Goal: Task Accomplishment & Management: Manage account settings

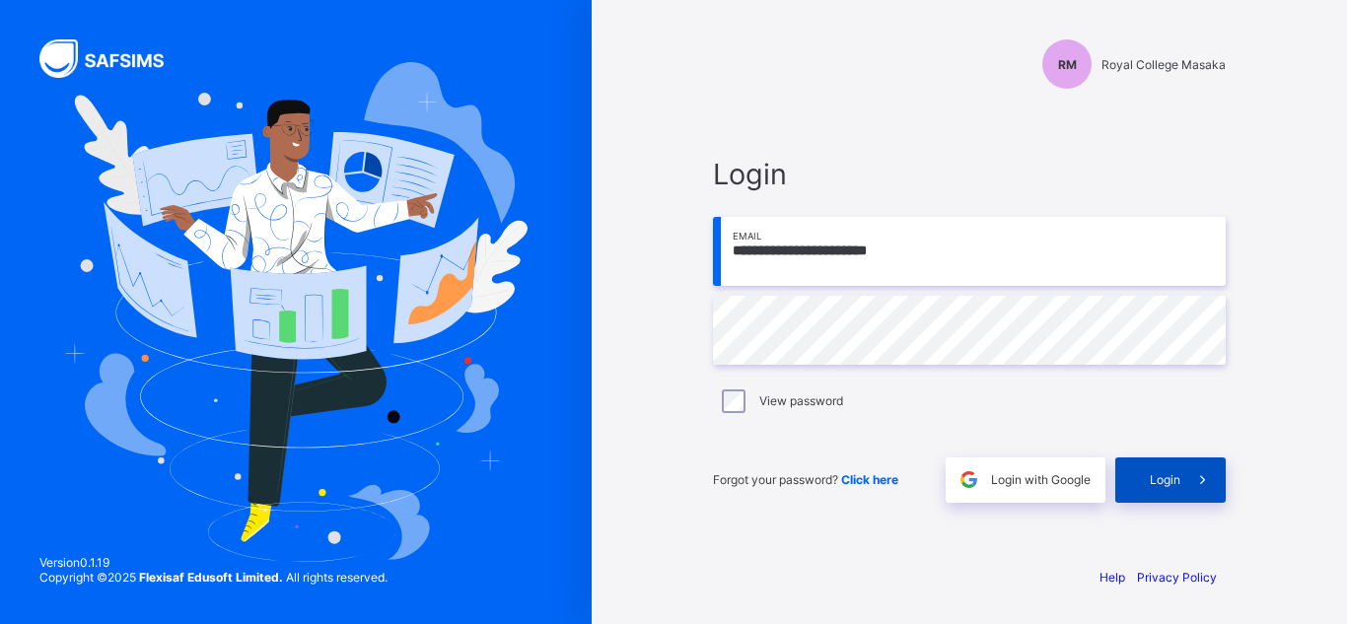
click at [1196, 491] on span at bounding box center [1203, 480] width 45 height 45
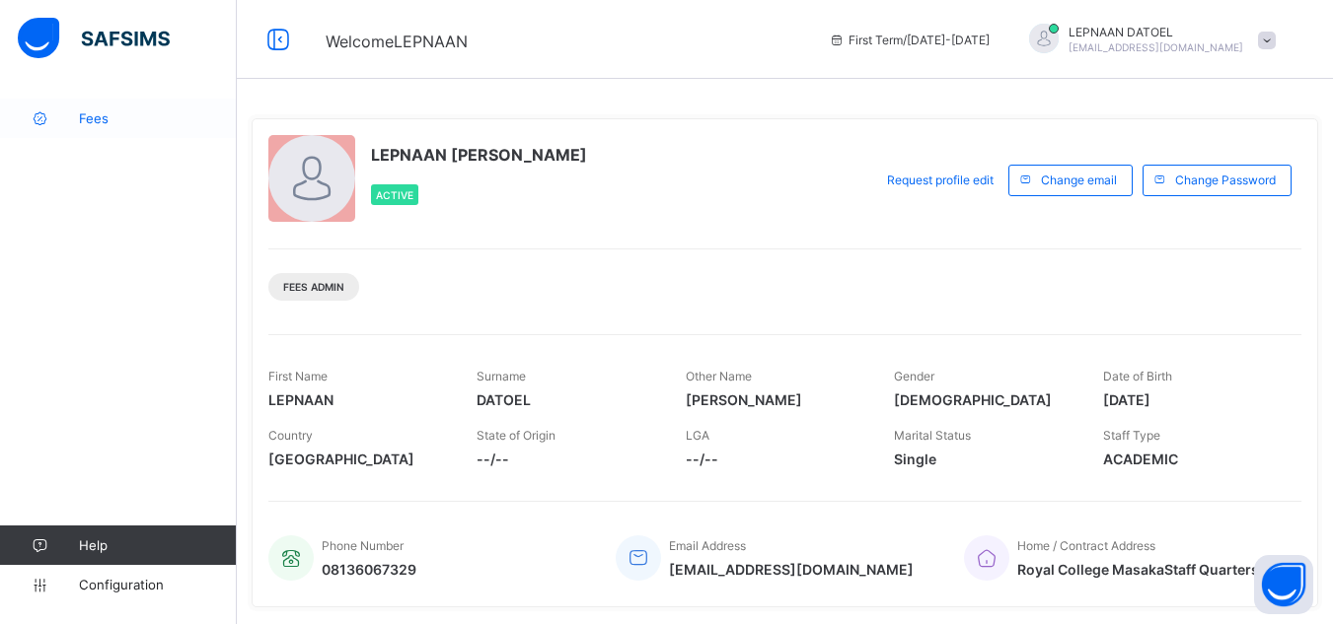
click at [134, 131] on link "Fees" at bounding box center [118, 118] width 237 height 39
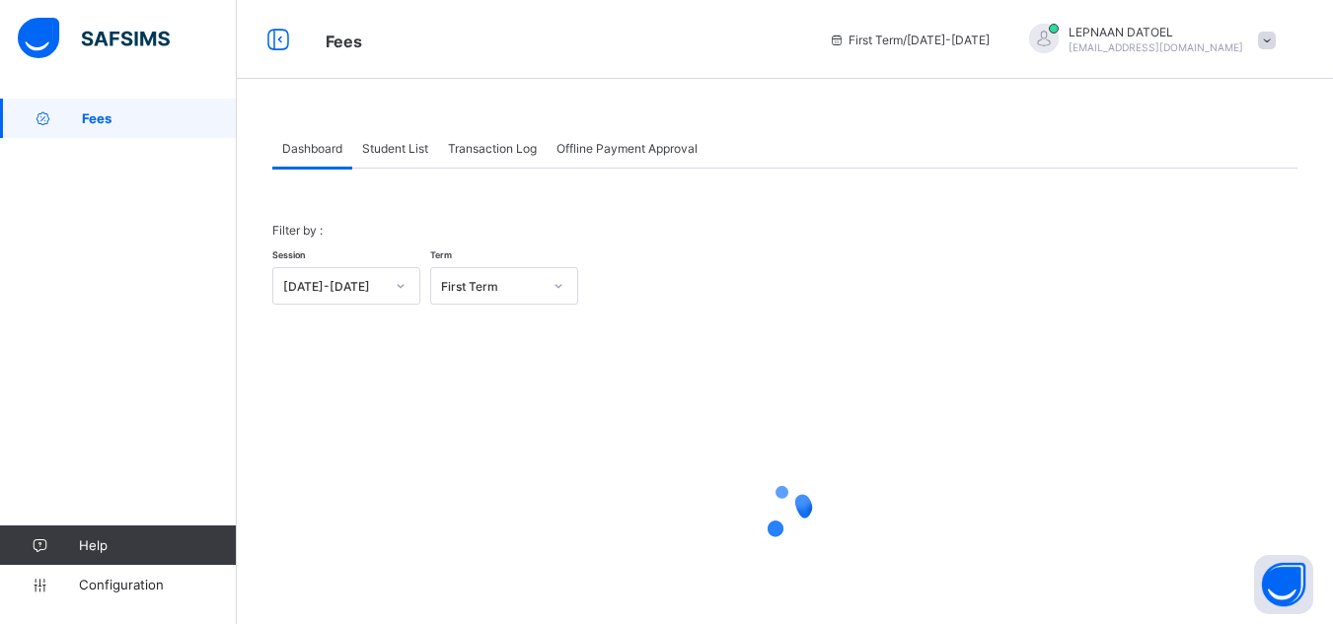
click at [389, 148] on span "Student List" at bounding box center [395, 148] width 66 height 15
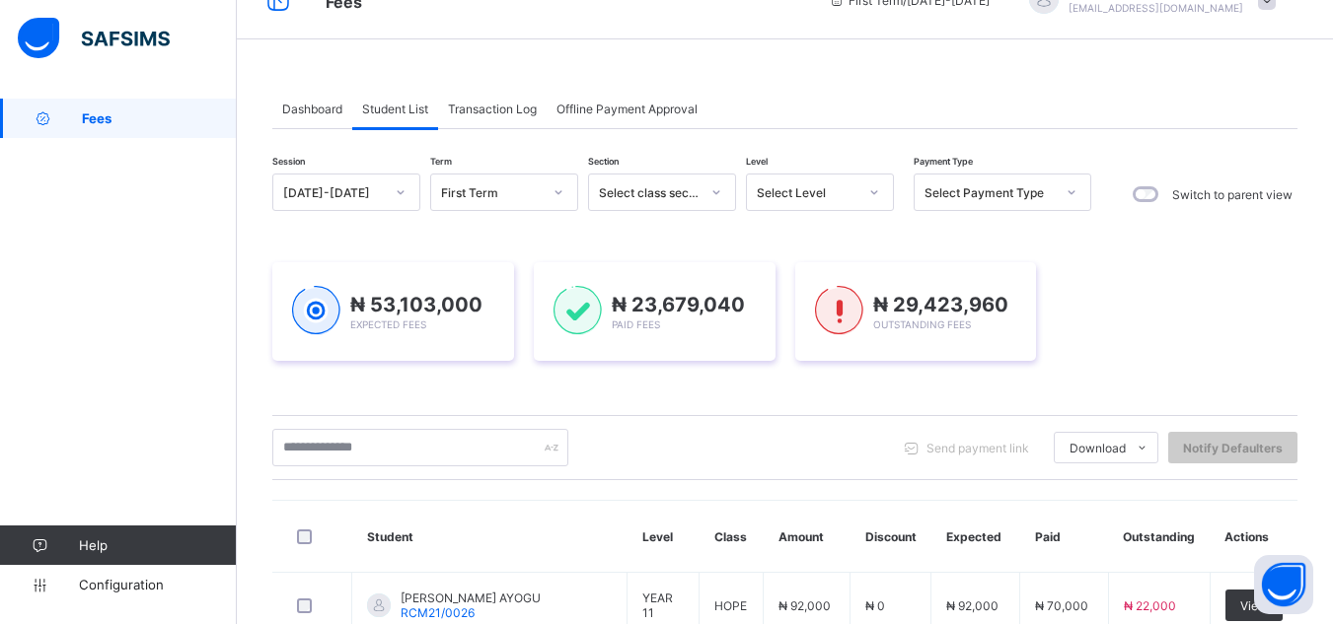
scroll to position [79, 0]
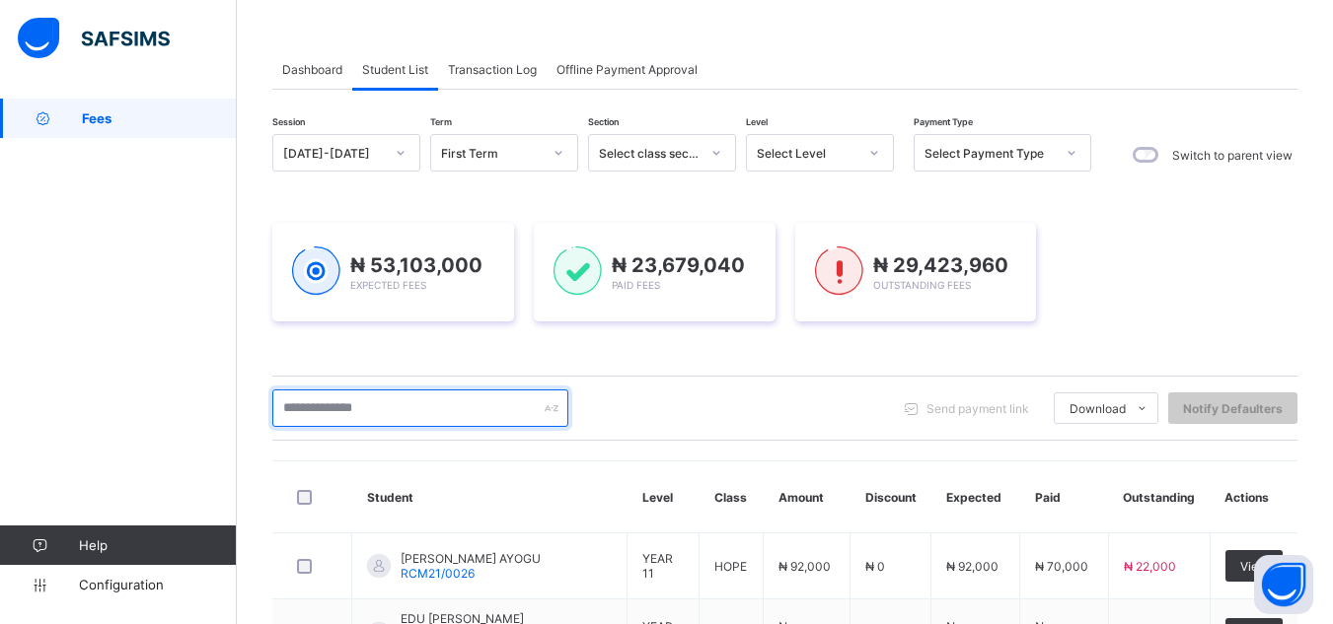
click at [361, 418] on input "text" at bounding box center [420, 408] width 296 height 37
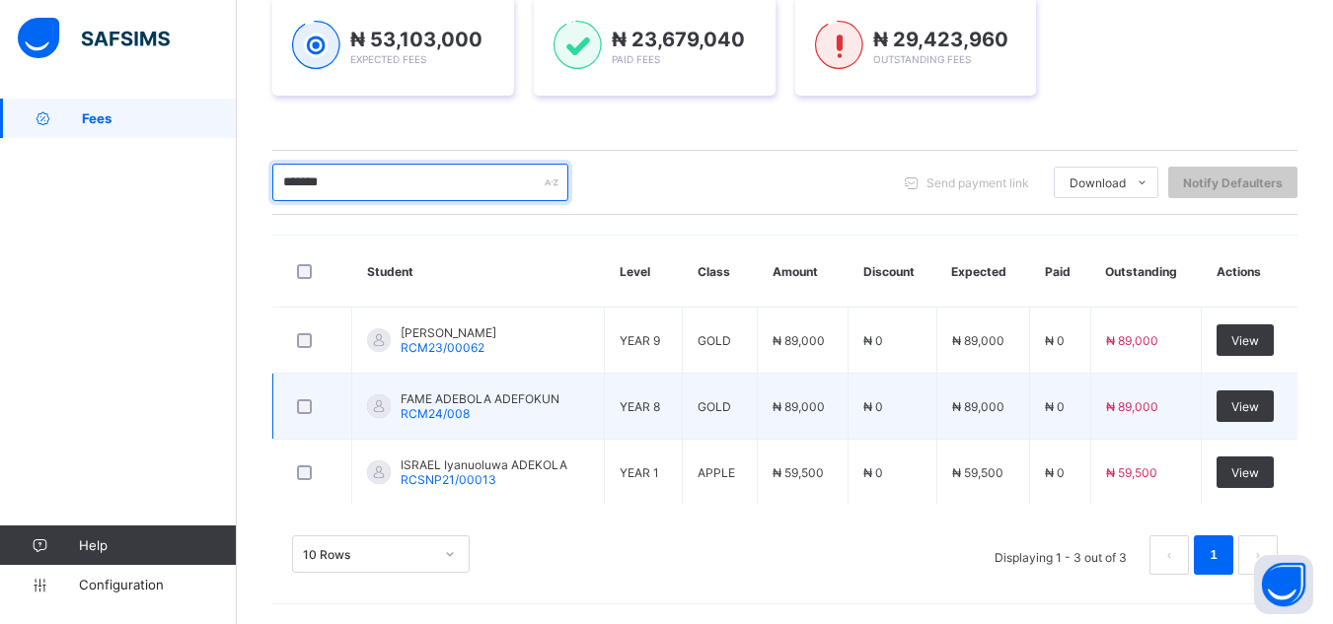
scroll to position [305, 0]
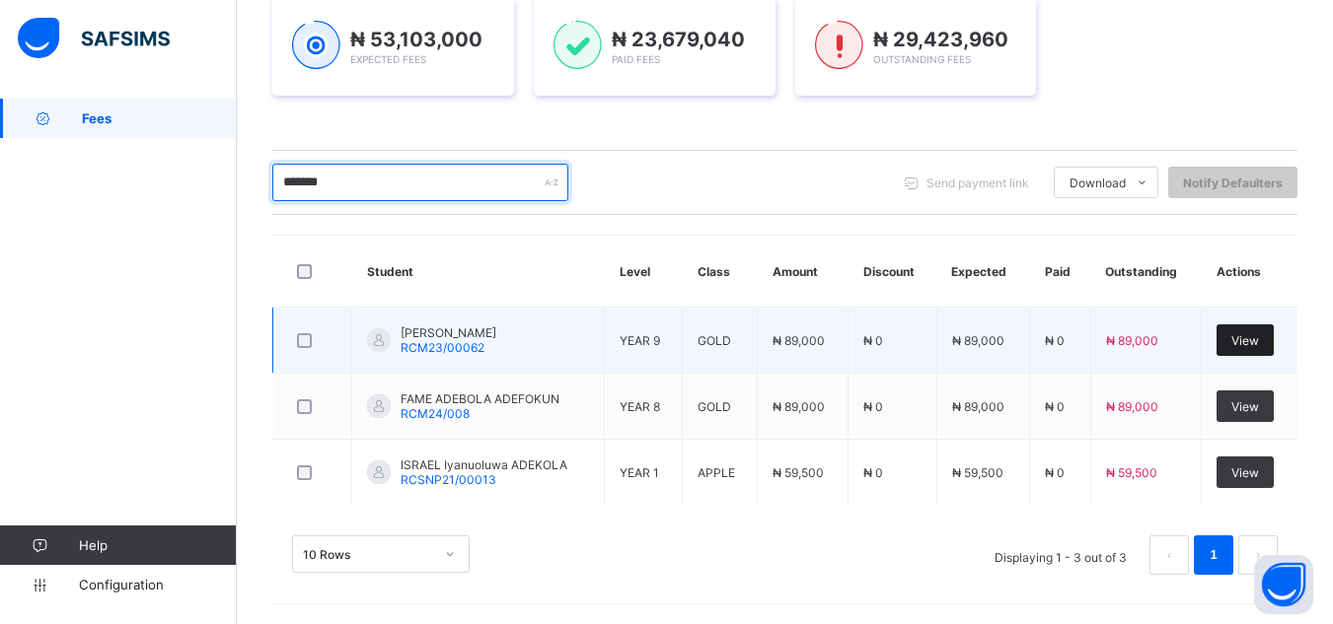
type input "*******"
click at [1259, 343] on span "View" at bounding box center [1245, 340] width 28 height 15
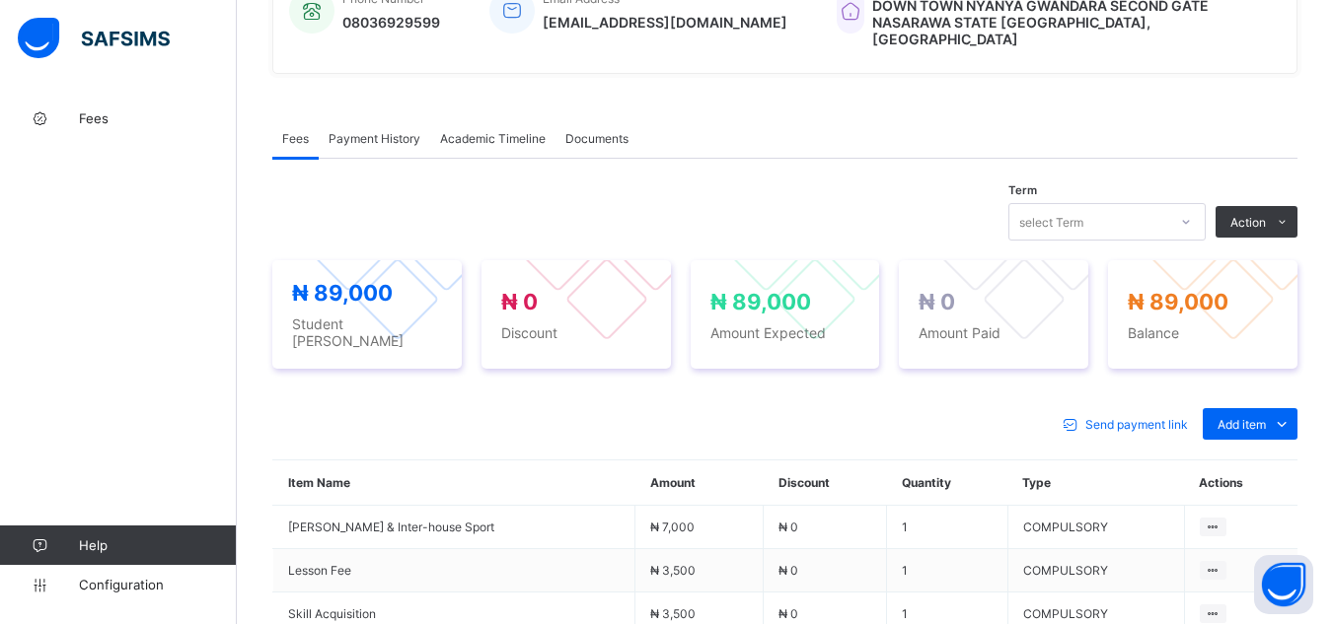
scroll to position [542, 0]
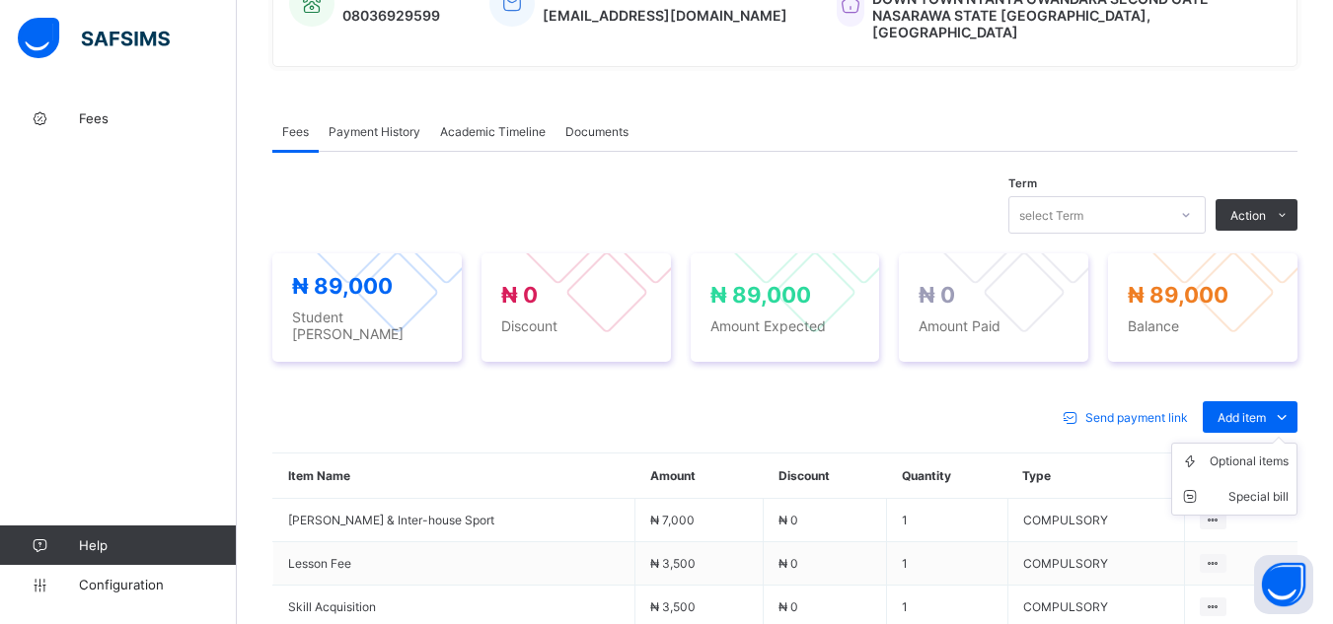
click at [1265, 443] on ul "Optional items Special bill" at bounding box center [1234, 479] width 126 height 73
click at [1264, 452] on div "Optional items" at bounding box center [1248, 462] width 79 height 20
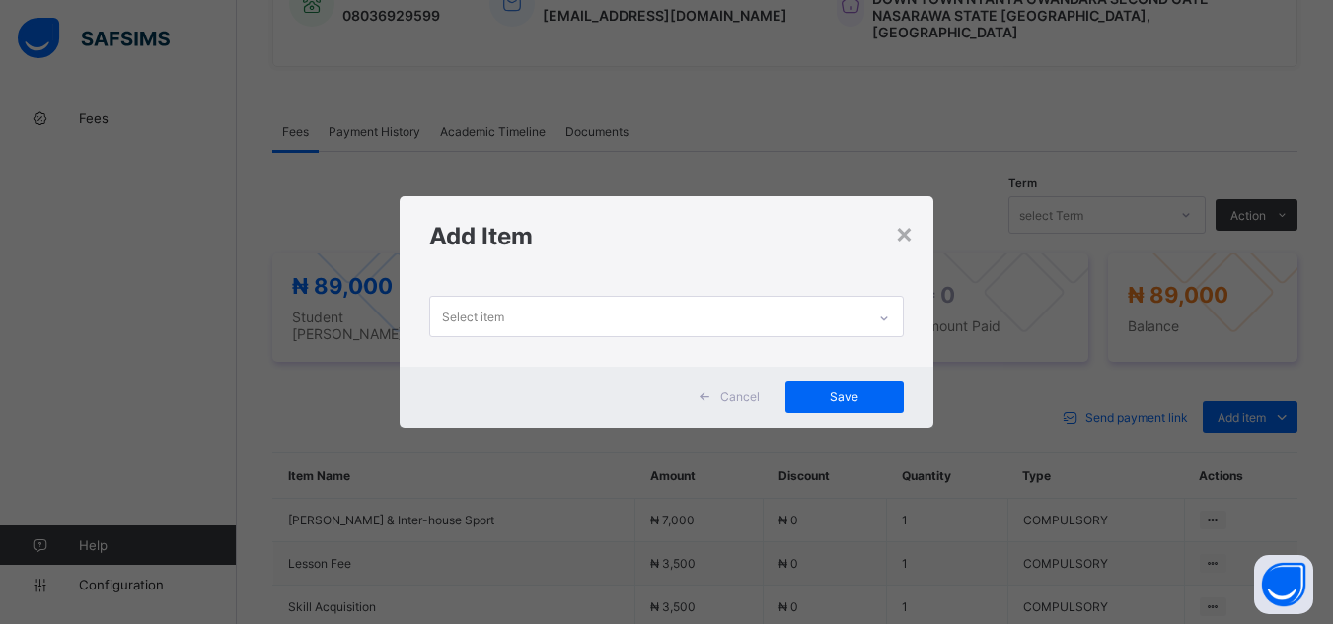
scroll to position [0, 0]
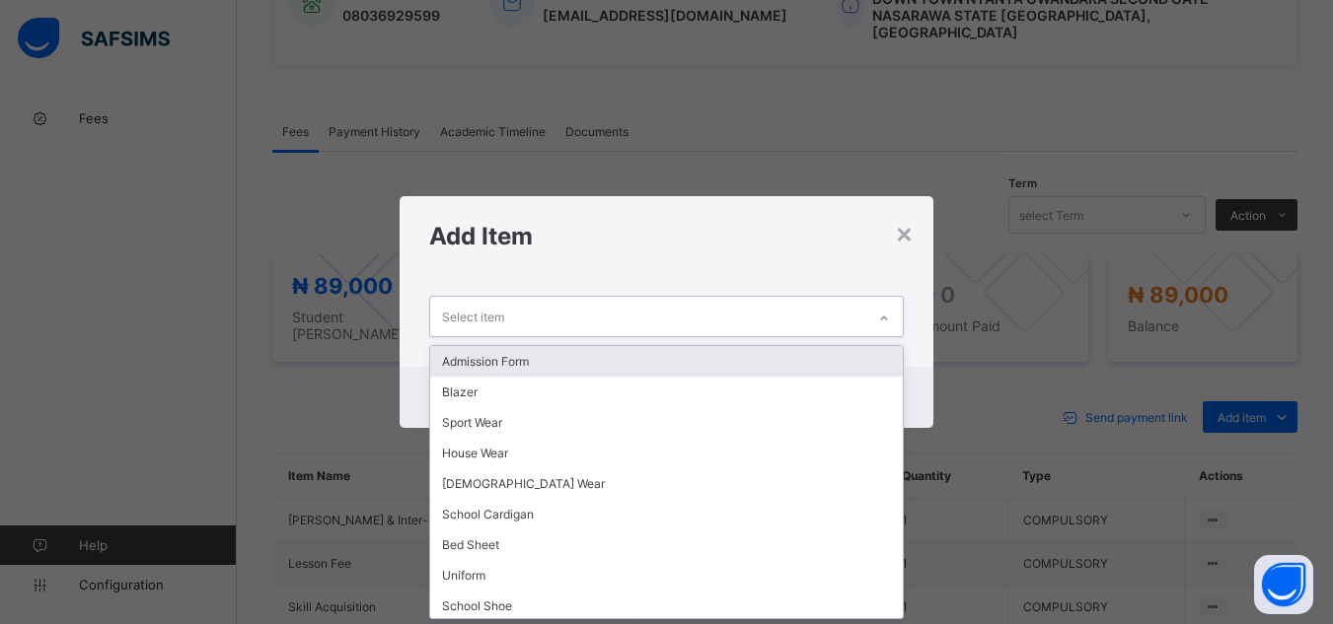
click at [824, 333] on div "Select item" at bounding box center [647, 316] width 434 height 38
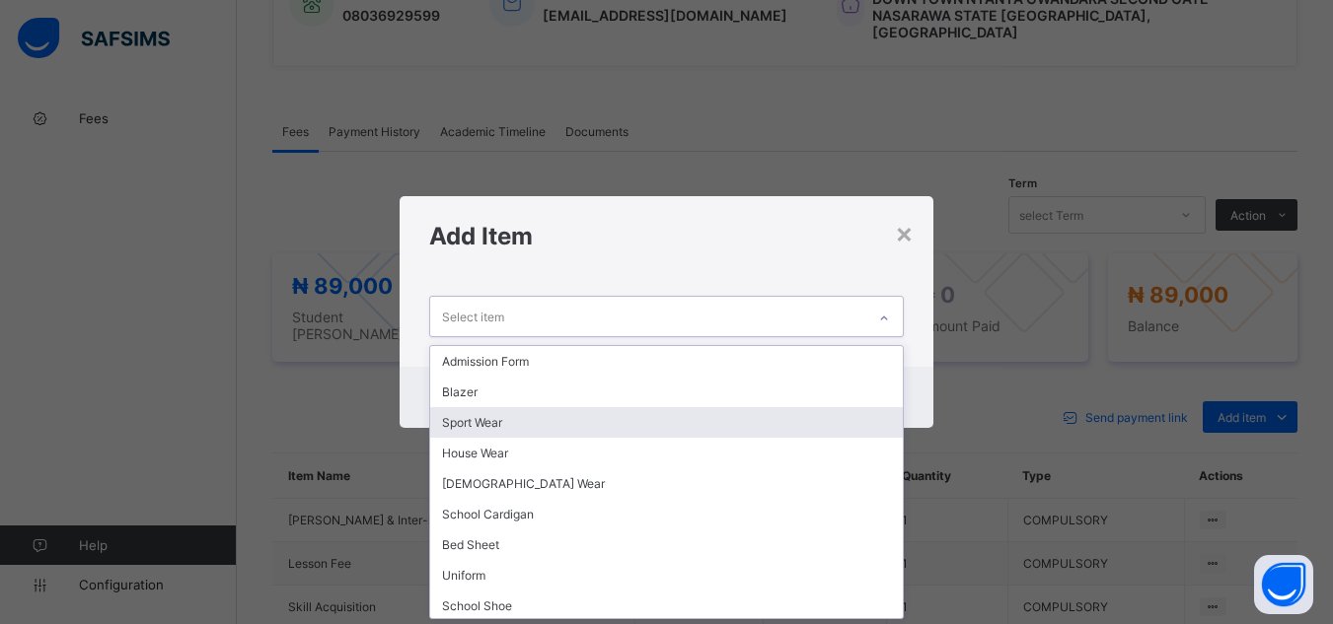
click at [576, 426] on div "Sport Wear" at bounding box center [666, 422] width 472 height 31
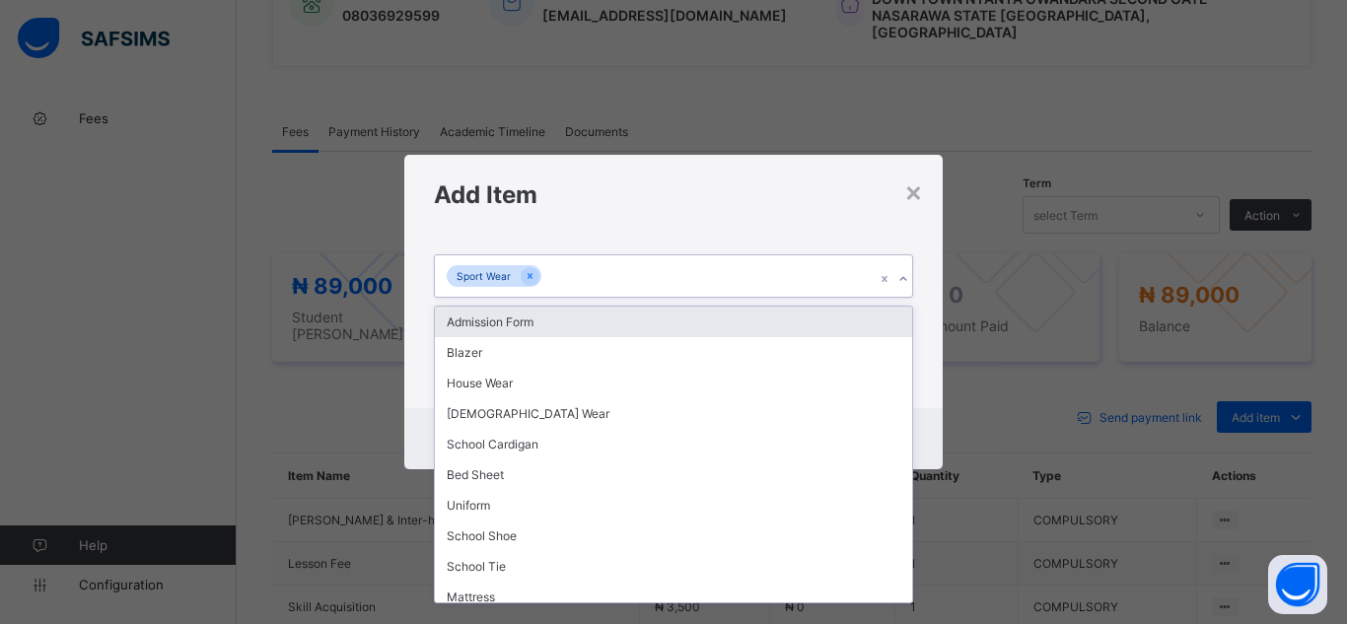
click at [904, 278] on icon at bounding box center [904, 279] width 12 height 20
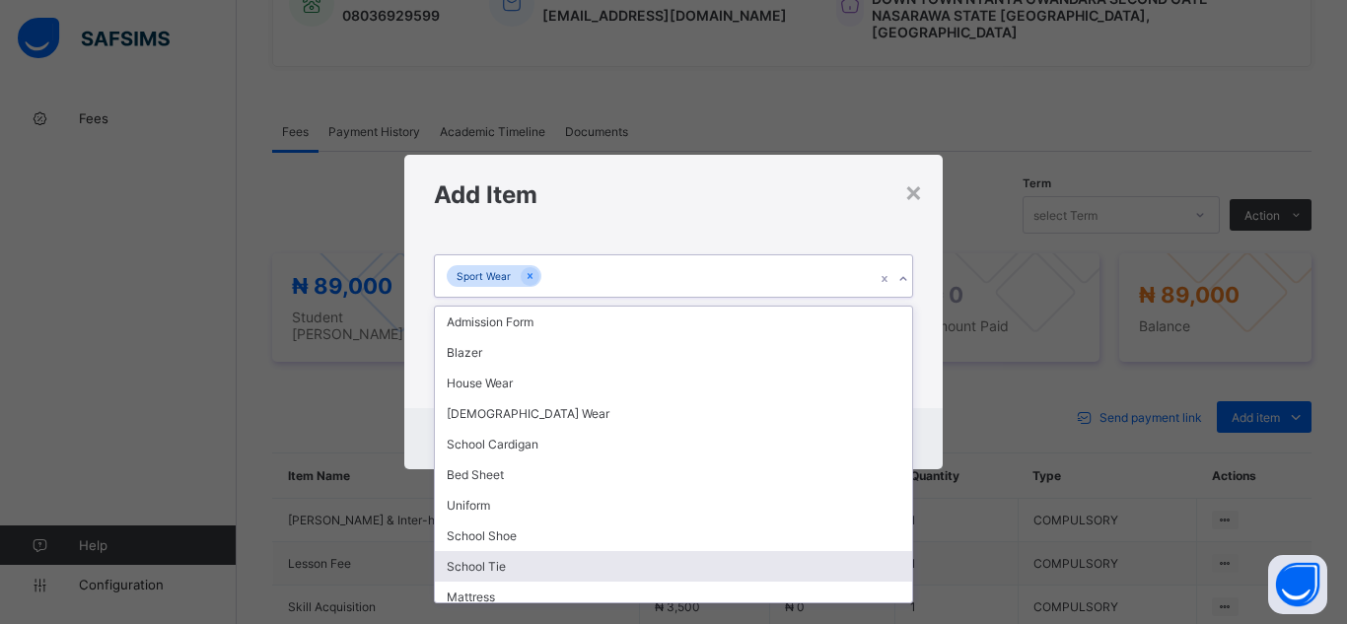
click at [793, 558] on div "School Tie" at bounding box center [673, 566] width 477 height 31
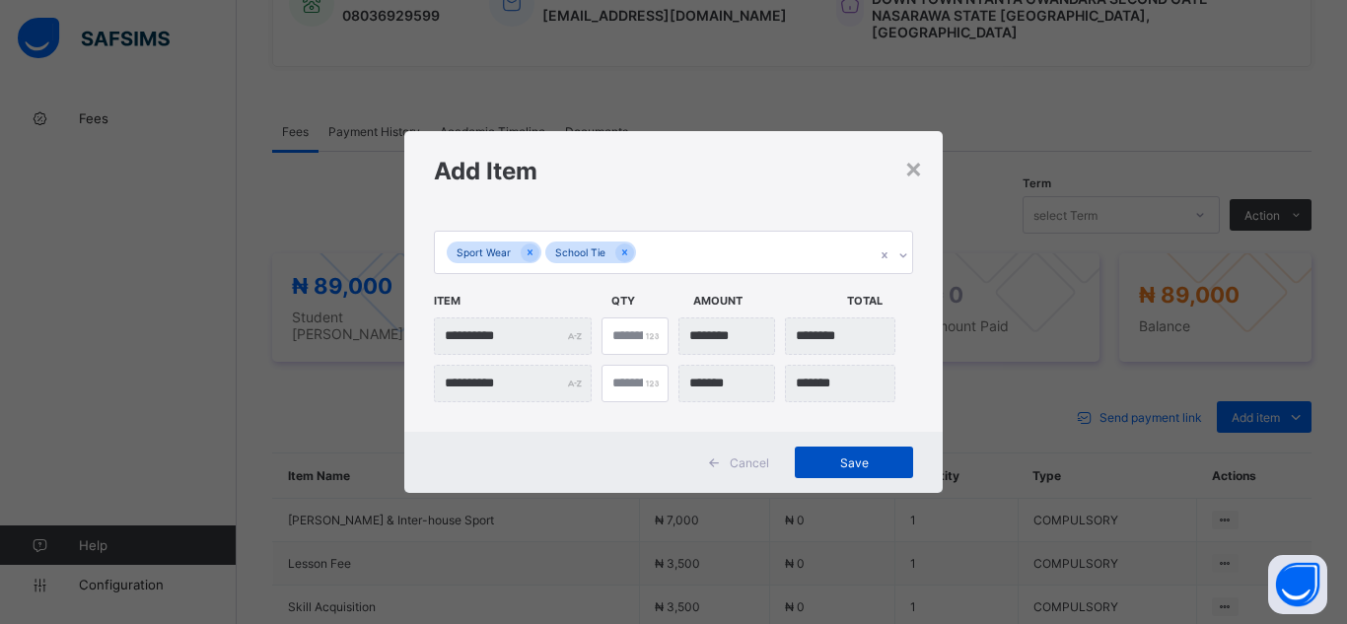
click at [856, 472] on div "Save" at bounding box center [854, 463] width 118 height 32
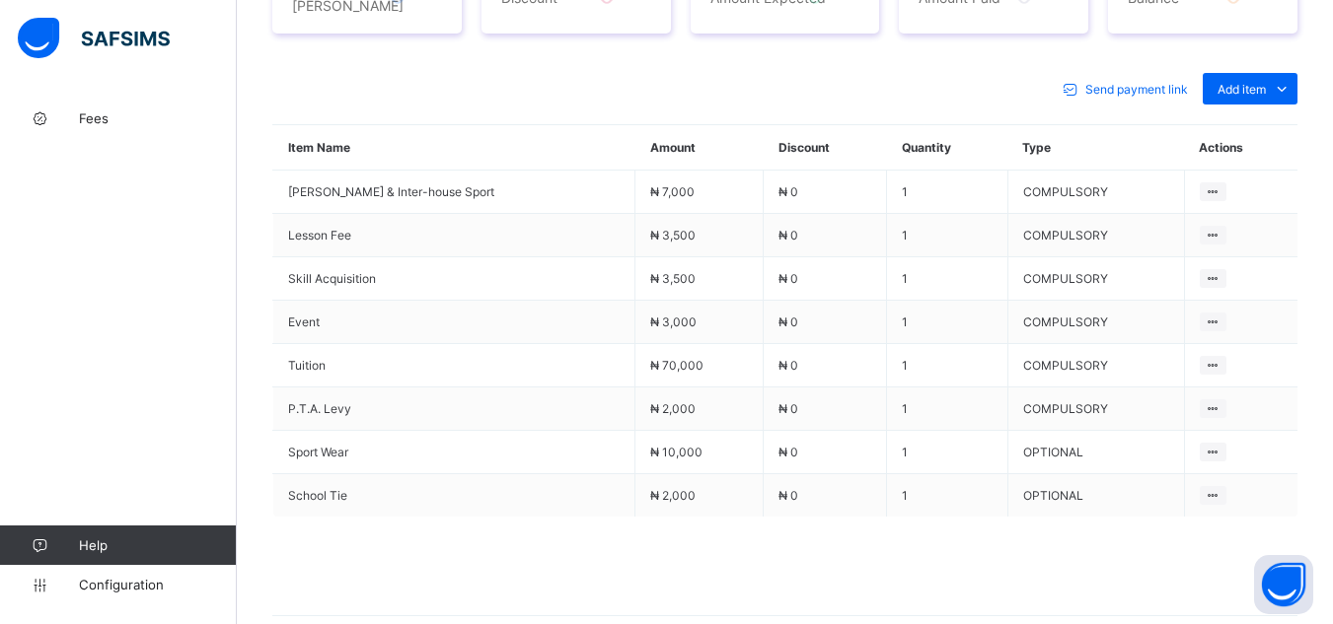
scroll to position [897, 0]
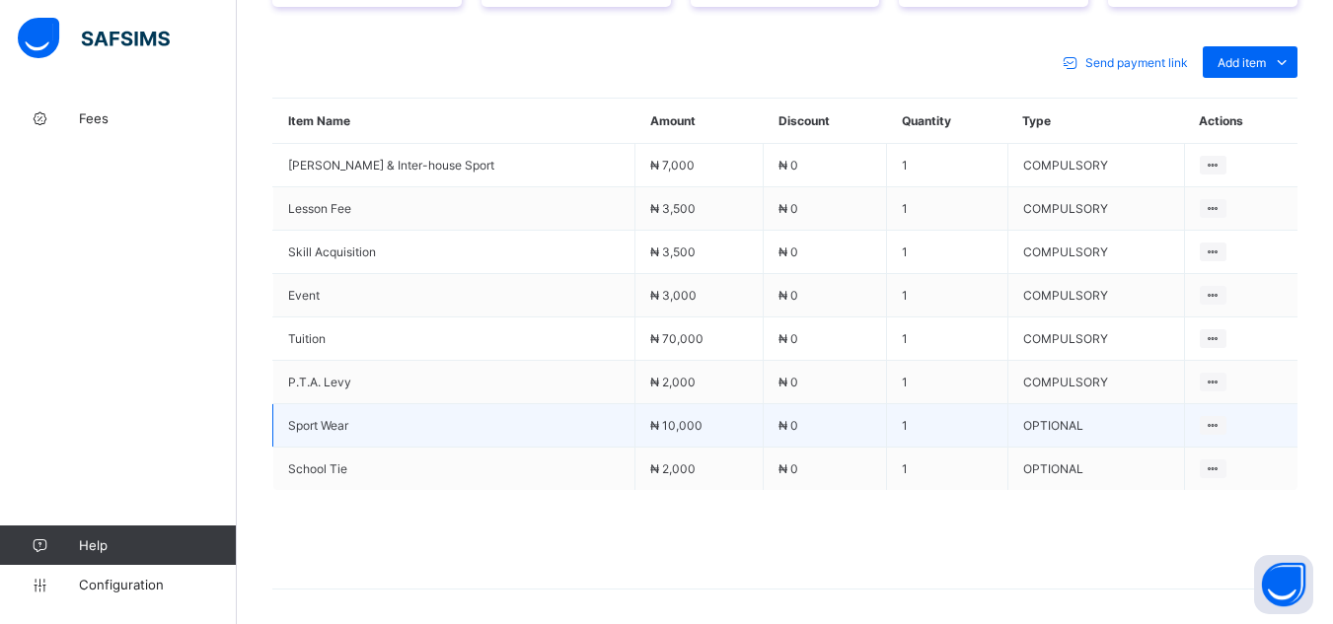
click at [640, 404] on td "₦ 10,000" at bounding box center [699, 425] width 128 height 43
click at [1181, 454] on div "Delete Payment Item" at bounding box center [1159, 464] width 115 height 20
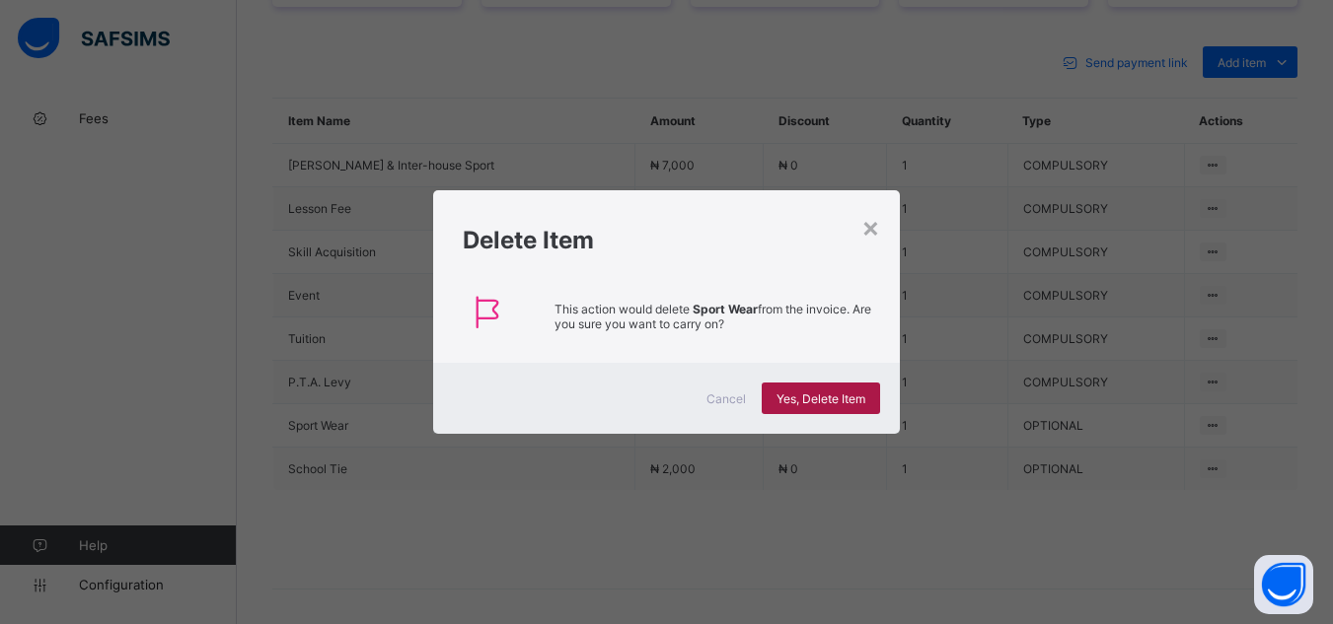
click at [843, 402] on span "Yes, Delete Item" at bounding box center [820, 399] width 89 height 15
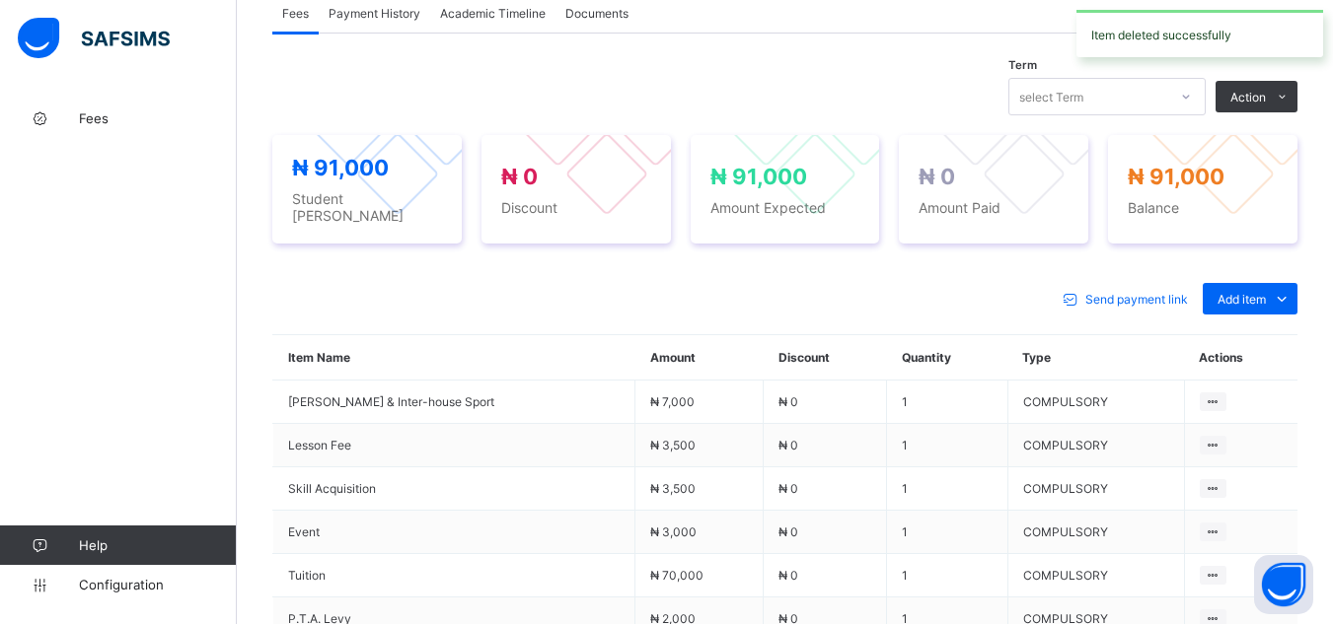
scroll to position [620, 0]
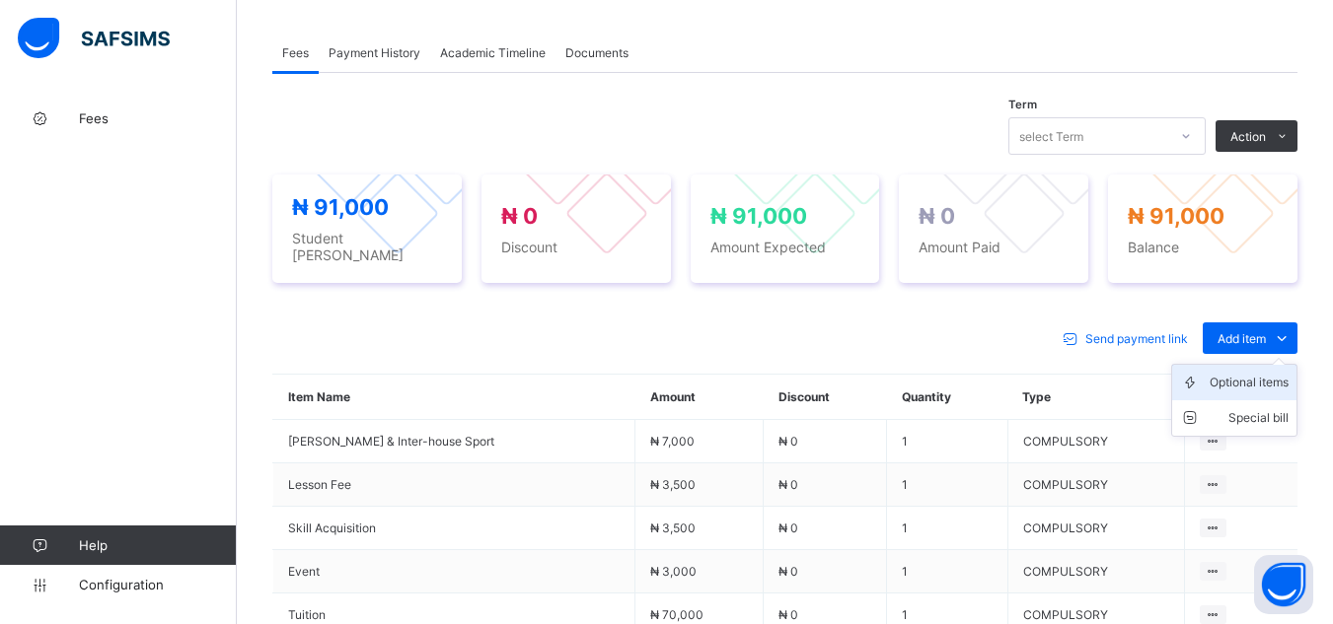
click at [1270, 373] on div "Optional items" at bounding box center [1248, 383] width 79 height 20
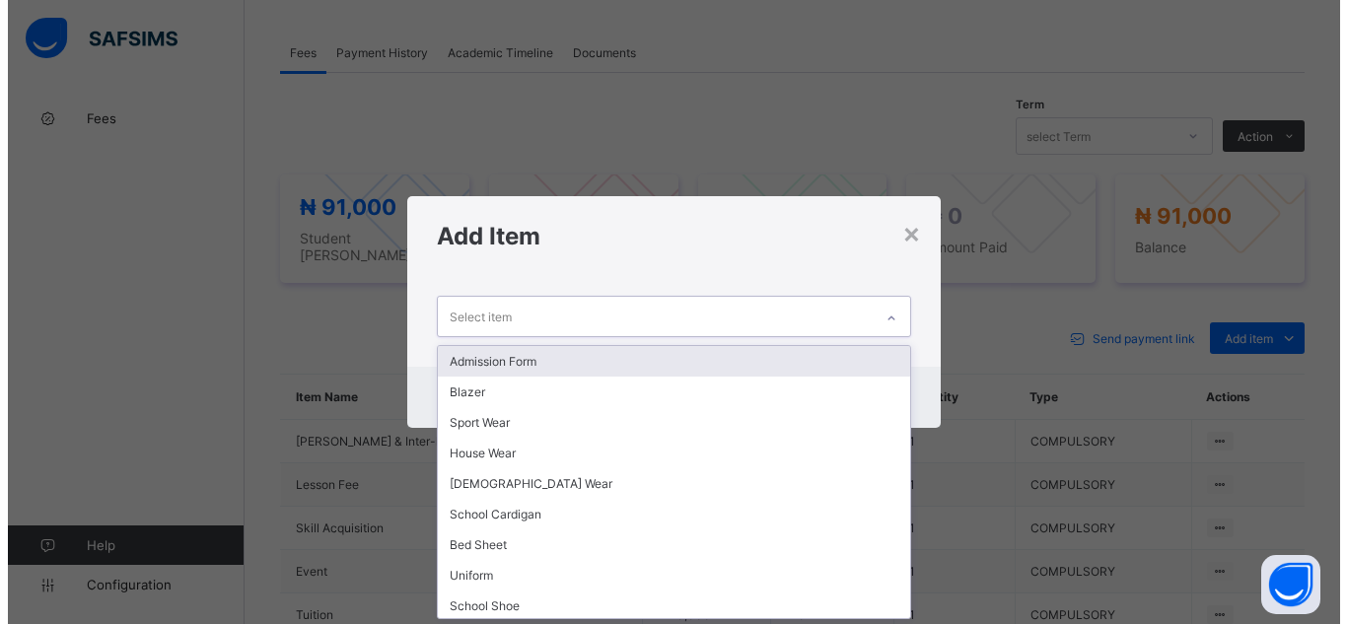
scroll to position [0, 0]
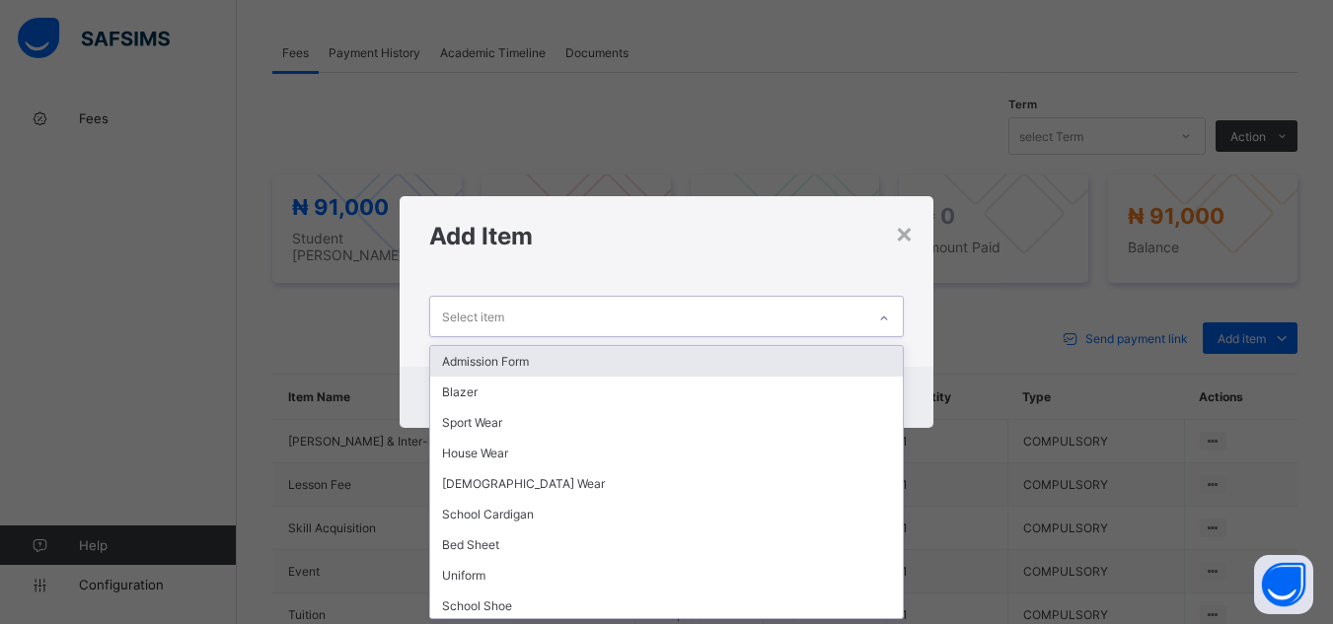
click at [886, 322] on icon at bounding box center [884, 319] width 12 height 20
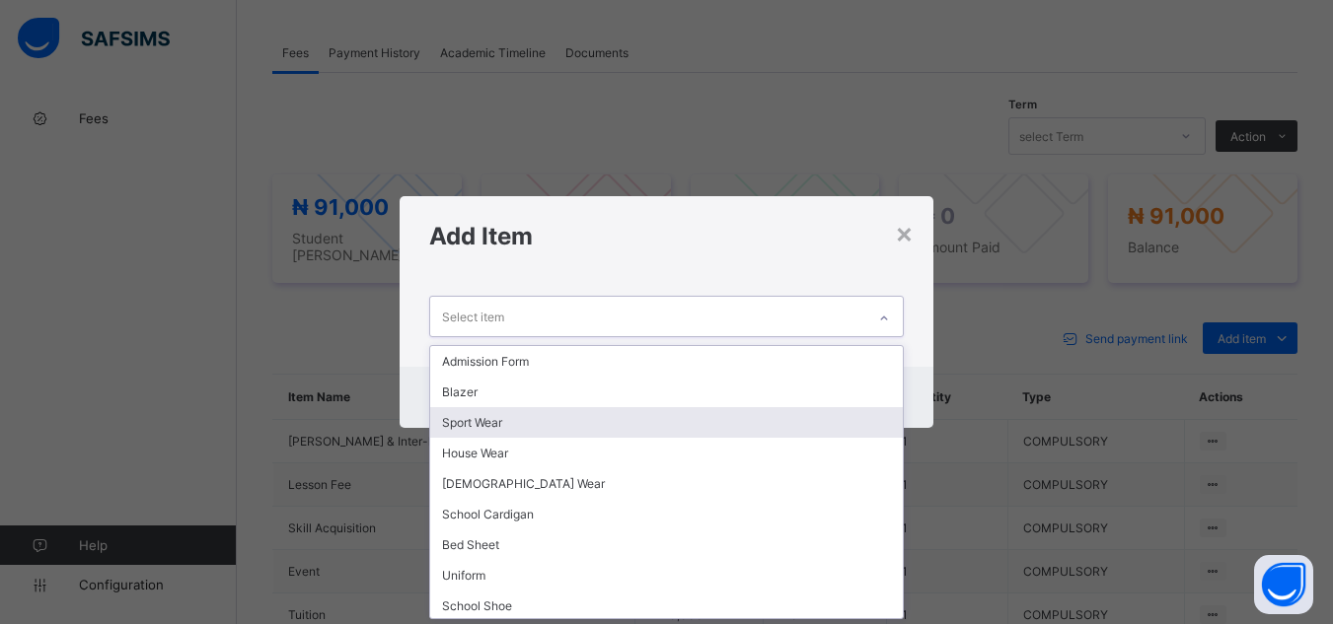
click at [875, 424] on div "Sport Wear" at bounding box center [666, 422] width 472 height 31
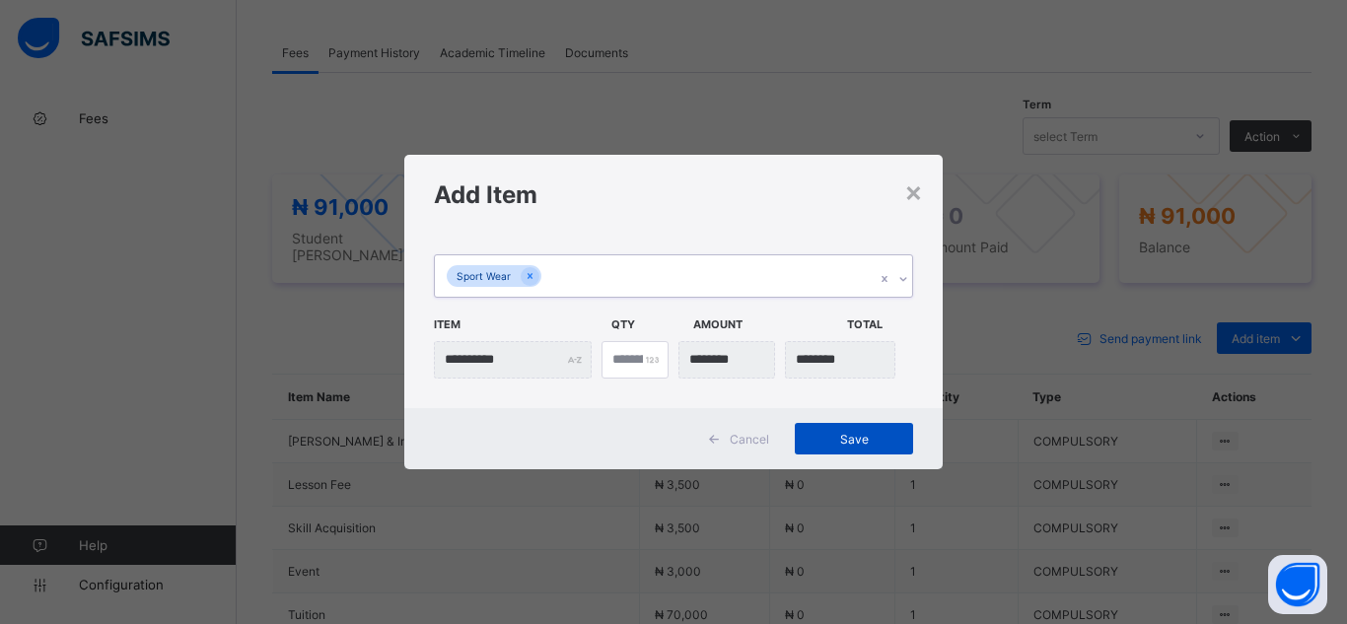
click at [859, 445] on span "Save" at bounding box center [854, 439] width 89 height 15
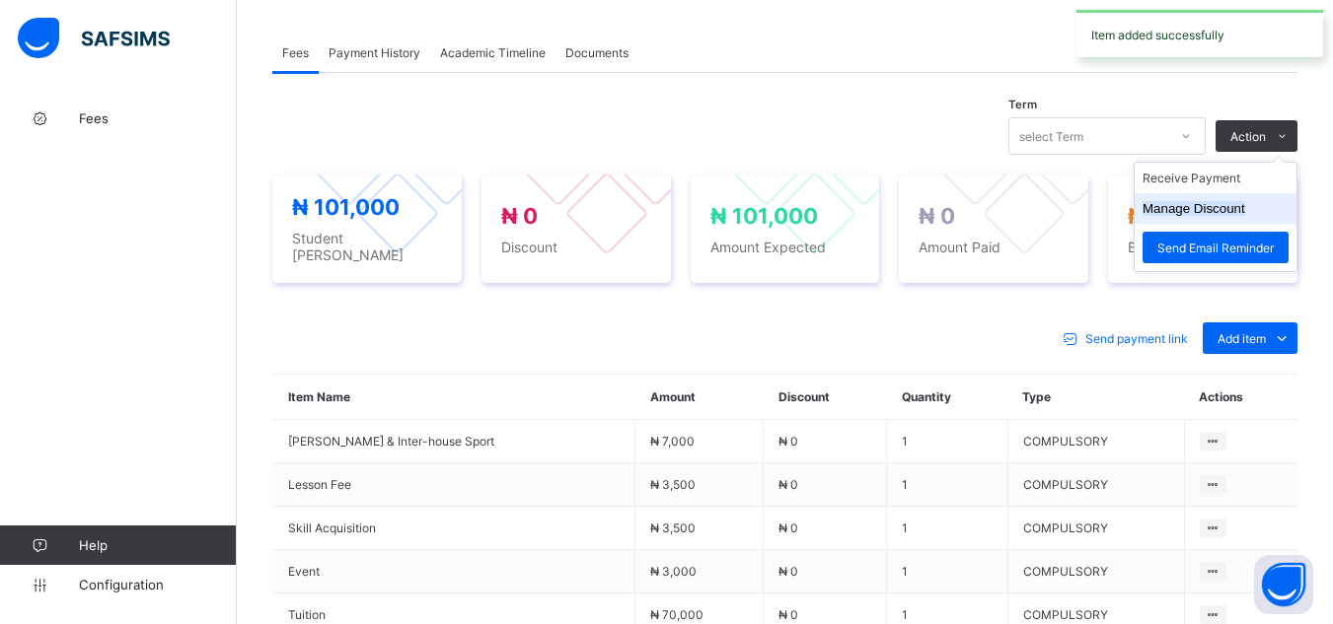
click at [1251, 203] on li "Manage Discount" at bounding box center [1215, 208] width 162 height 31
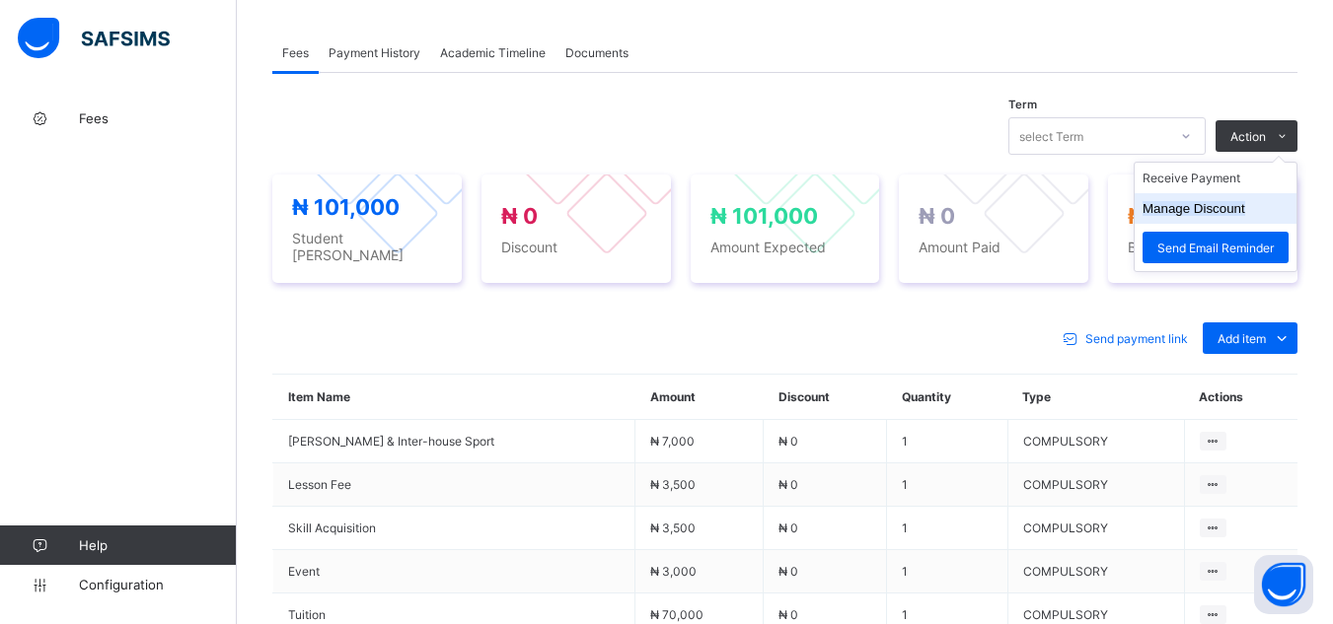
click at [1229, 201] on button "Manage Discount" at bounding box center [1193, 208] width 103 height 15
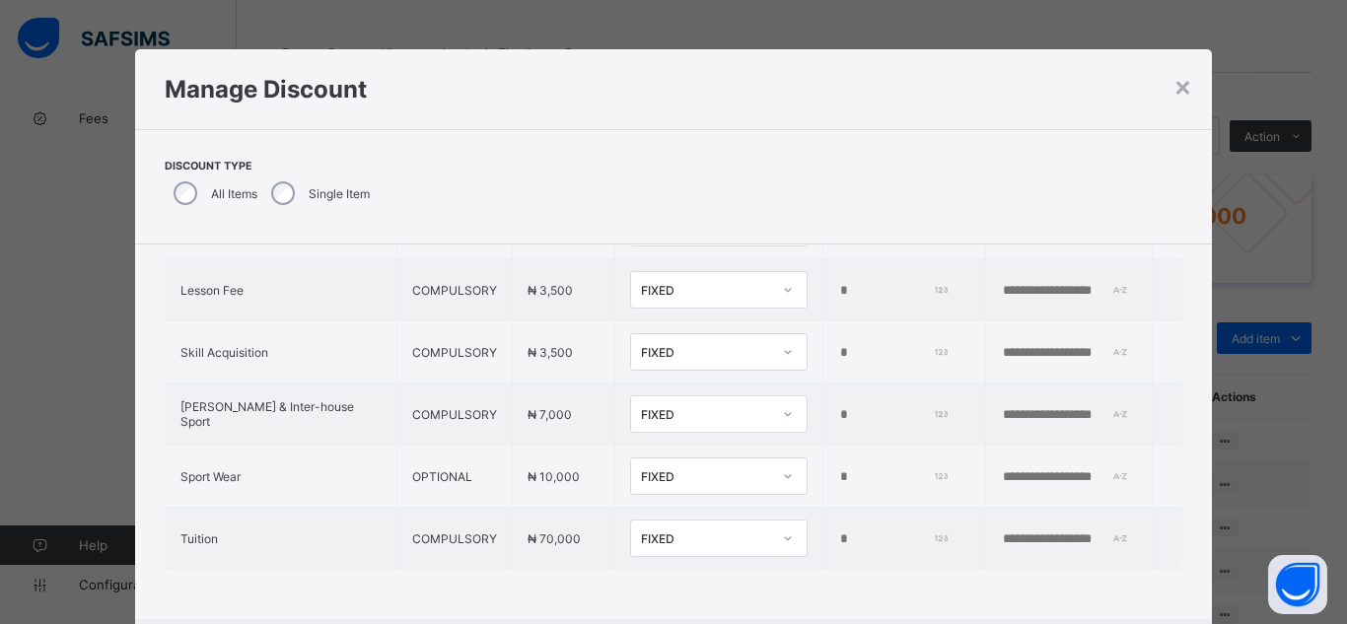
scroll to position [297, 0]
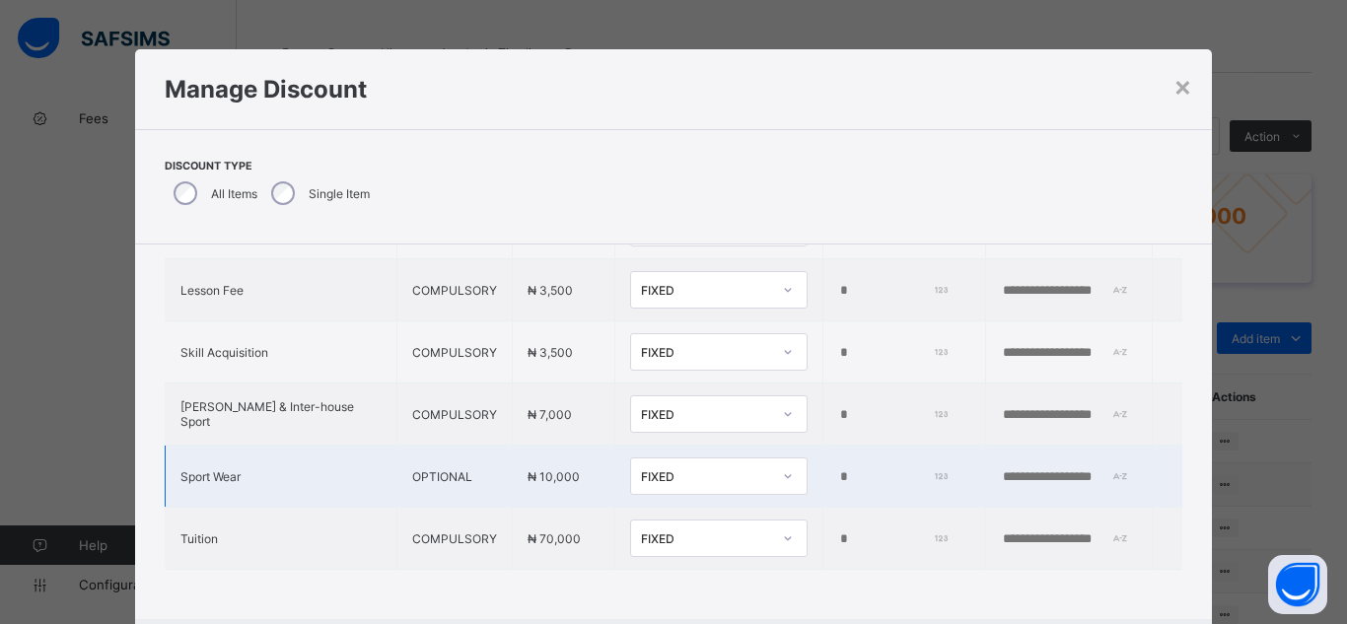
click at [838, 470] on input "*" at bounding box center [892, 478] width 108 height 16
type input "****"
click at [1001, 470] on input "text" at bounding box center [1069, 478] width 136 height 16
type input "*"
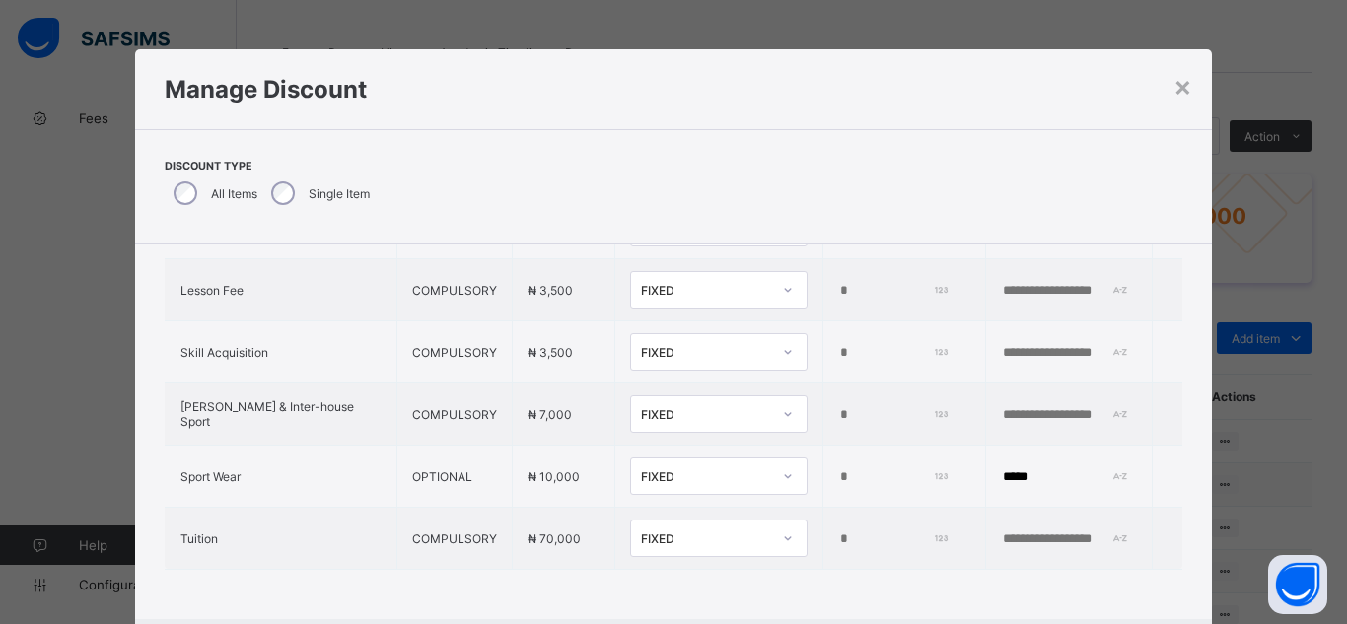
type input "*****"
click at [1175, 589] on div "Item Name Item Type Item Amount Discount Type Discount Amount Comment P.T.A. Le…" at bounding box center [674, 291] width 1078 height 657
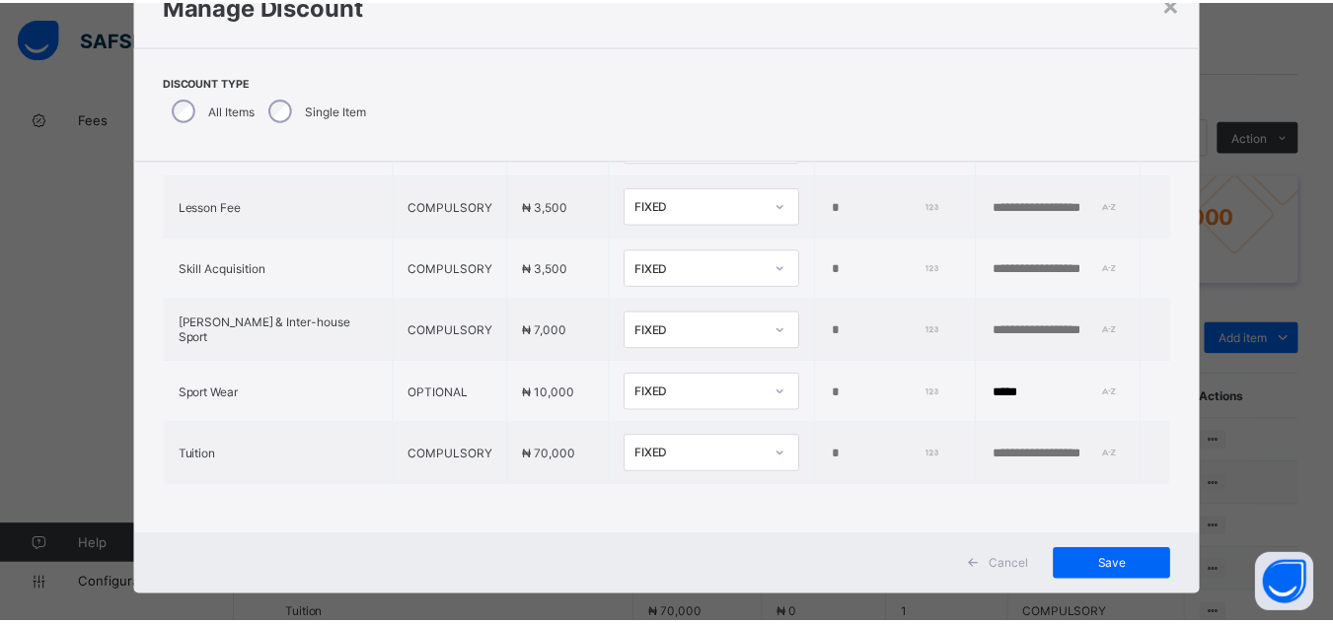
scroll to position [106, 0]
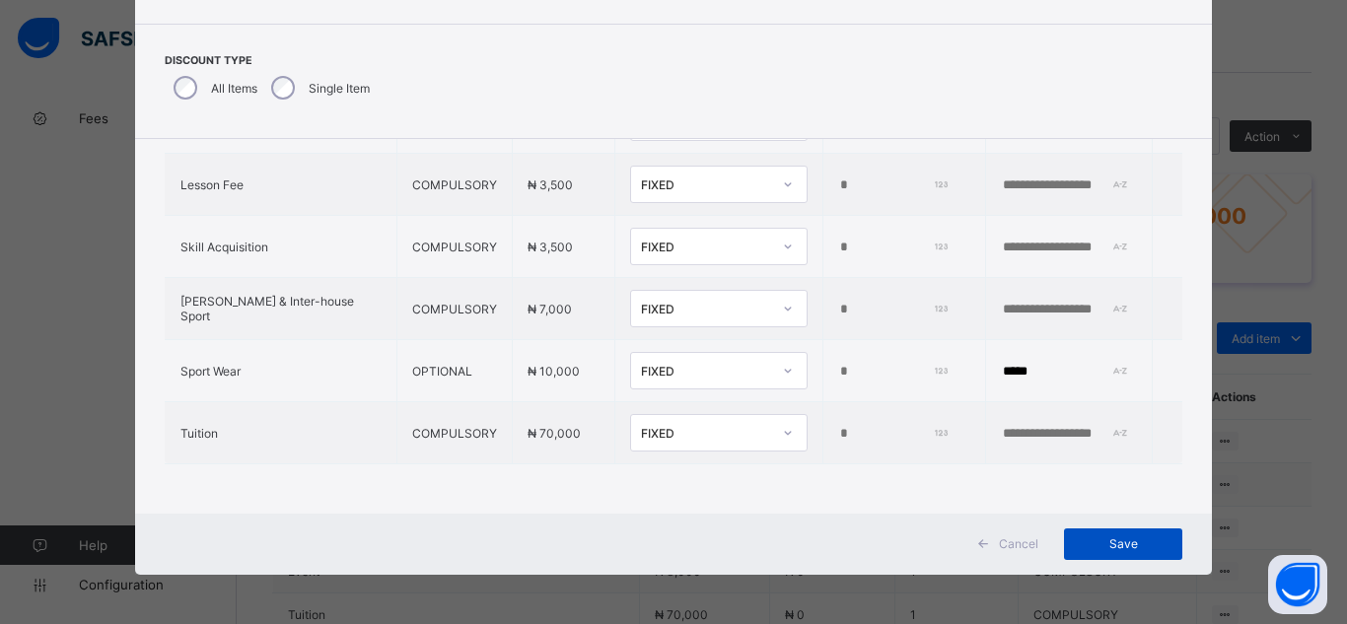
click at [1142, 546] on span "Save" at bounding box center [1123, 544] width 89 height 15
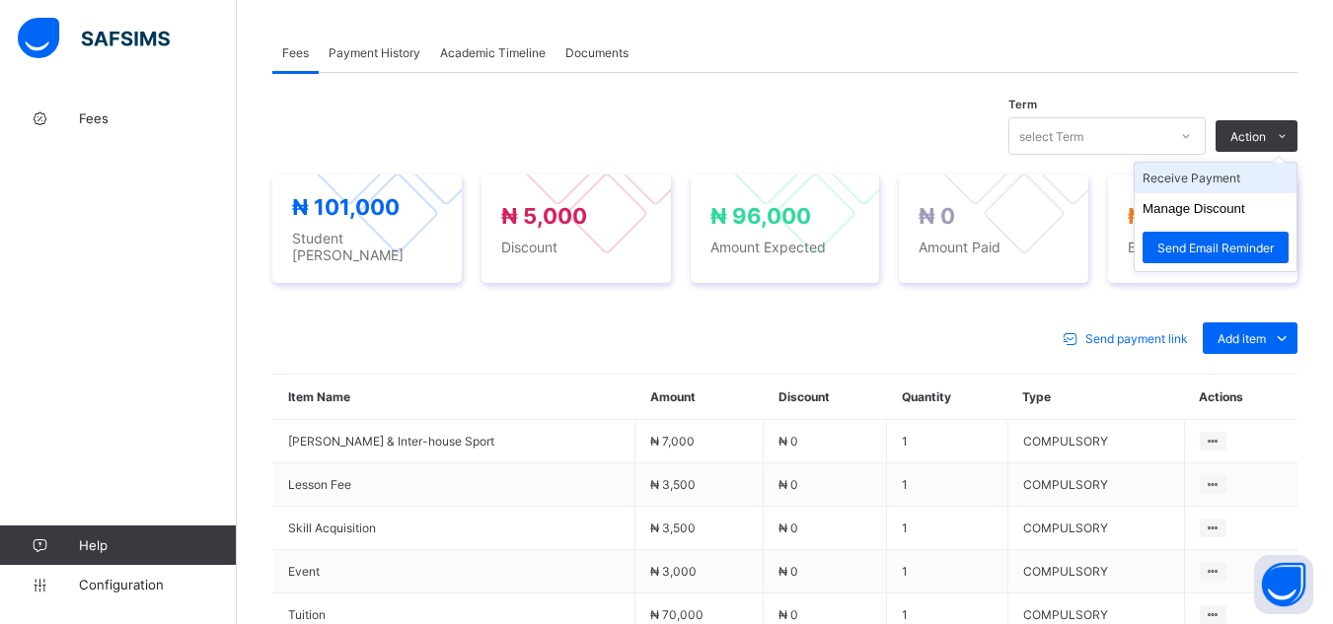
click at [1243, 171] on li "Receive Payment" at bounding box center [1215, 178] width 162 height 31
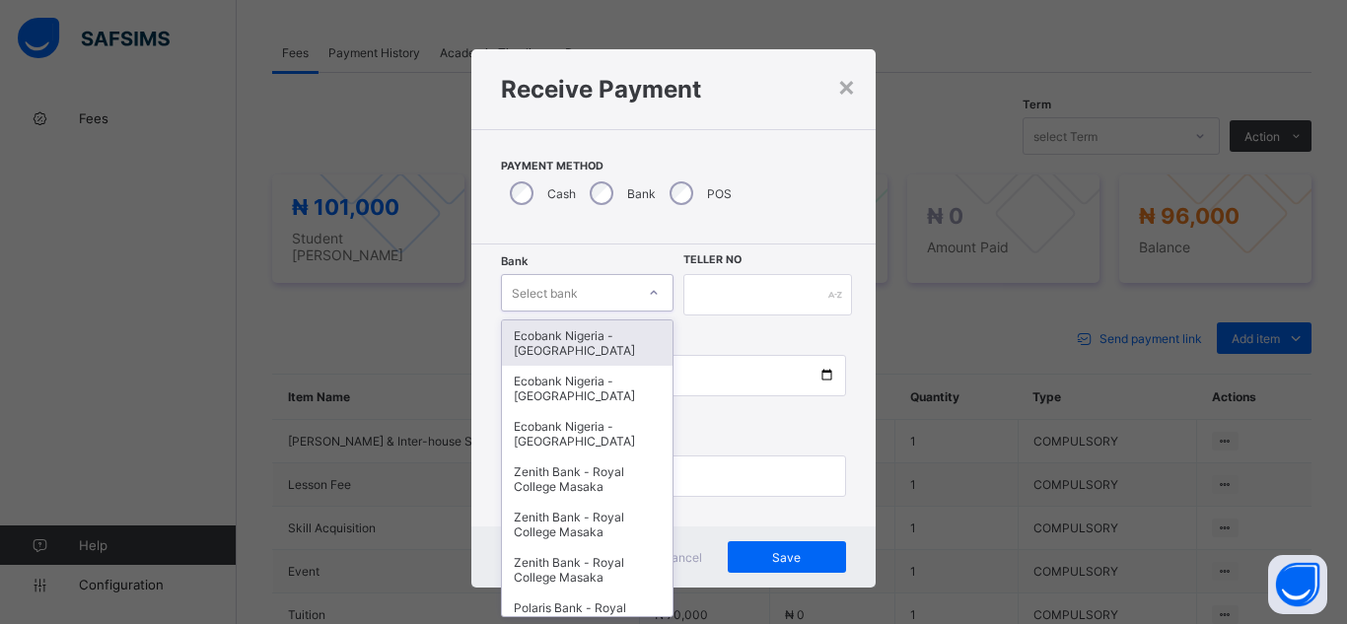
click at [653, 296] on icon at bounding box center [654, 293] width 12 height 20
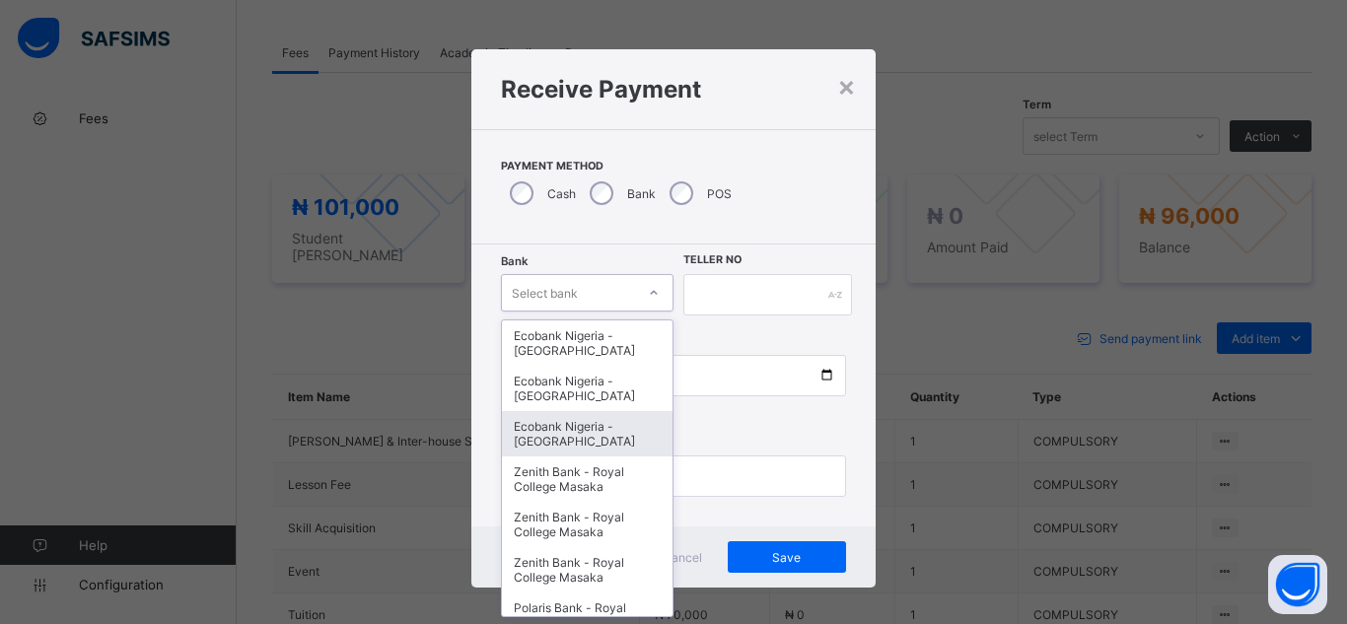
click at [606, 436] on div "Ecobank Nigeria - [GEOGRAPHIC_DATA]" at bounding box center [587, 433] width 171 height 45
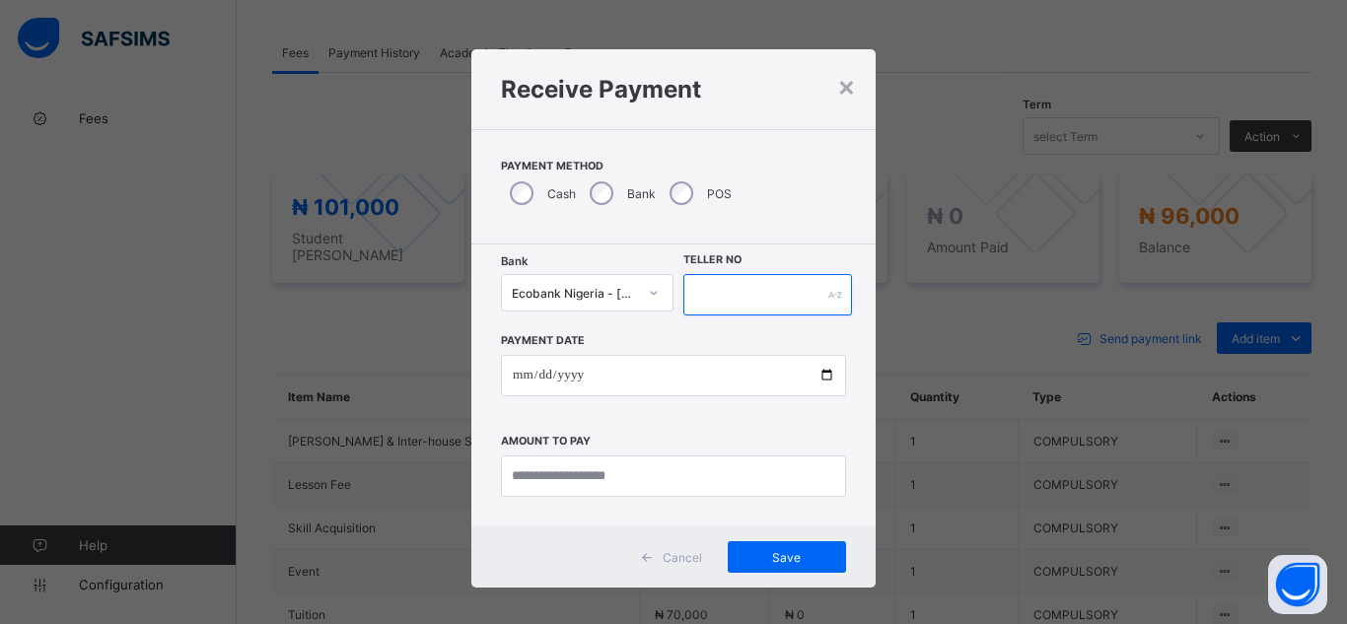
click at [700, 296] on input "text" at bounding box center [768, 294] width 169 height 41
type input "*******"
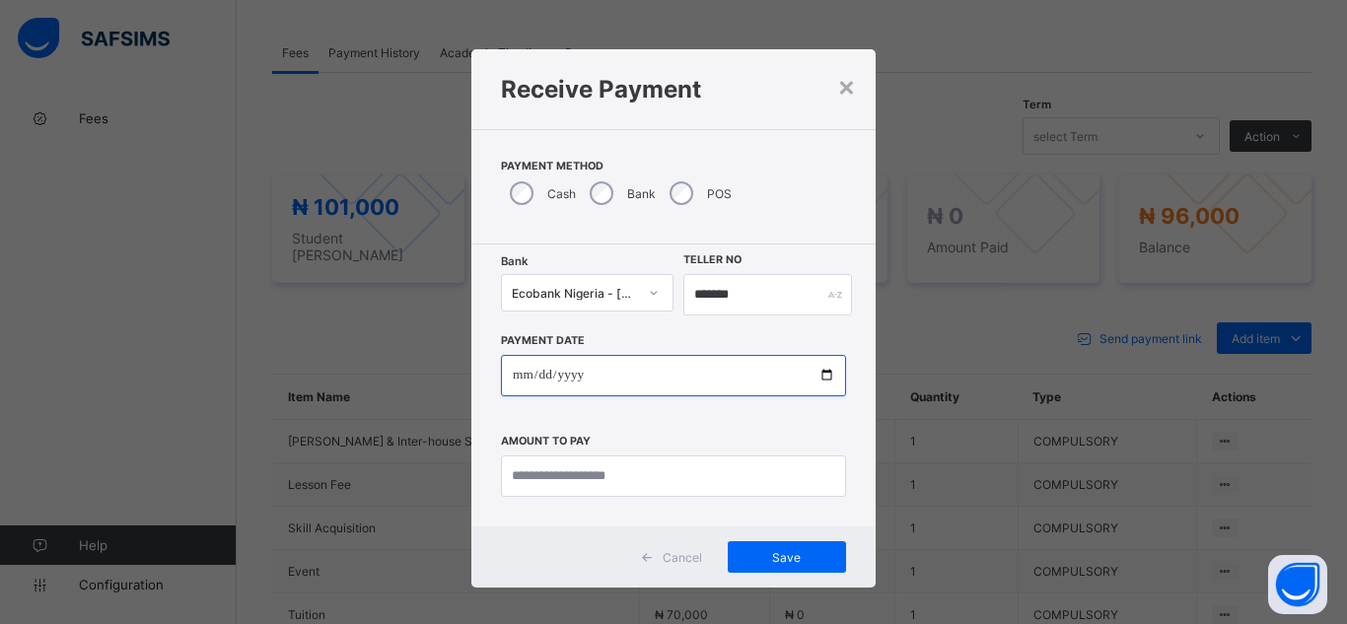
click at [792, 380] on input "date" at bounding box center [673, 375] width 345 height 41
click at [819, 376] on input "date" at bounding box center [673, 375] width 345 height 41
type input "**********"
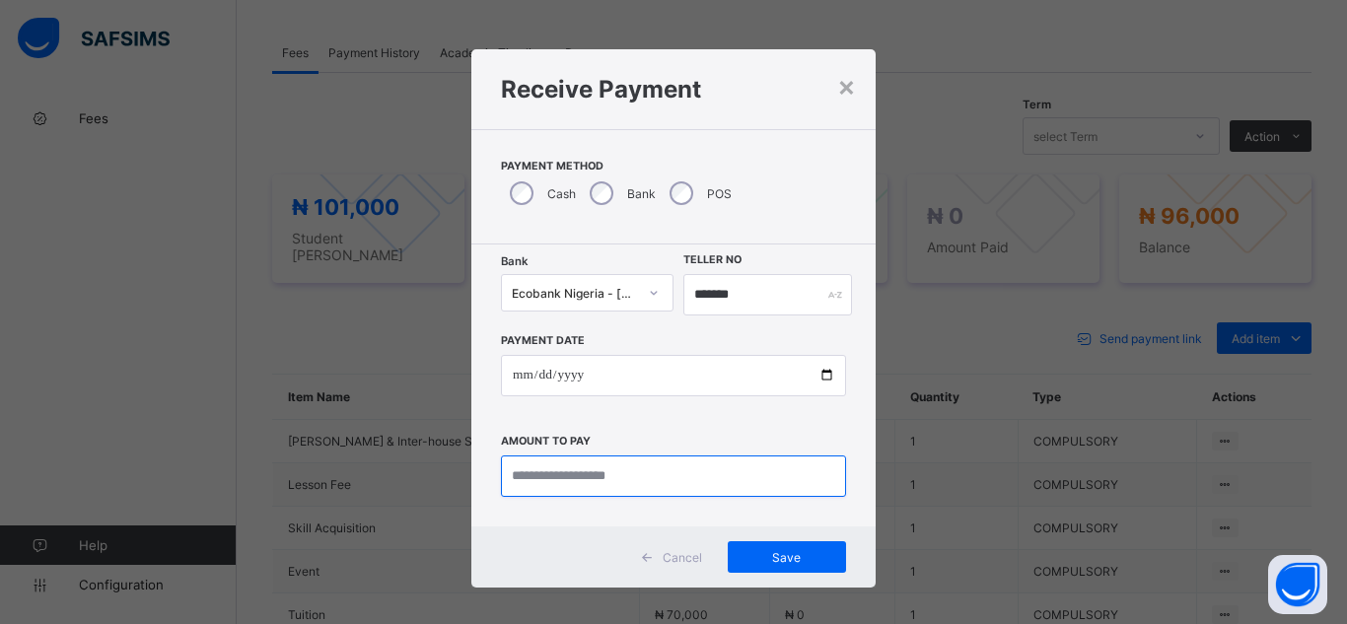
click at [741, 492] on input "currency" at bounding box center [673, 476] width 345 height 41
type input "********"
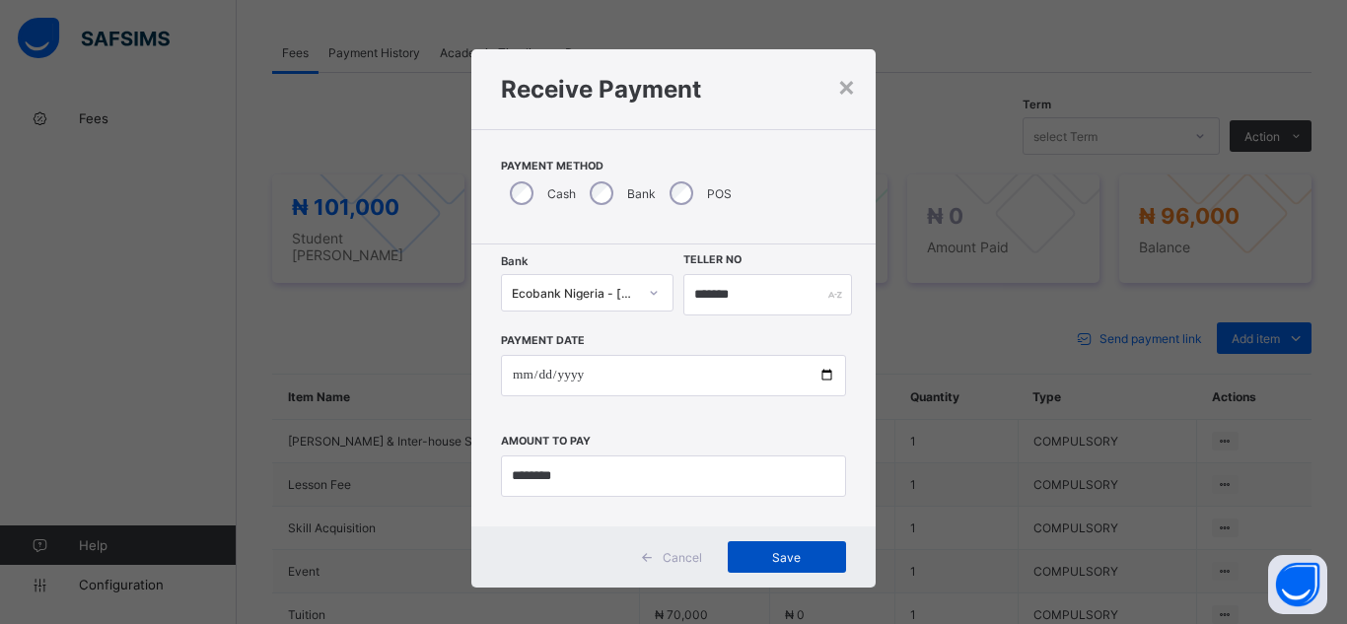
click at [790, 565] on div "Save" at bounding box center [787, 558] width 118 height 32
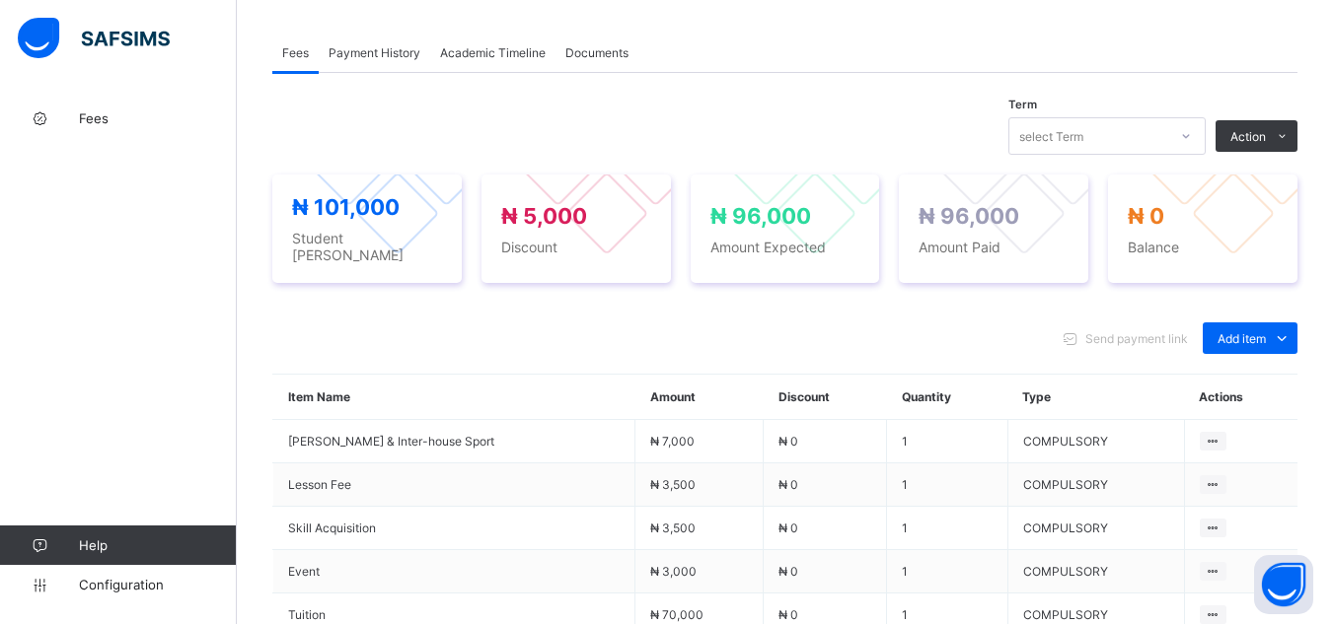
click at [362, 47] on div "Payment History" at bounding box center [374, 52] width 111 height 39
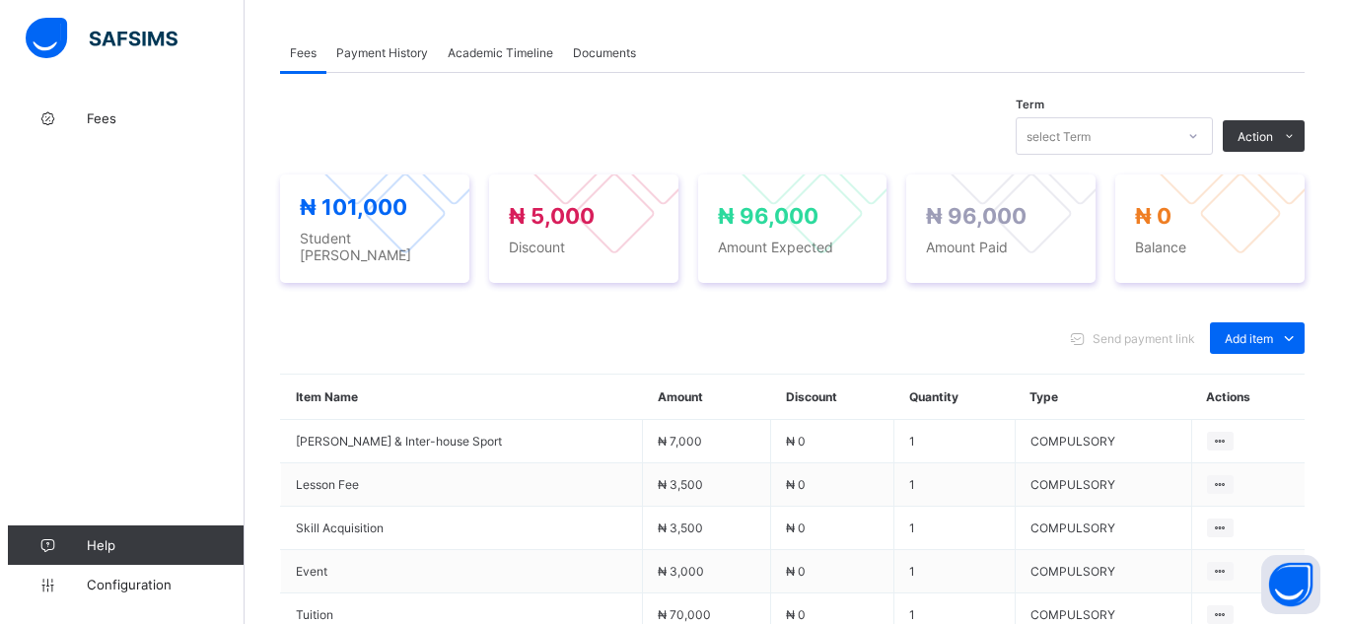
scroll to position [326, 0]
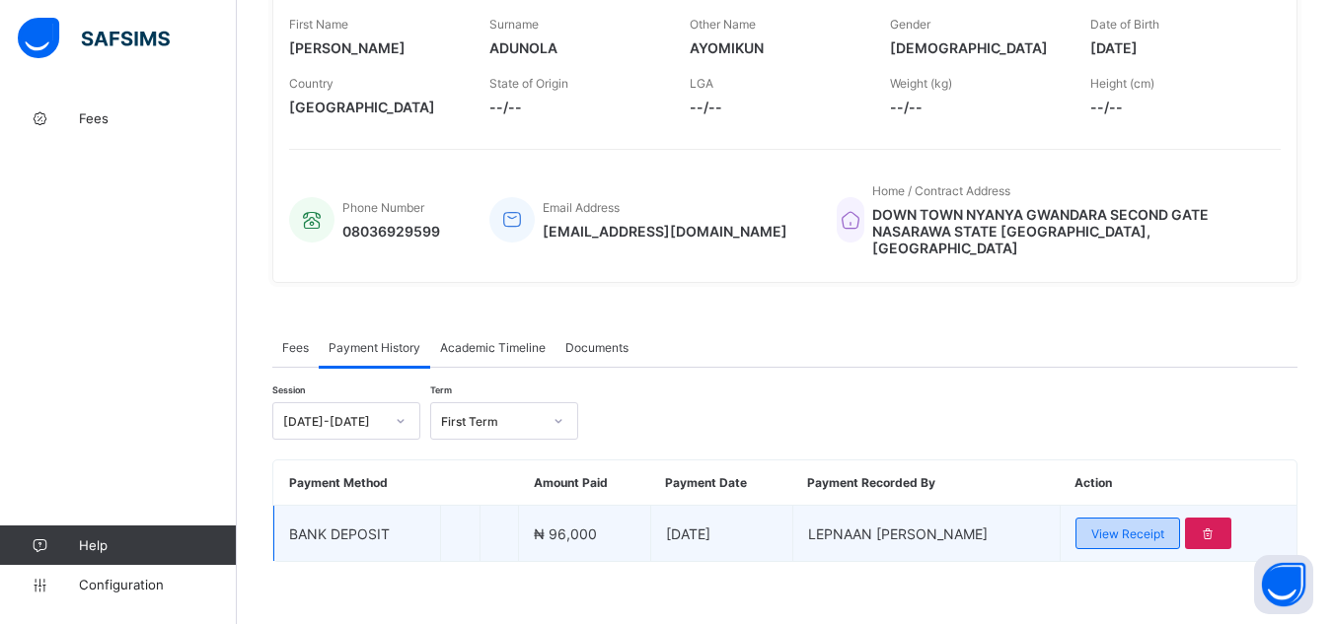
click at [1140, 527] on span "View Receipt" at bounding box center [1127, 534] width 73 height 15
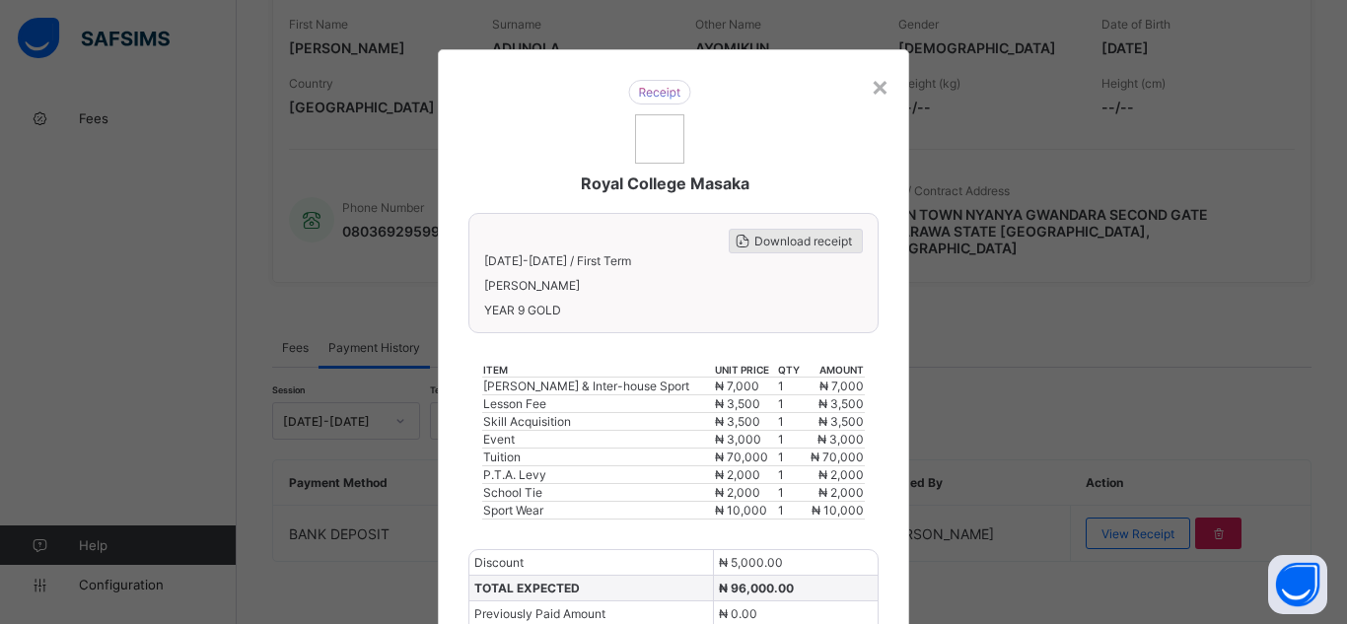
click at [809, 238] on span "Download receipt" at bounding box center [804, 241] width 98 height 15
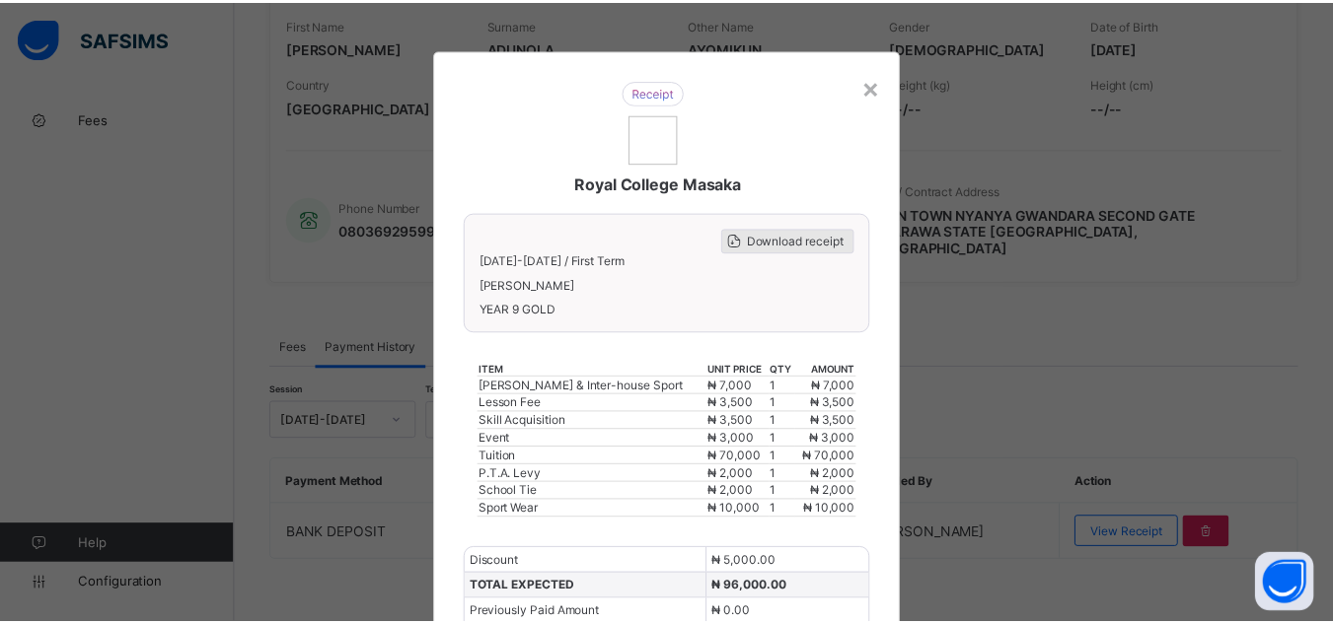
scroll to position [0, 0]
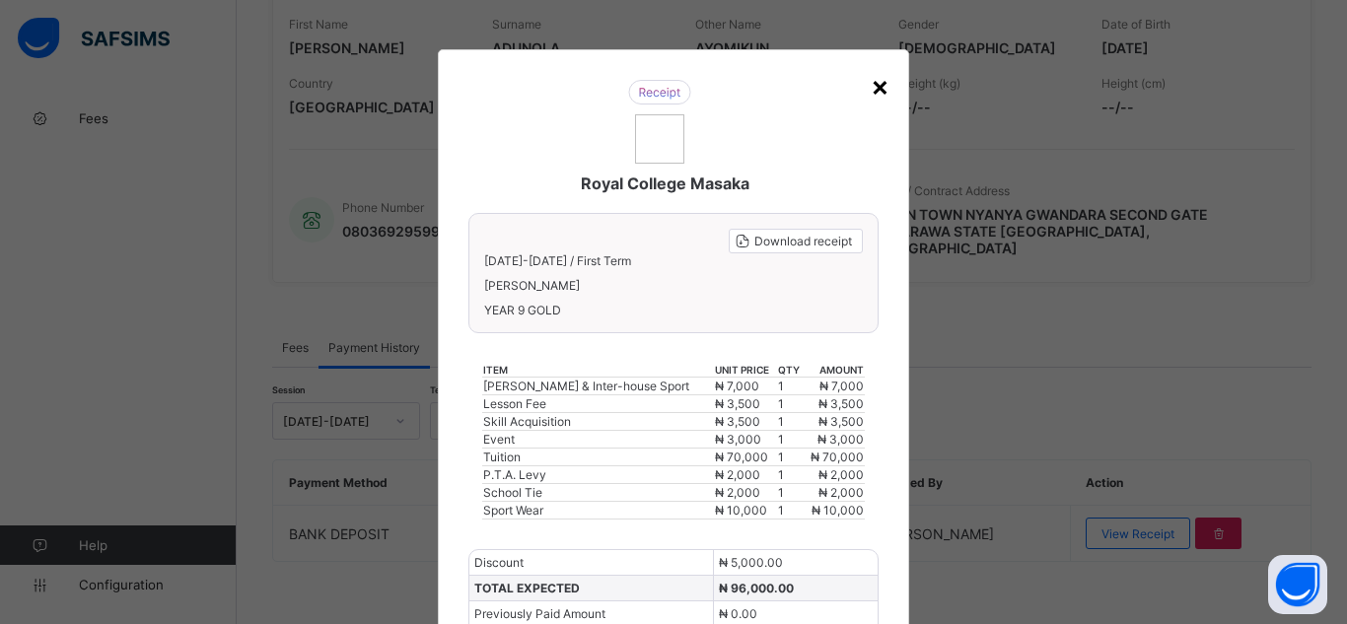
click at [875, 79] on div "×" at bounding box center [880, 86] width 19 height 34
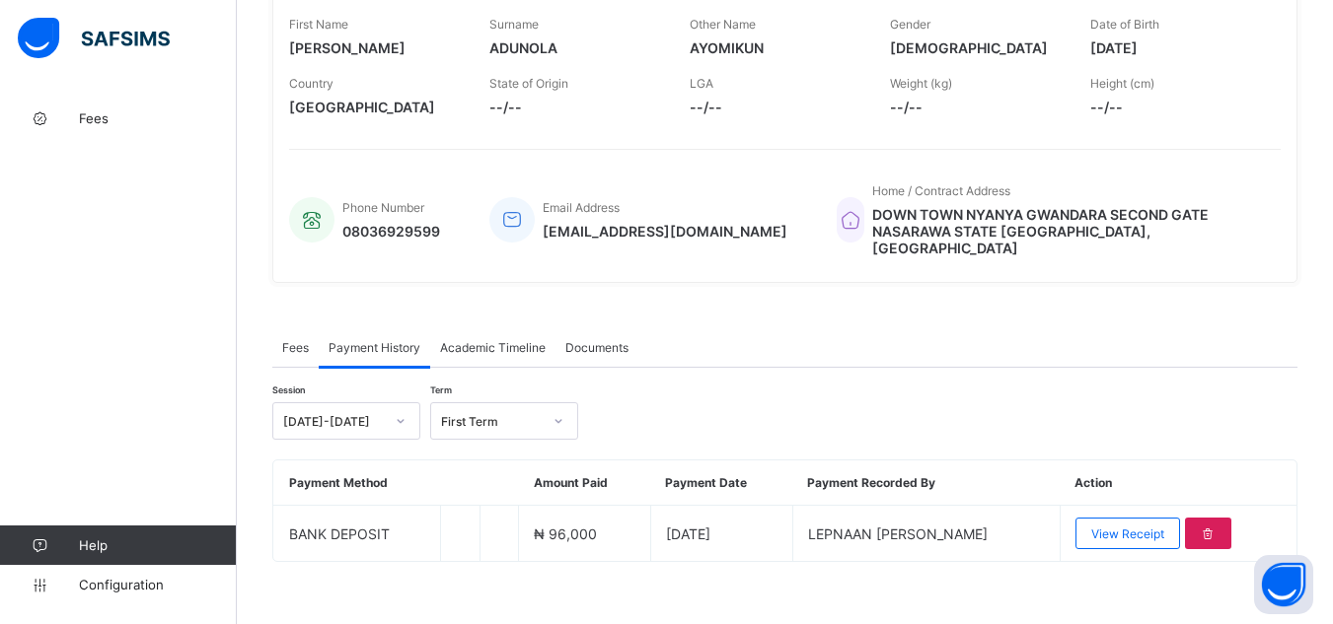
click at [246, 234] on div "× Delete Document This action would delete the document with name: from the sys…" at bounding box center [785, 207] width 1096 height 868
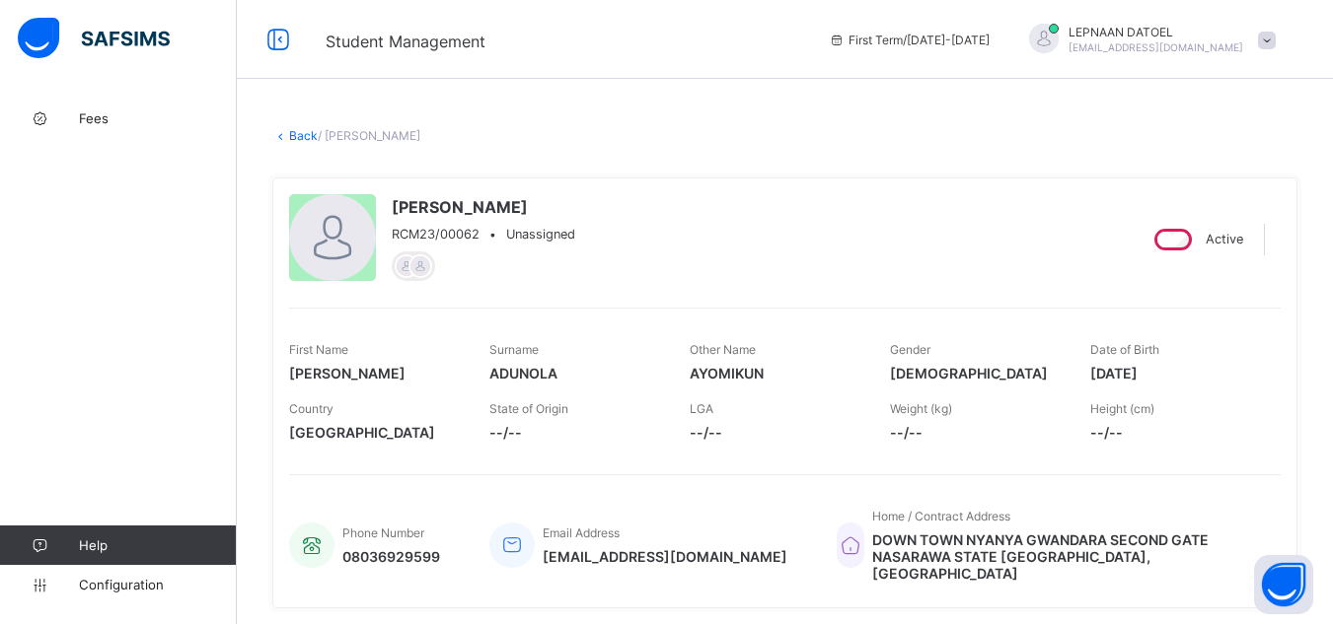
click at [303, 135] on link "Back" at bounding box center [303, 135] width 29 height 15
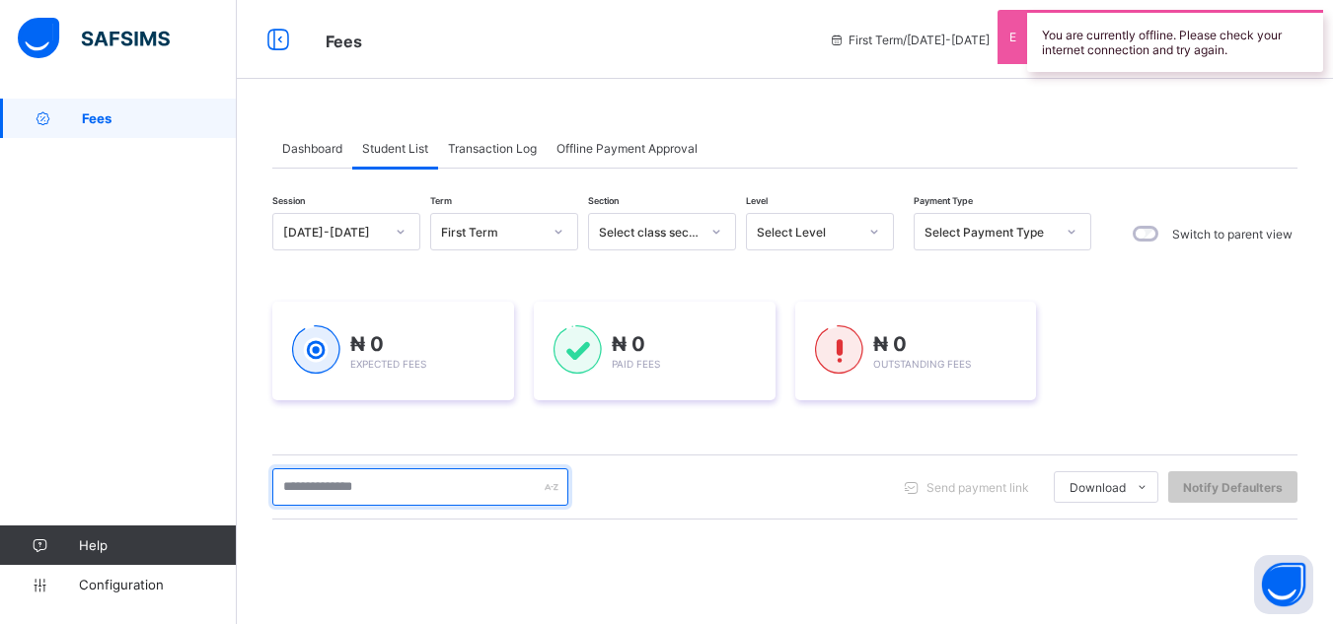
click at [403, 490] on input "text" at bounding box center [420, 487] width 296 height 37
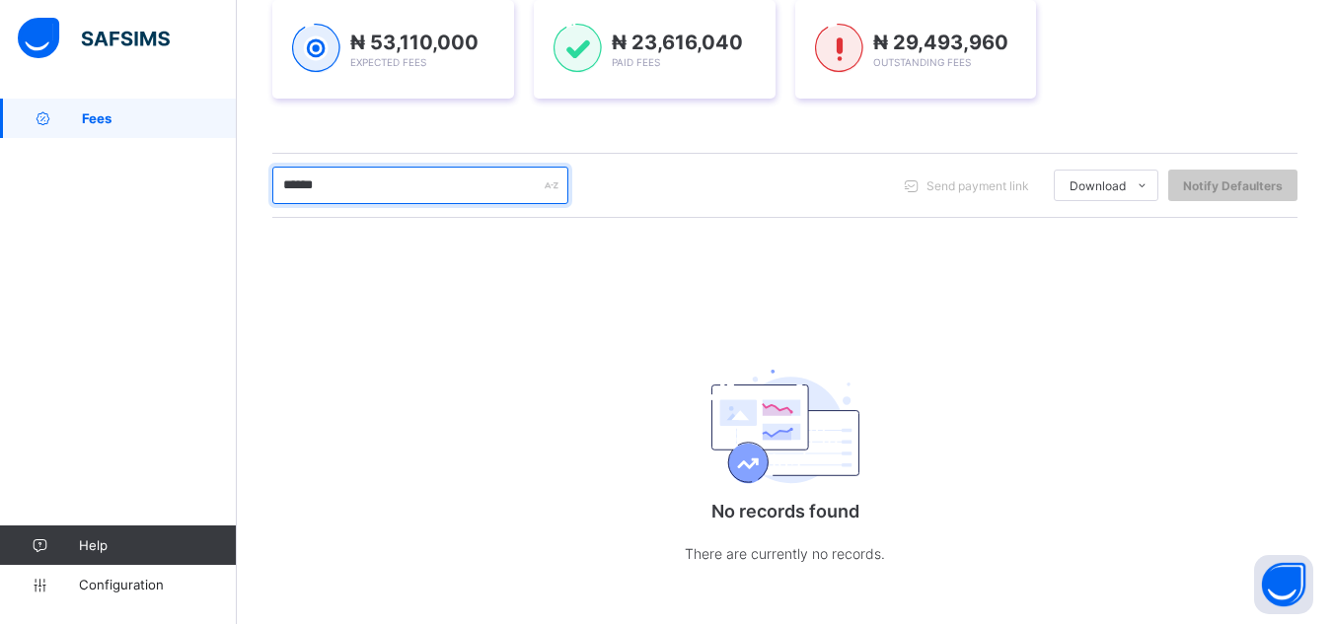
scroll to position [314, 0]
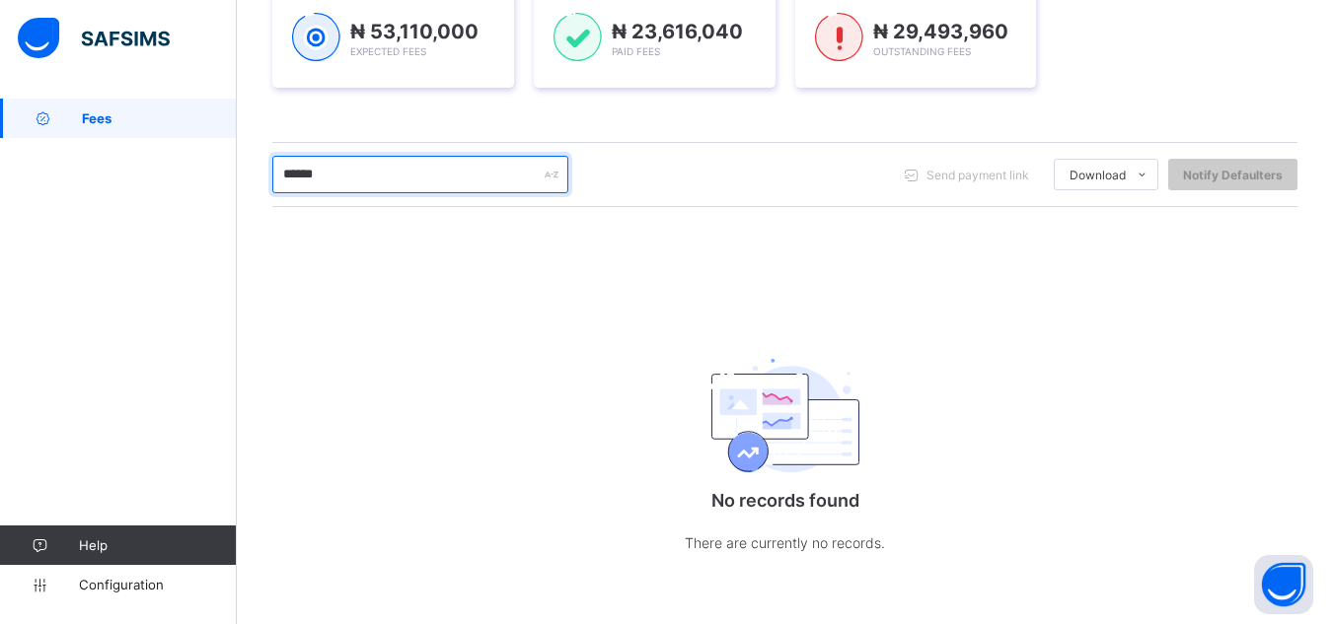
click at [393, 164] on input "******" at bounding box center [420, 174] width 296 height 37
type input "*"
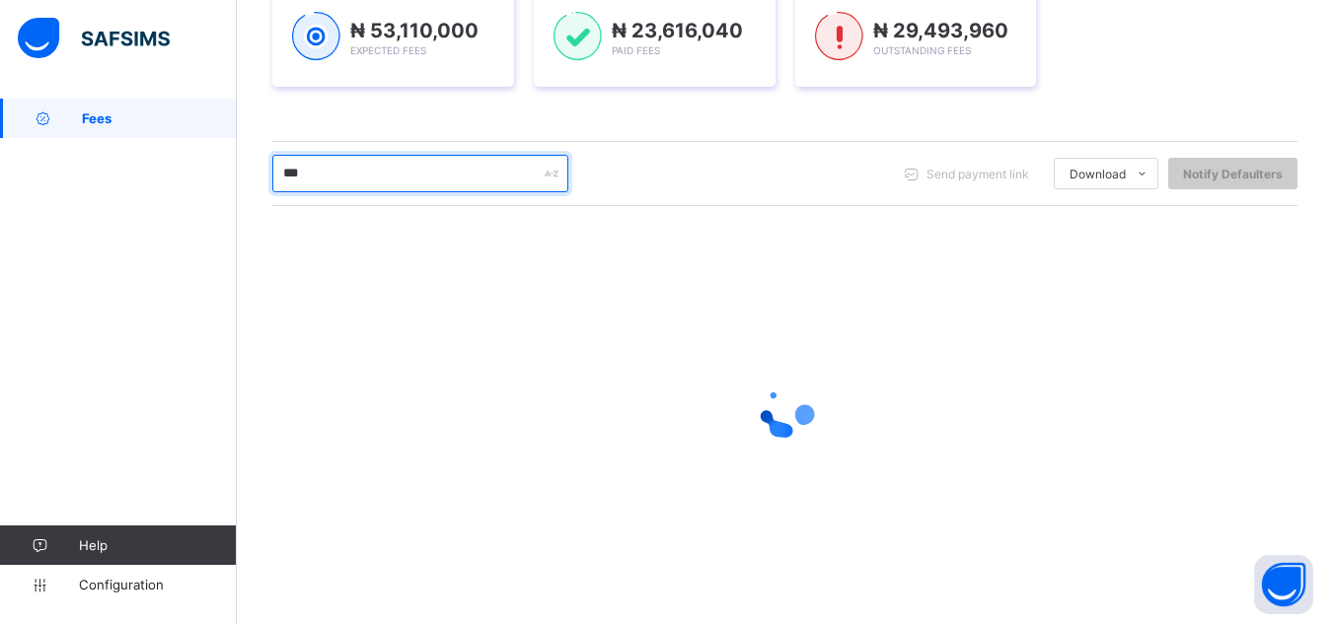
scroll to position [305, 0]
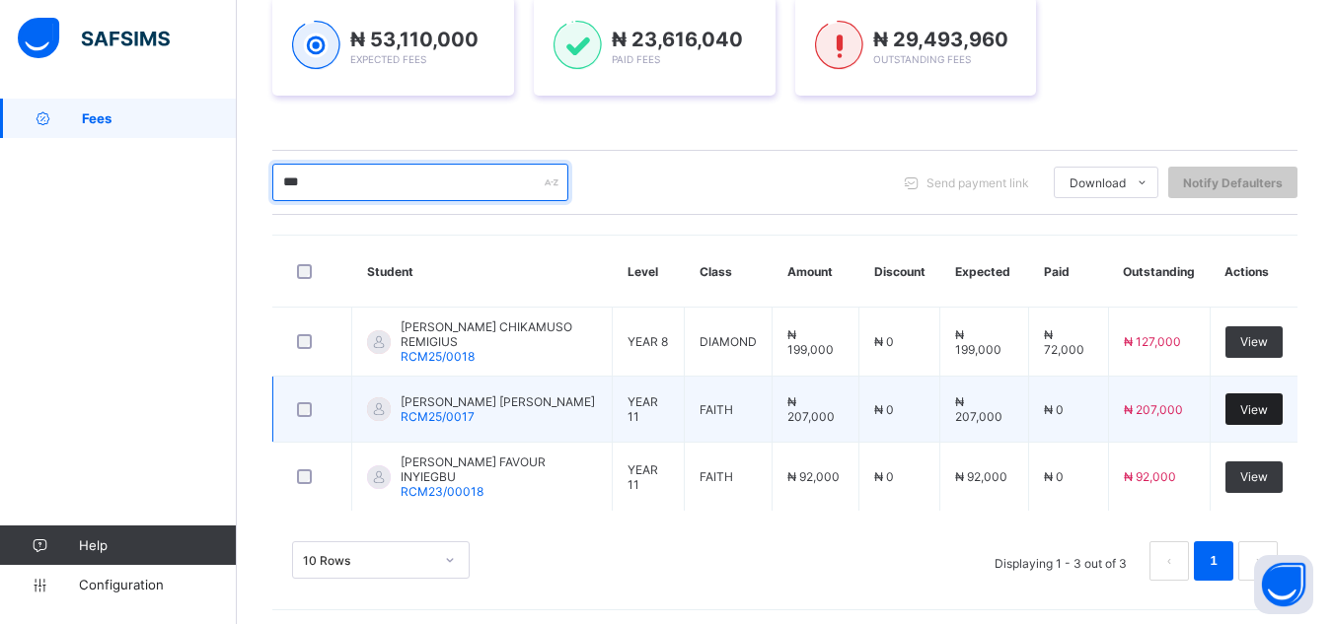
type input "***"
click at [1268, 403] on span "View" at bounding box center [1254, 409] width 28 height 15
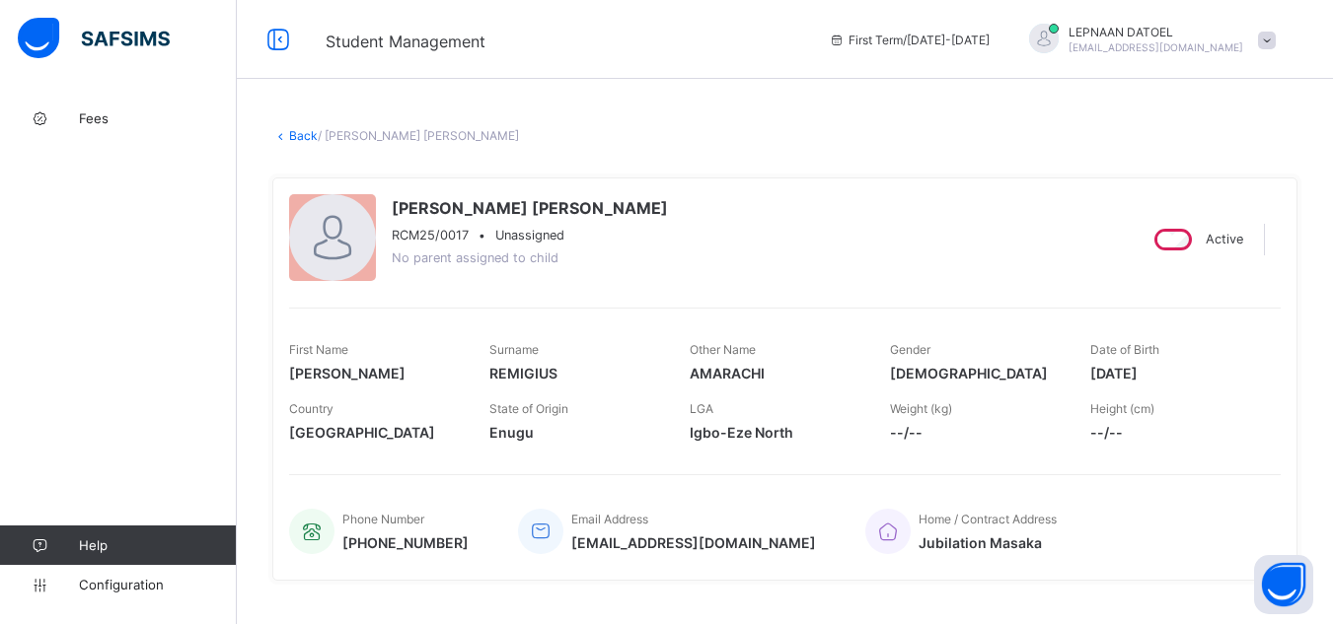
click at [294, 142] on link "Back" at bounding box center [303, 135] width 29 height 15
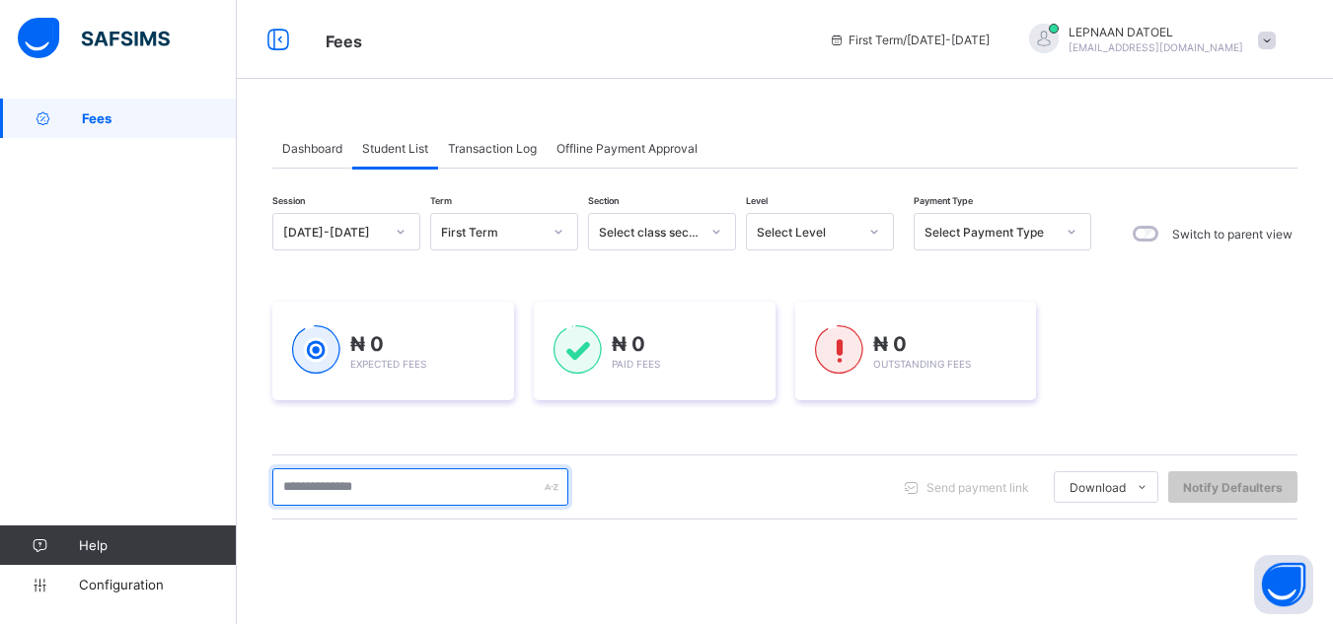
click at [327, 486] on input "text" at bounding box center [420, 487] width 296 height 37
type input "******"
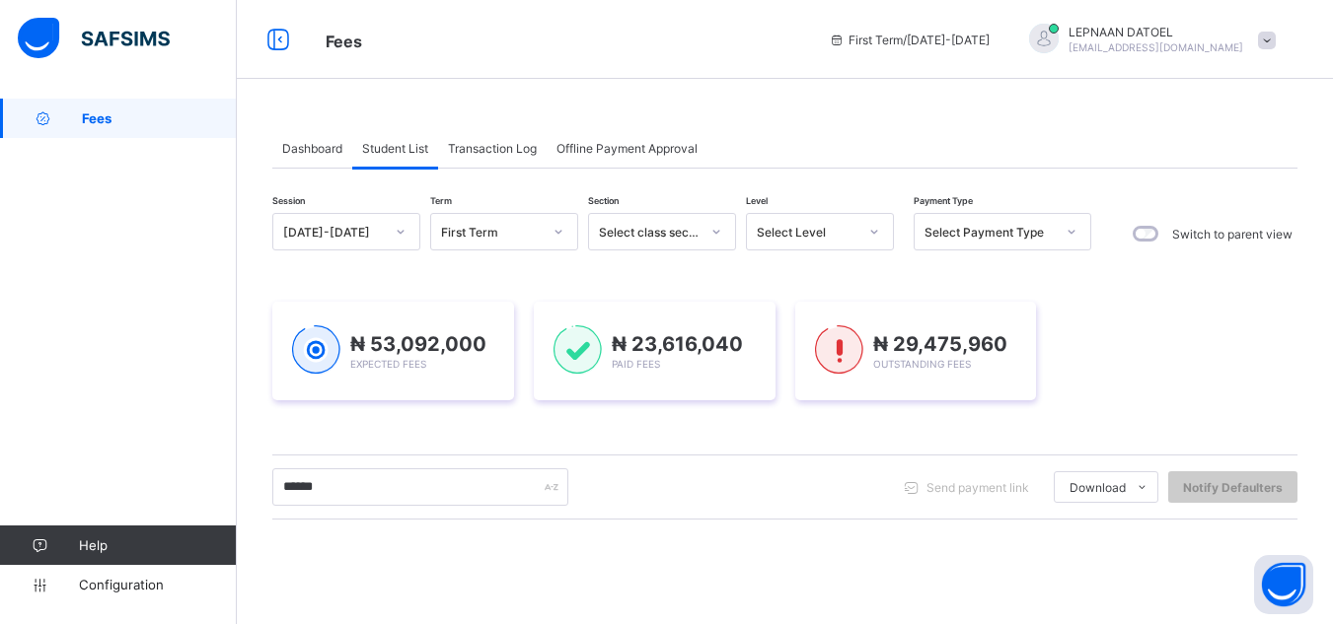
click at [584, 530] on div "Session [DATE]-[DATE] Term First Term Section Select class section Level Select…" at bounding box center [784, 562] width 1025 height 699
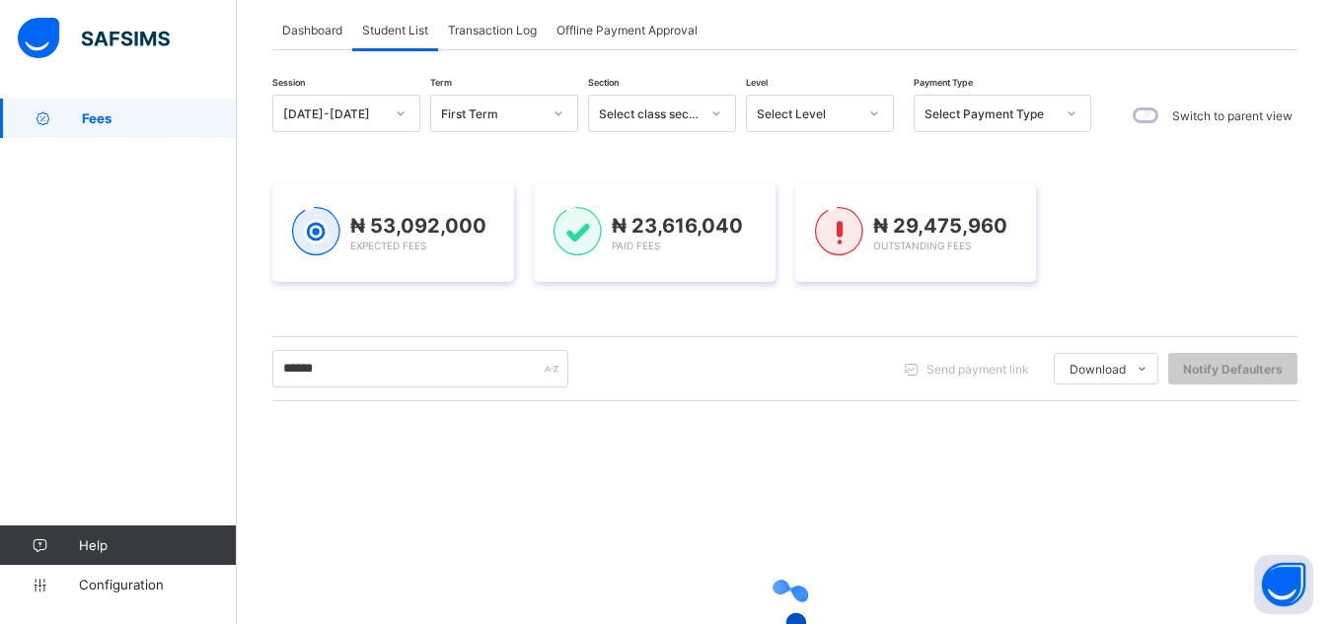
scroll to position [239, 0]
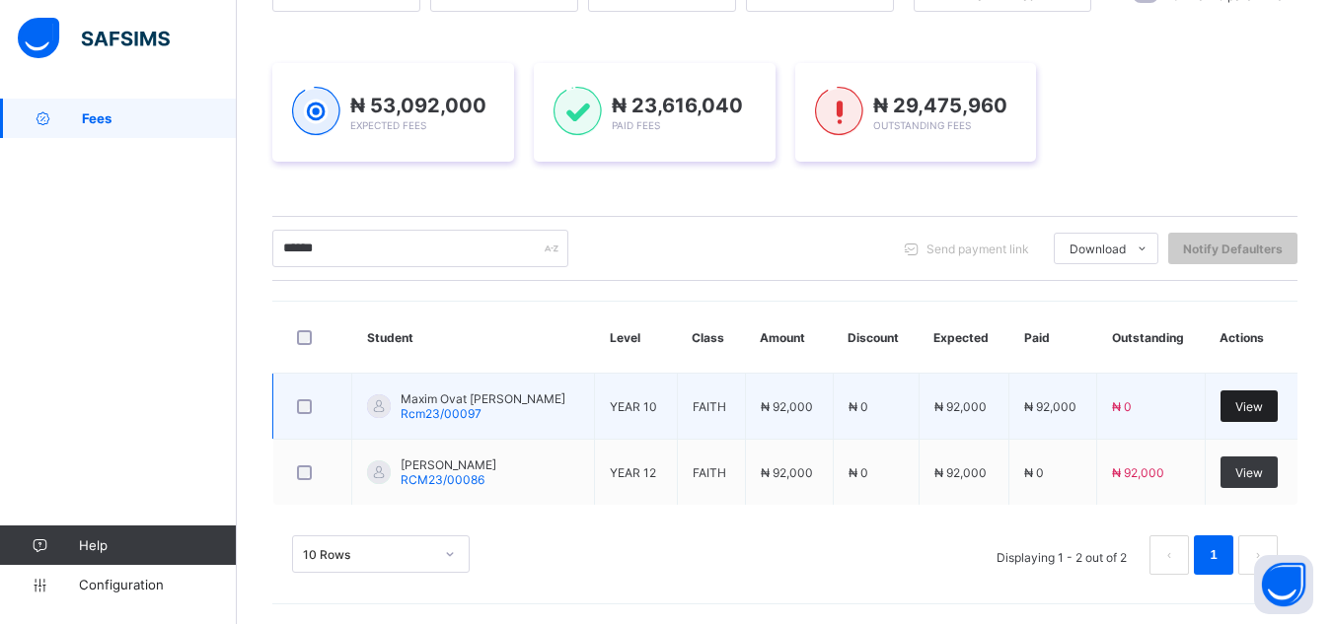
click at [1244, 405] on div "View" at bounding box center [1248, 407] width 57 height 32
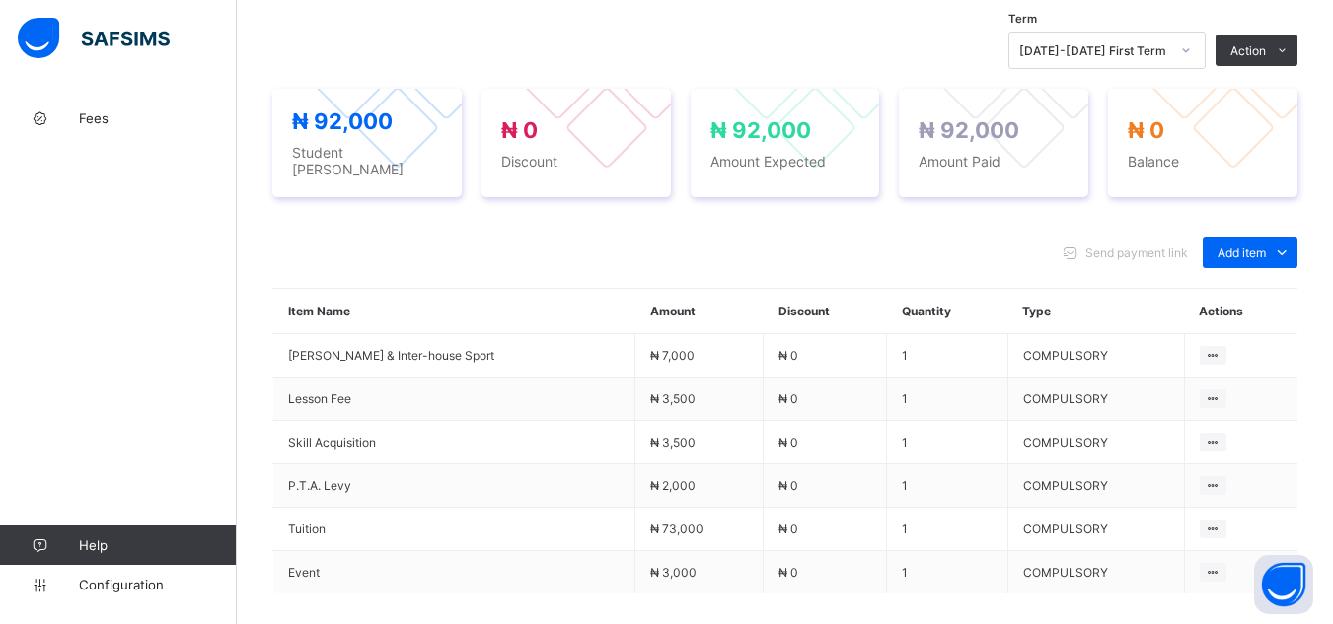
scroll to position [710, 0]
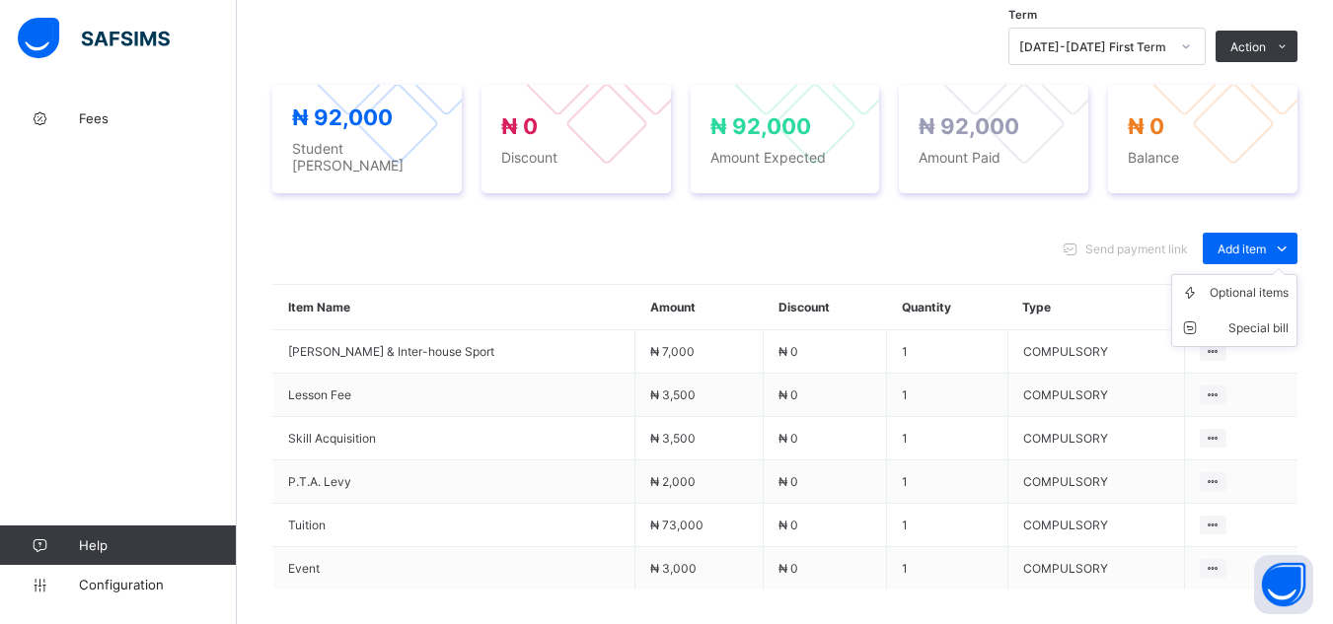
click at [1270, 274] on ul "Optional items Special bill" at bounding box center [1234, 310] width 126 height 73
click at [1266, 283] on div "Optional items" at bounding box center [1248, 293] width 79 height 20
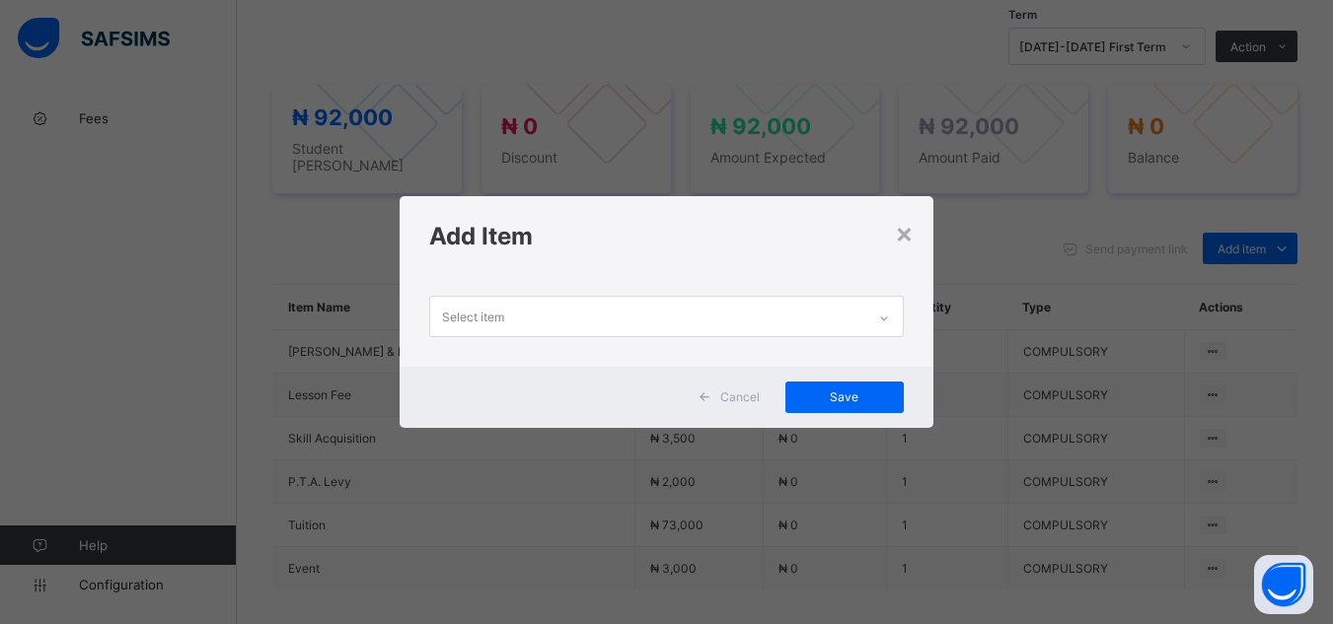
scroll to position [0, 0]
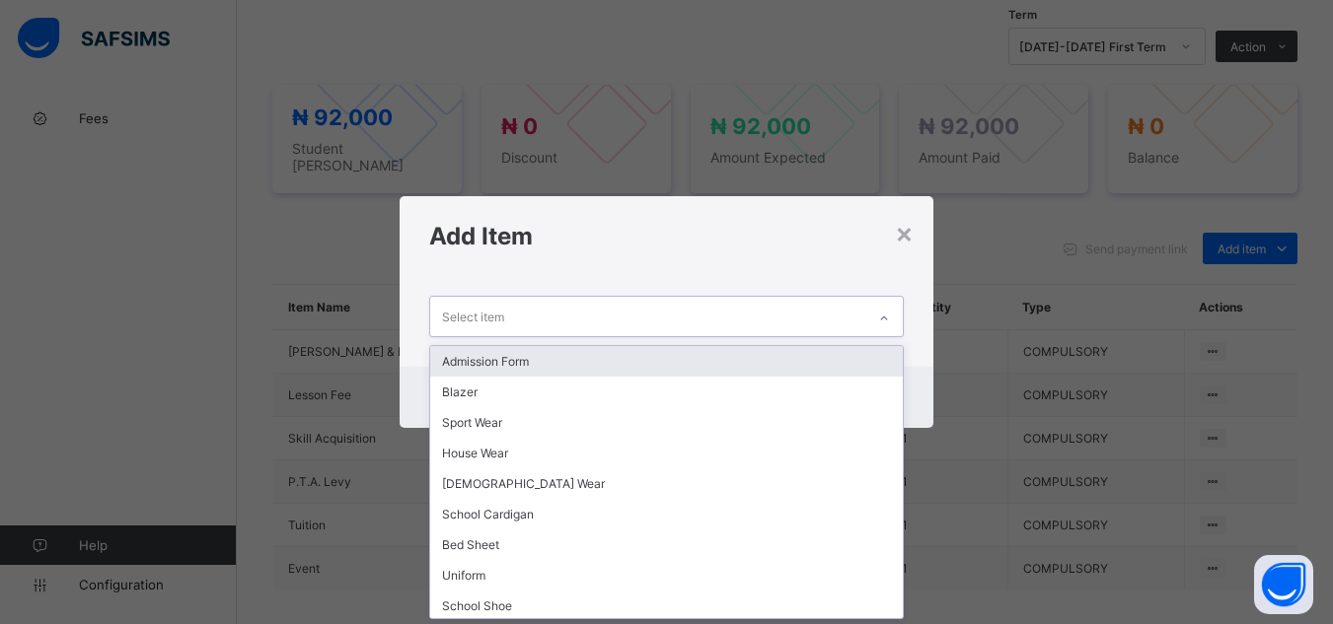
click at [890, 323] on icon at bounding box center [884, 319] width 12 height 20
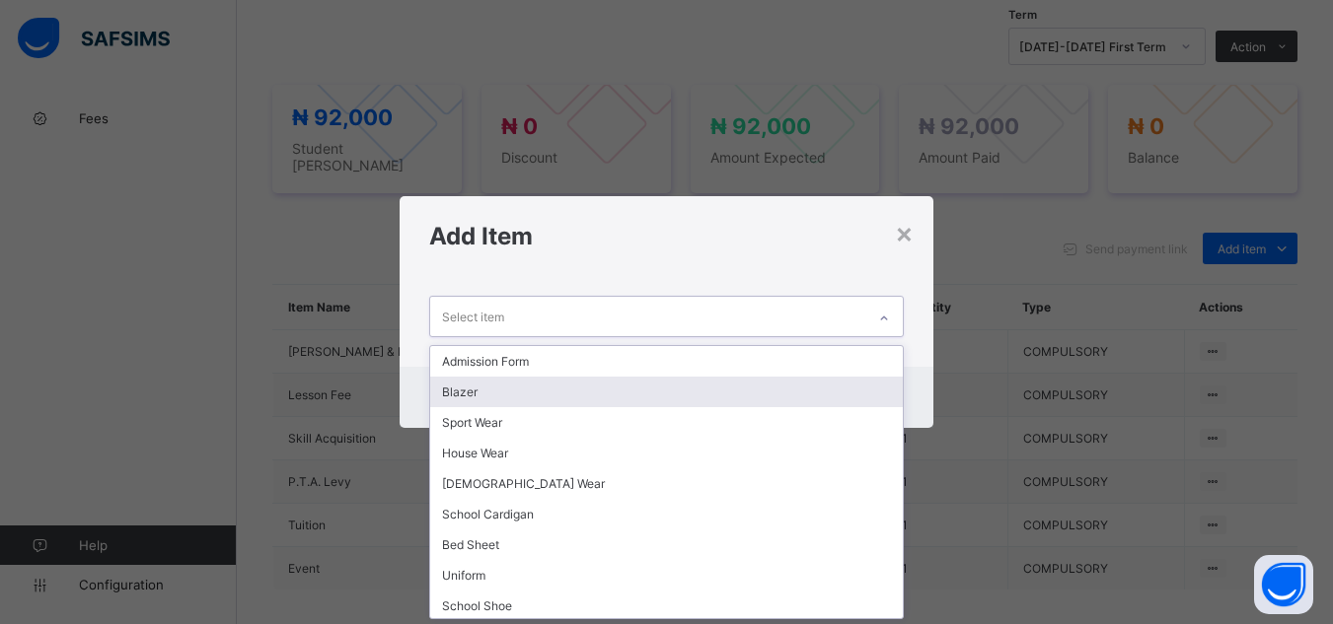
click at [856, 388] on div "Blazer" at bounding box center [666, 392] width 472 height 31
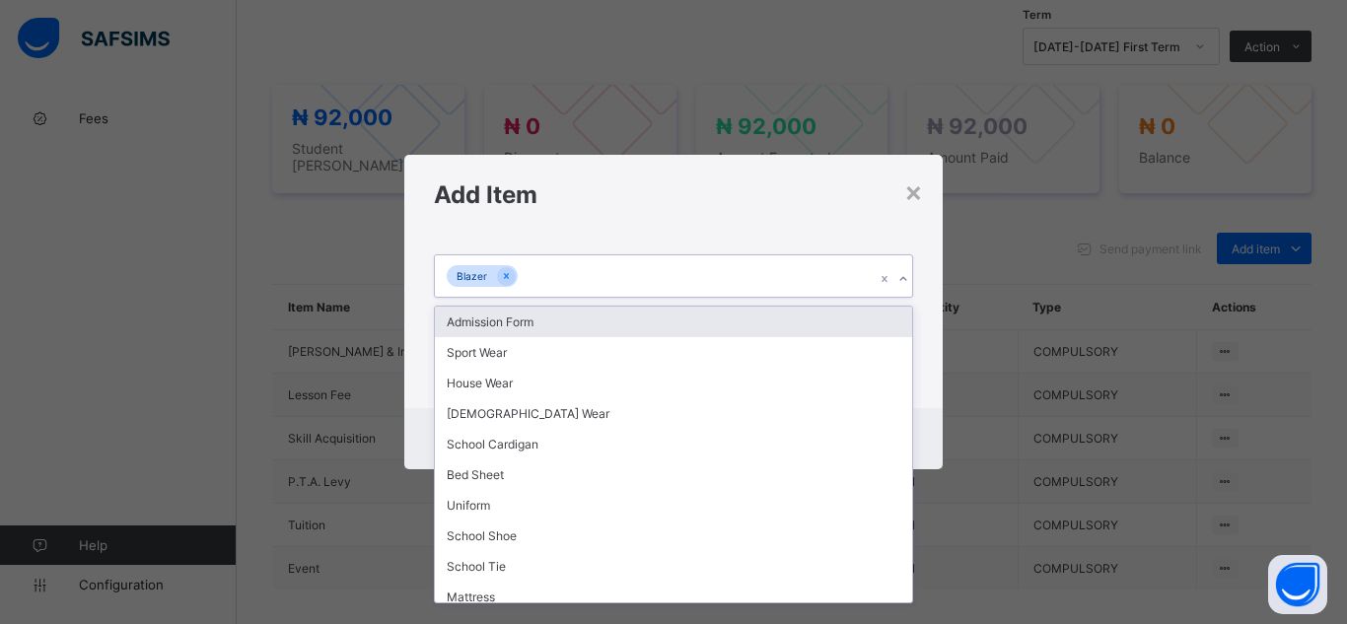
click at [901, 280] on icon at bounding box center [904, 279] width 12 height 20
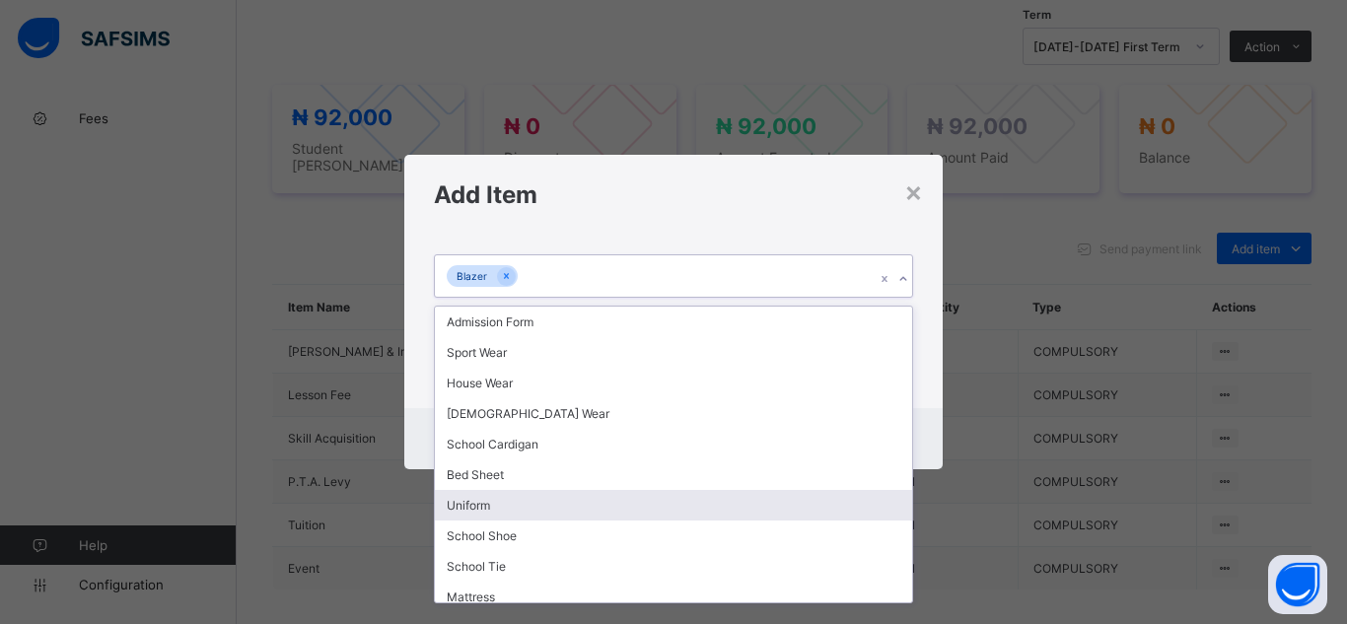
click at [805, 506] on div "Uniform" at bounding box center [673, 505] width 477 height 31
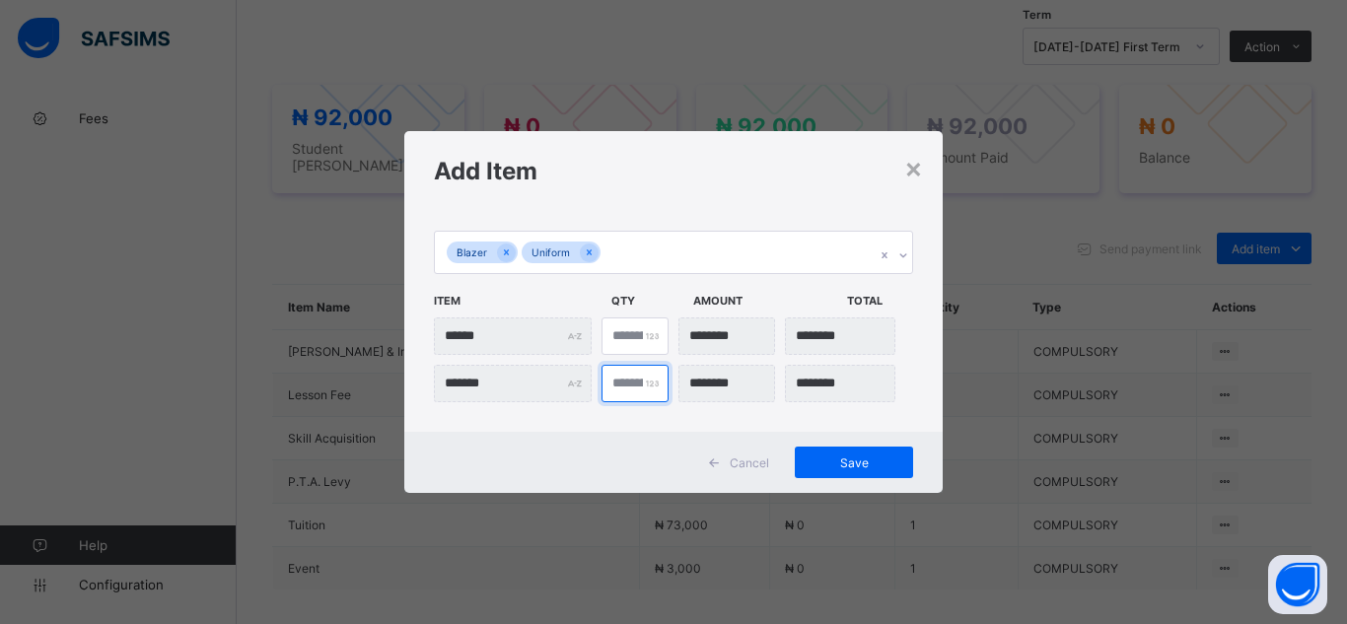
click at [624, 390] on input "*" at bounding box center [635, 383] width 67 height 37
type input "***"
type input "*"
type input "********"
type input "*"
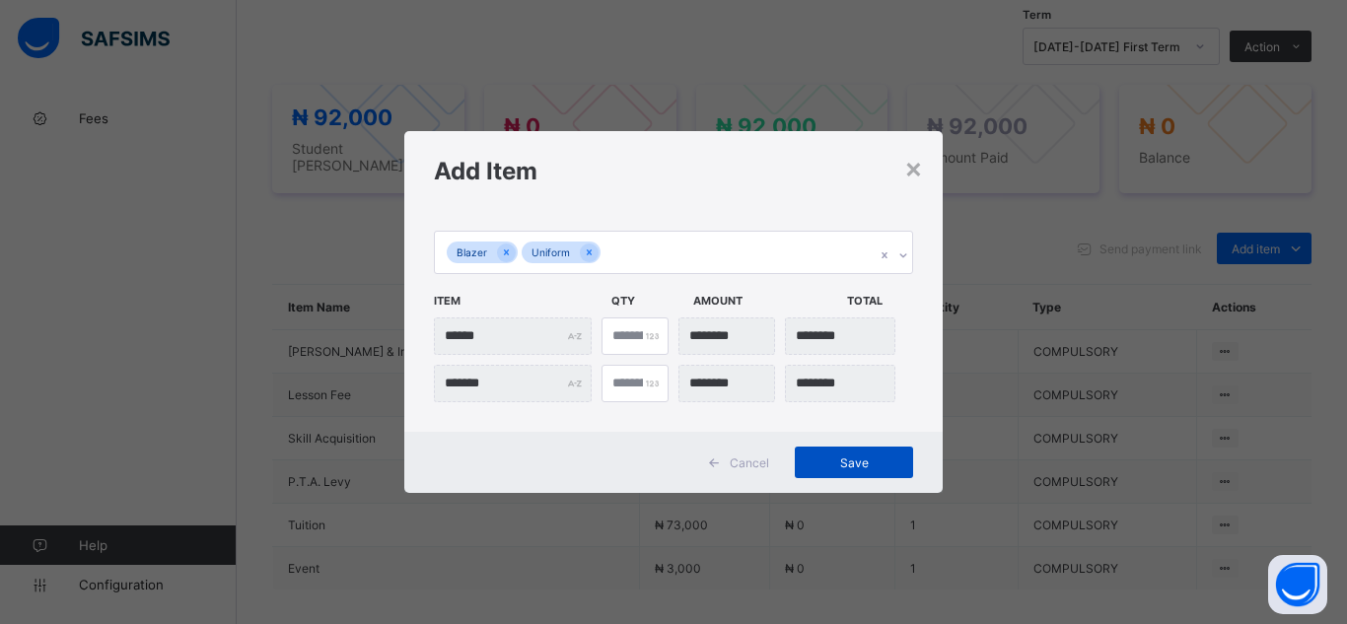
click at [855, 457] on span "Save" at bounding box center [854, 463] width 89 height 15
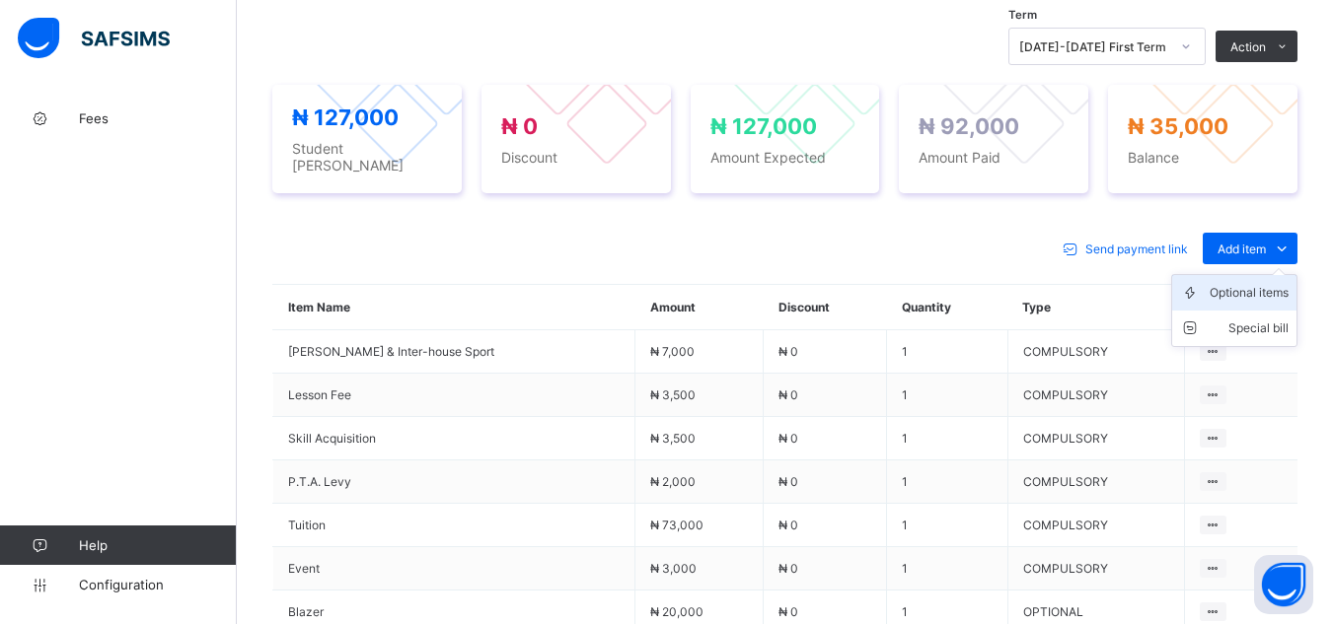
click at [1277, 283] on div "Optional items" at bounding box center [1248, 293] width 79 height 20
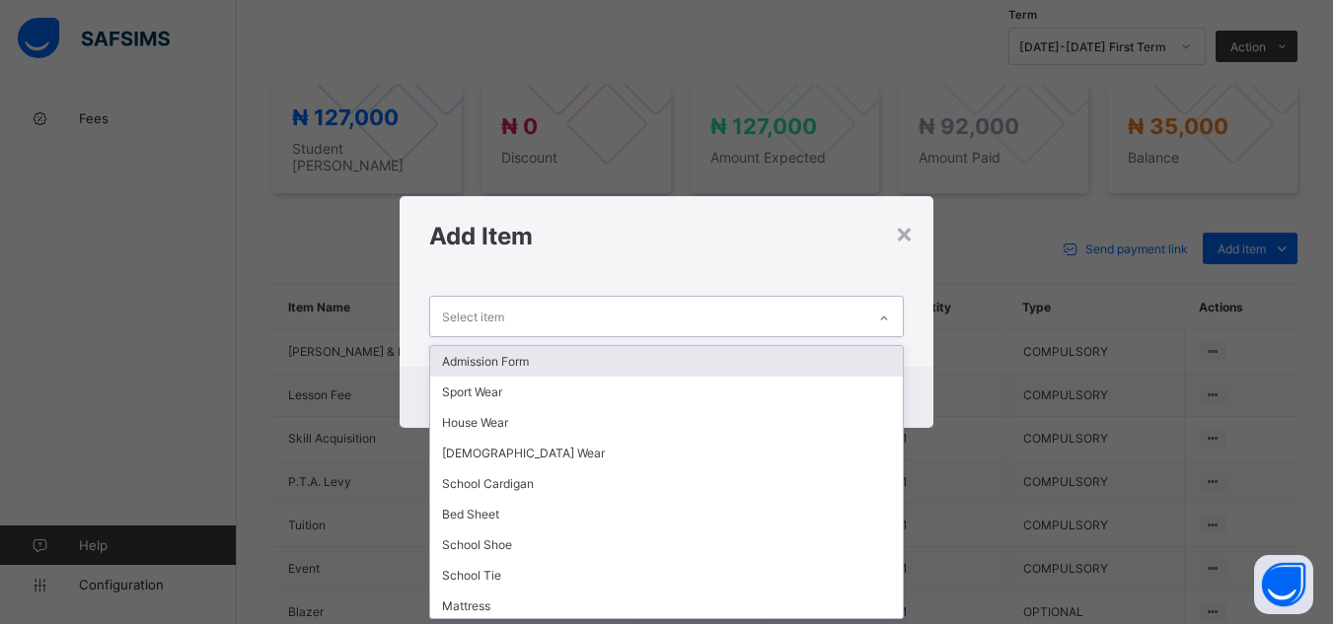
click at [885, 322] on icon at bounding box center [884, 319] width 12 height 20
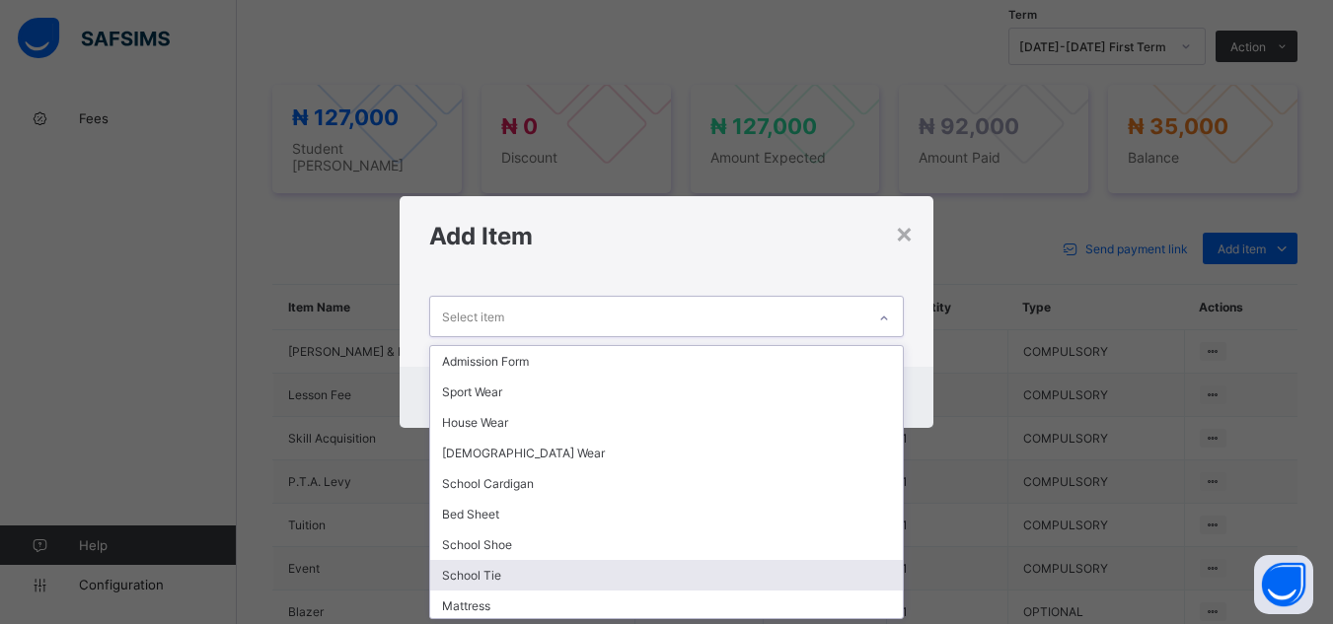
click at [844, 571] on div "School Tie" at bounding box center [666, 575] width 472 height 31
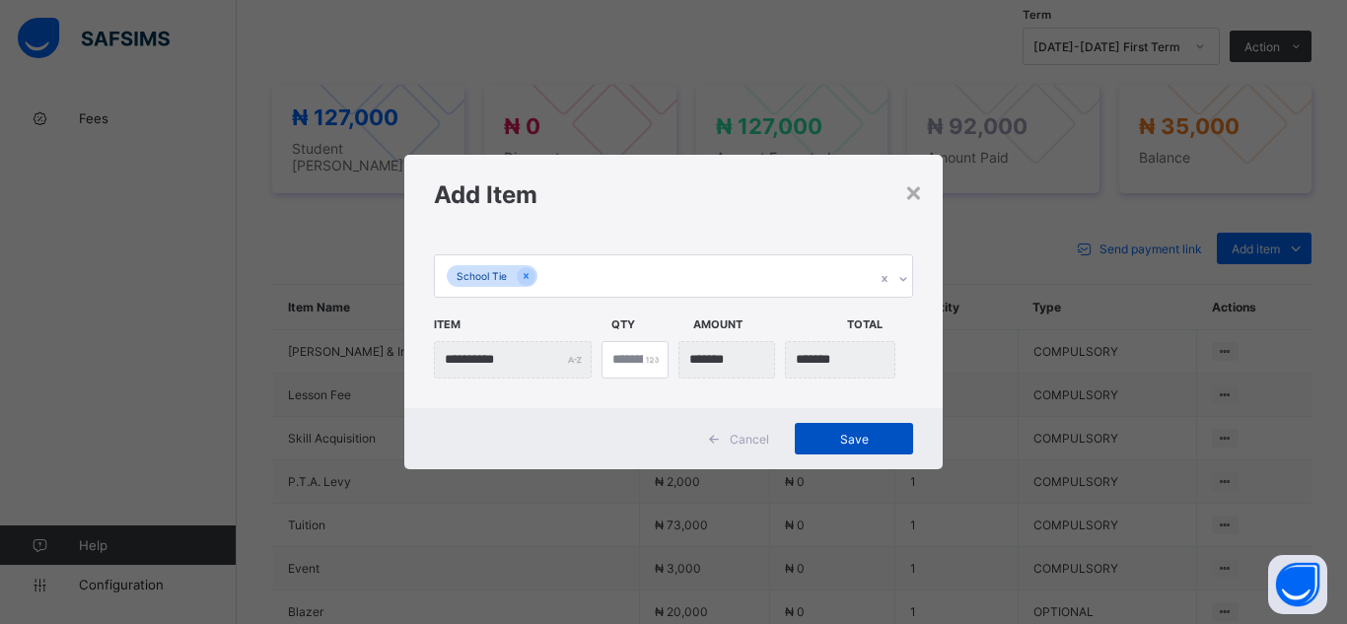
click at [884, 436] on span "Save" at bounding box center [854, 439] width 89 height 15
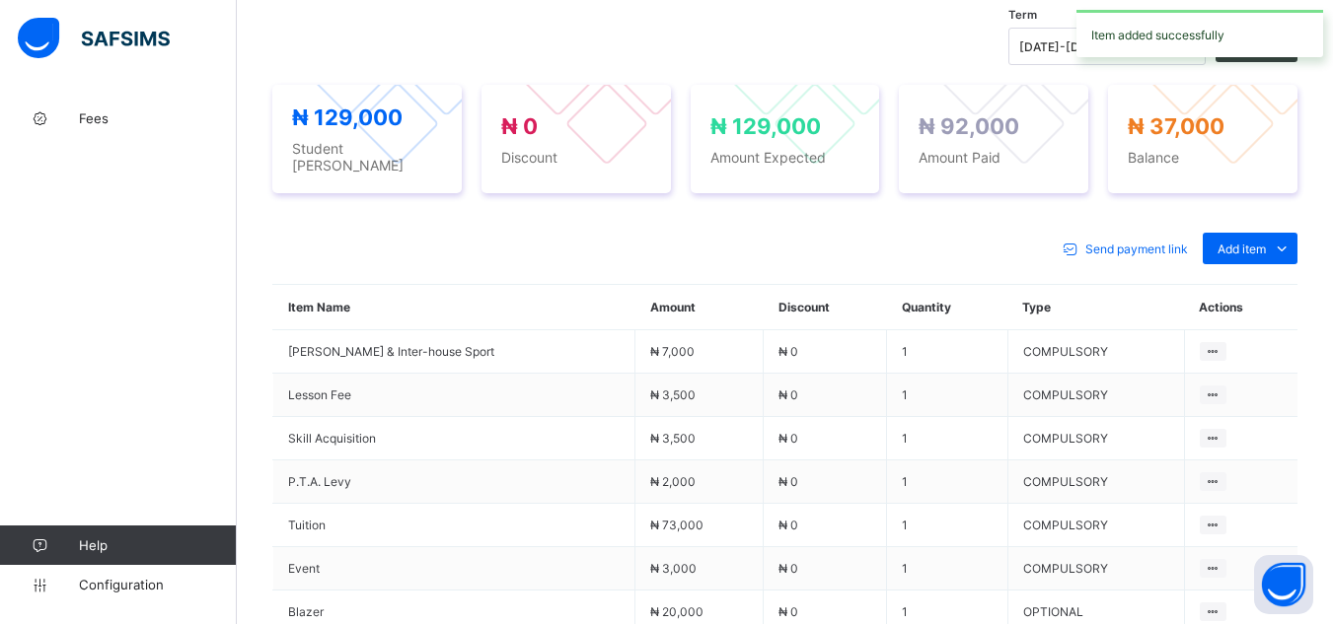
click at [927, 233] on div "Send payment link Add item Optional items Special bill" at bounding box center [784, 249] width 1025 height 32
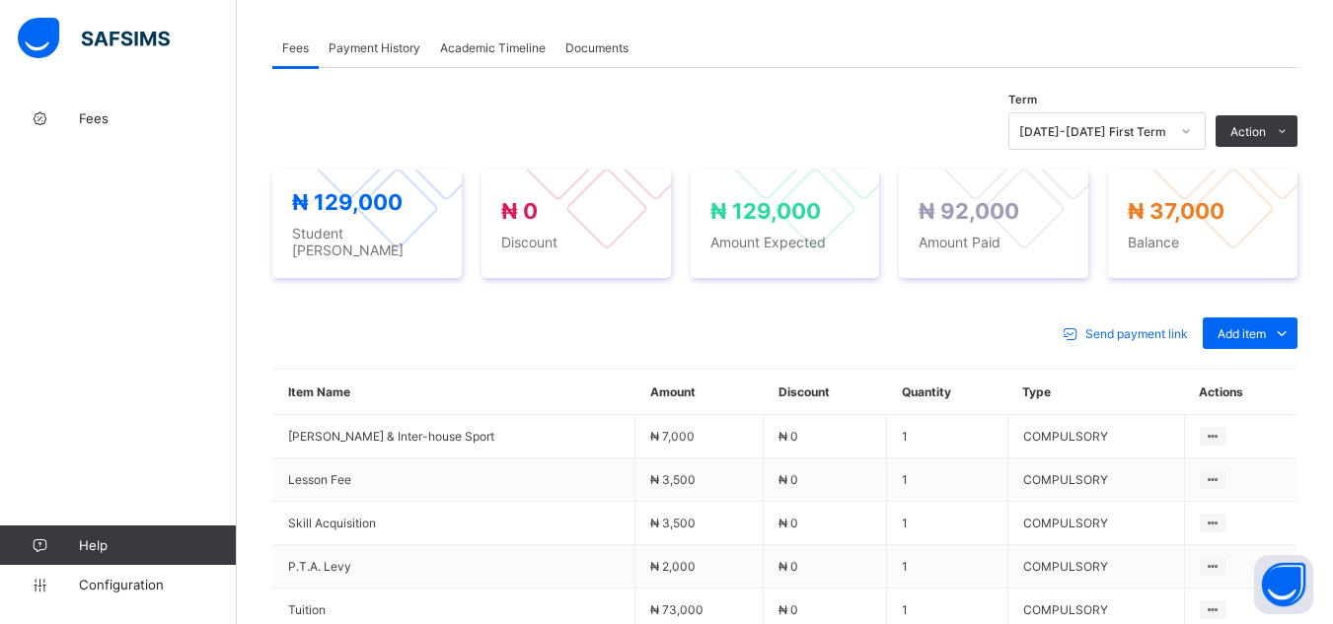
scroll to position [592, 0]
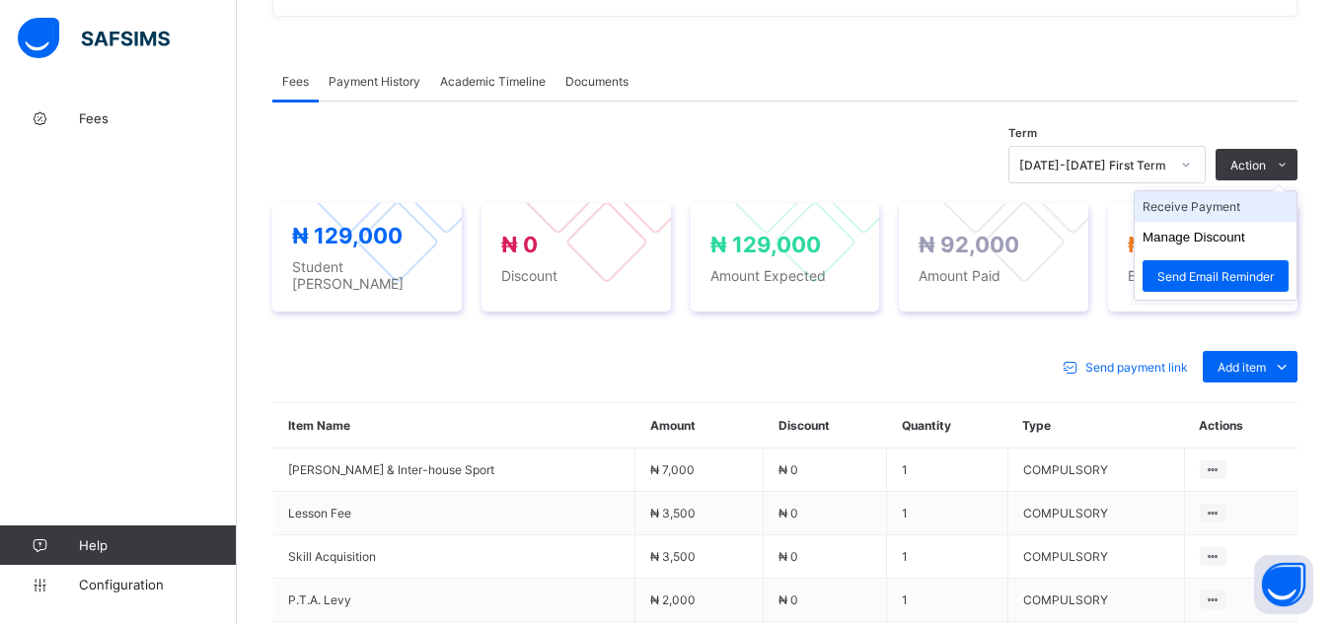
click at [1236, 191] on li "Receive Payment" at bounding box center [1215, 206] width 162 height 31
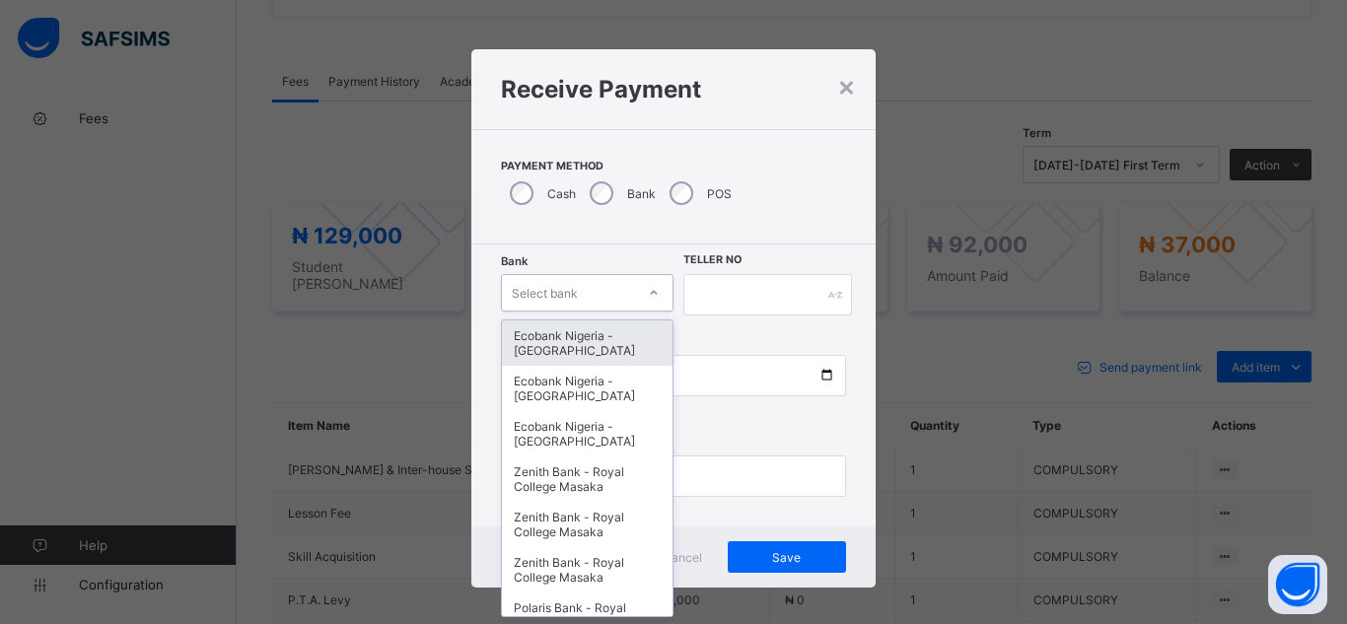
click at [589, 292] on div "Select bank" at bounding box center [568, 293] width 133 height 28
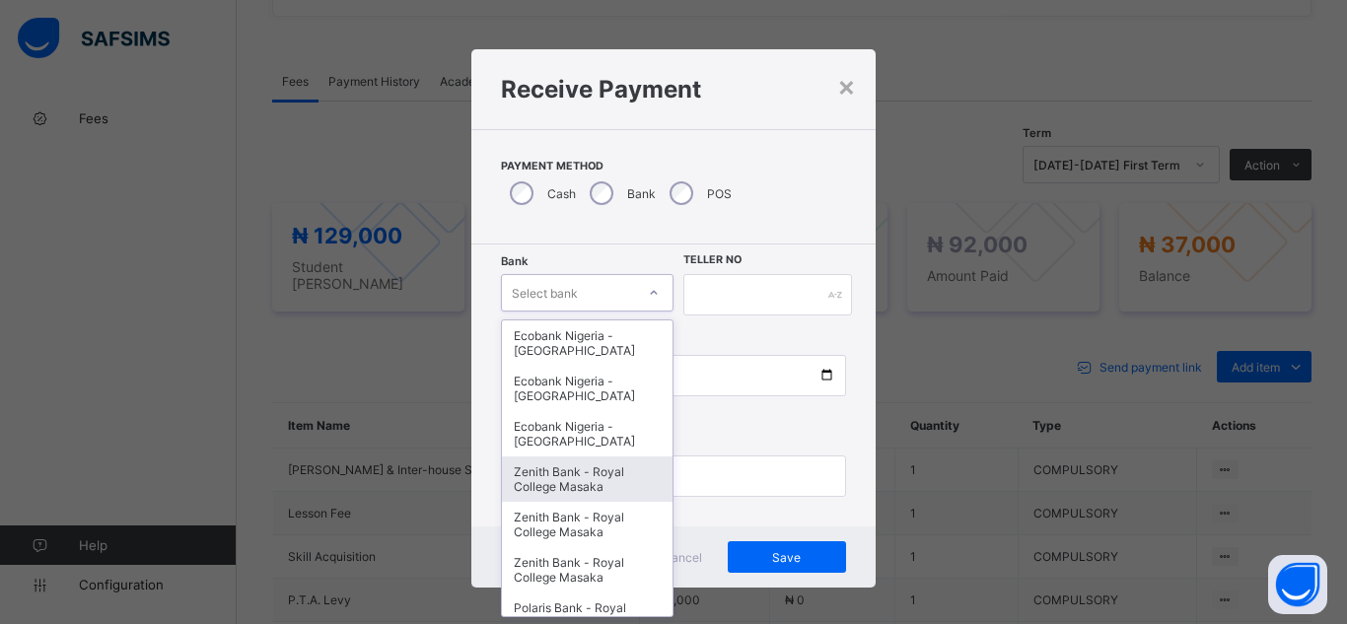
click at [556, 479] on div "Zenith Bank - Royal College Masaka" at bounding box center [587, 479] width 171 height 45
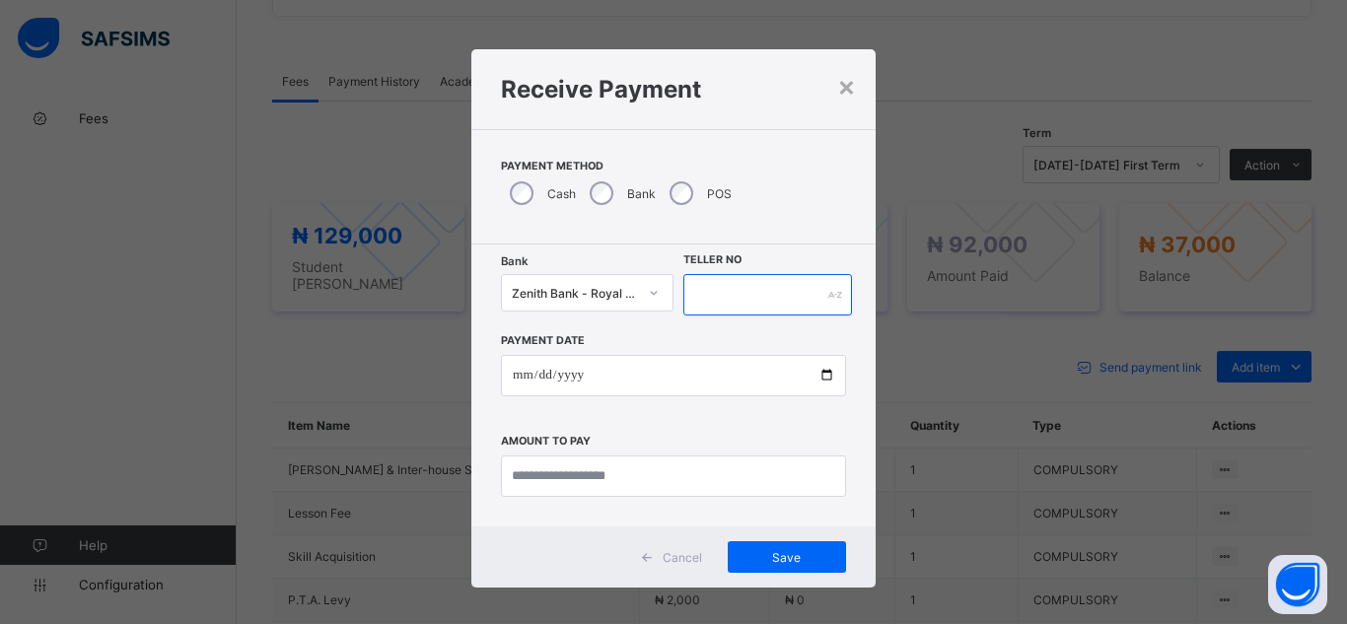
click at [754, 303] on input "text" at bounding box center [768, 294] width 169 height 41
type input "*******"
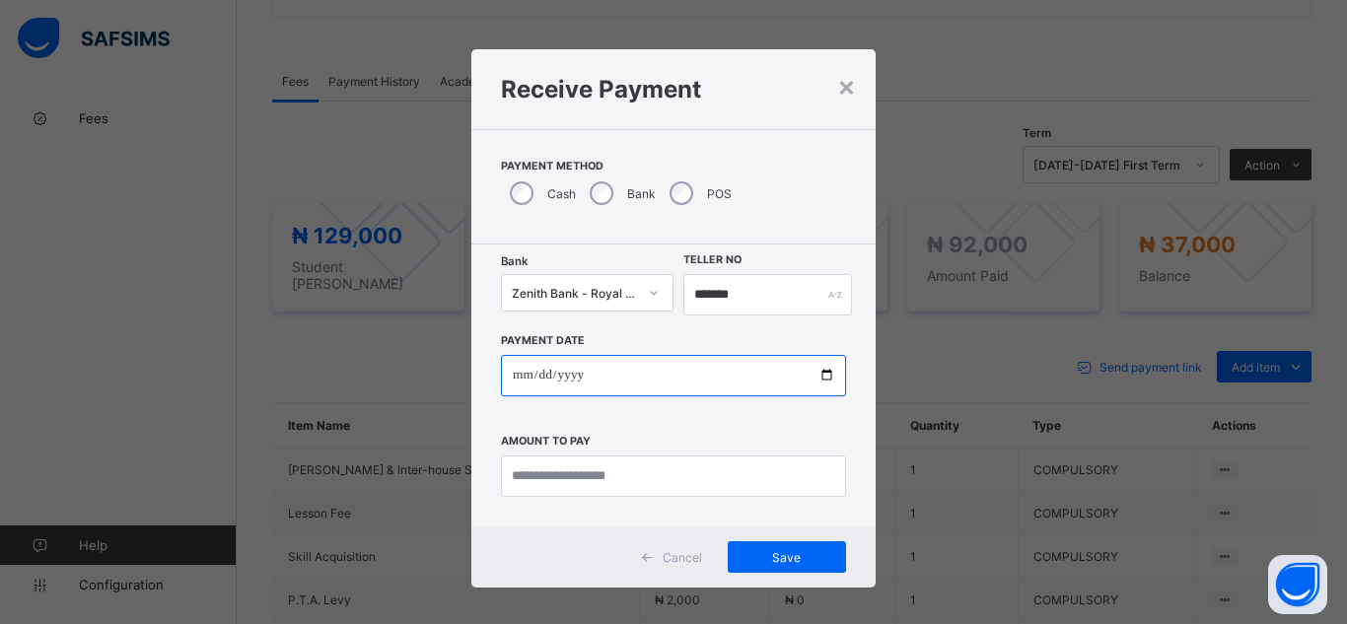
click at [823, 377] on input "date" at bounding box center [673, 375] width 345 height 41
type input "**********"
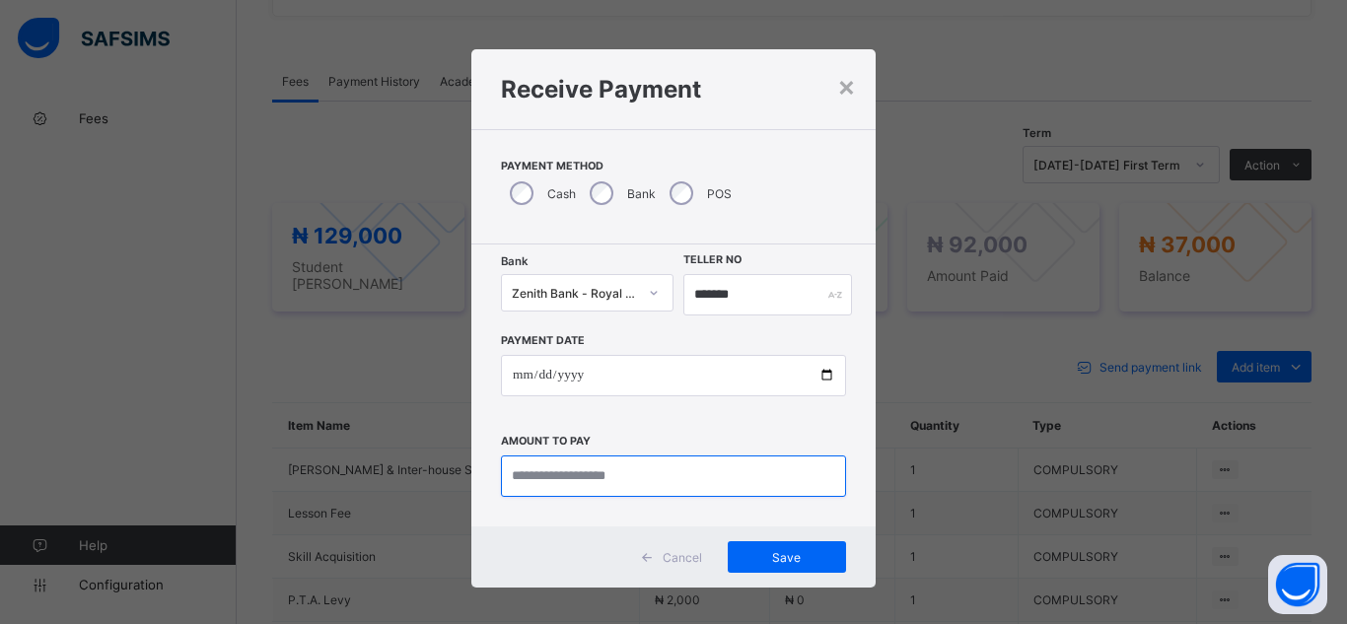
click at [594, 477] on input "currency" at bounding box center [673, 476] width 345 height 41
type input "********"
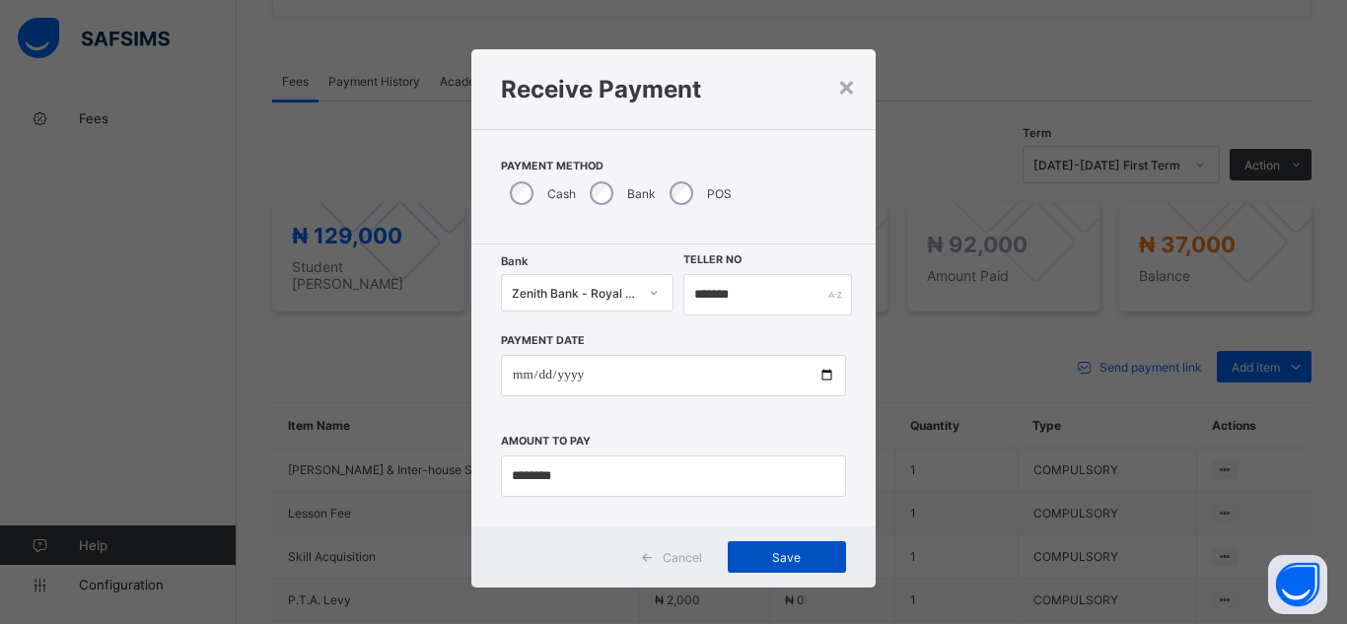
click at [811, 570] on div "Save" at bounding box center [787, 558] width 118 height 32
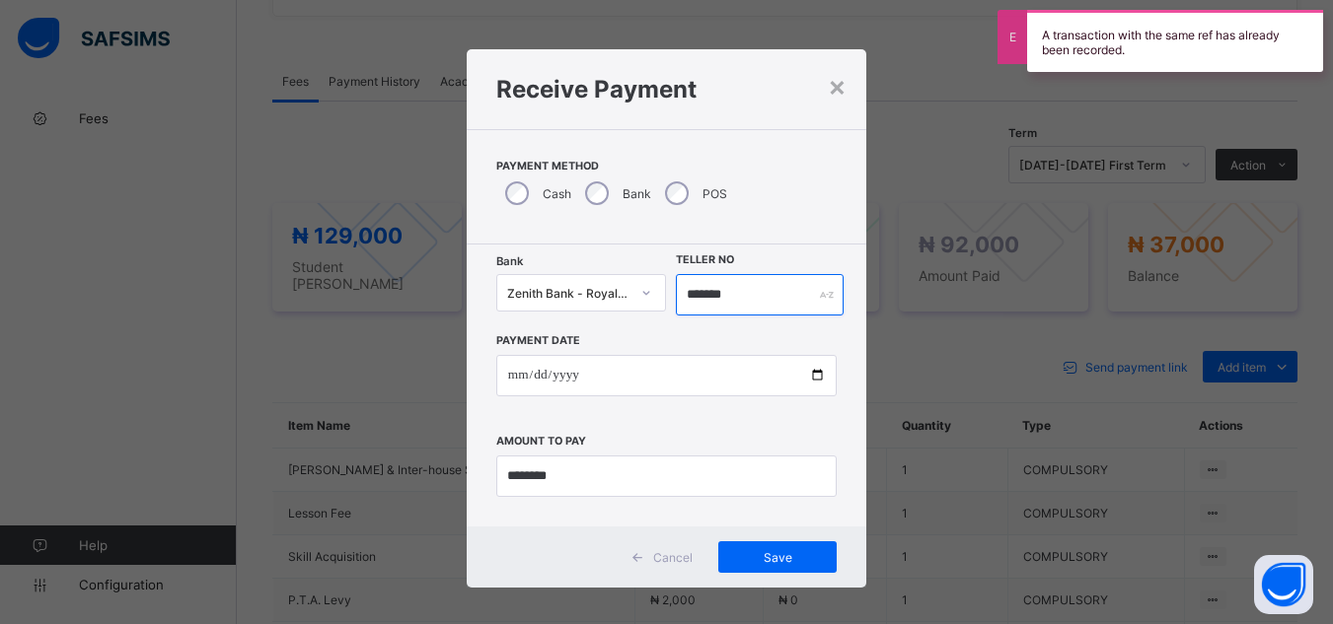
click at [733, 308] on input "*******" at bounding box center [759, 294] width 167 height 41
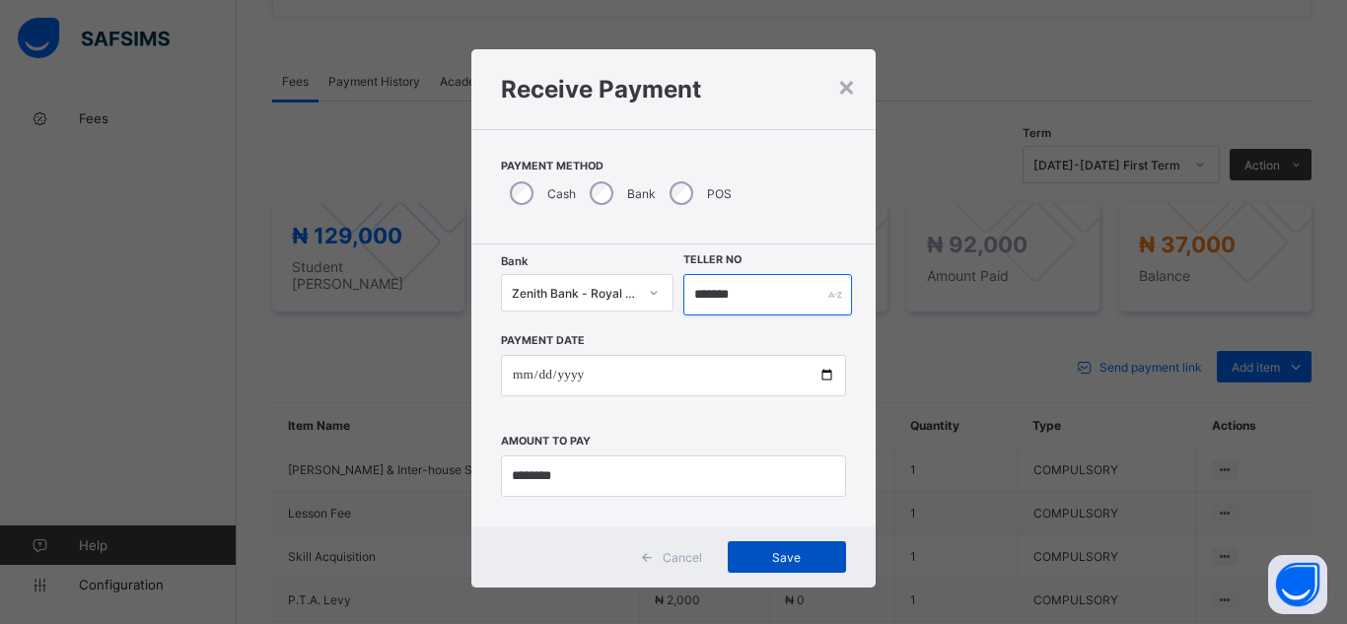
type input "*******"
click at [768, 559] on span "Save" at bounding box center [787, 557] width 89 height 15
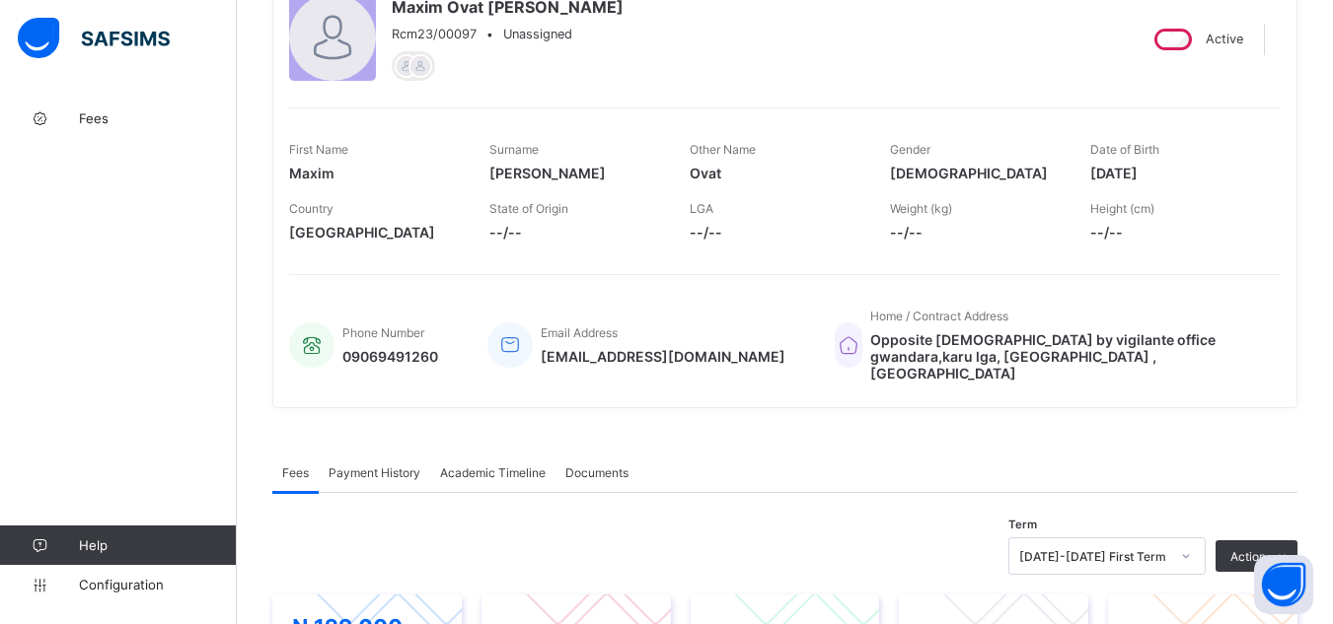
scroll to position [197, 0]
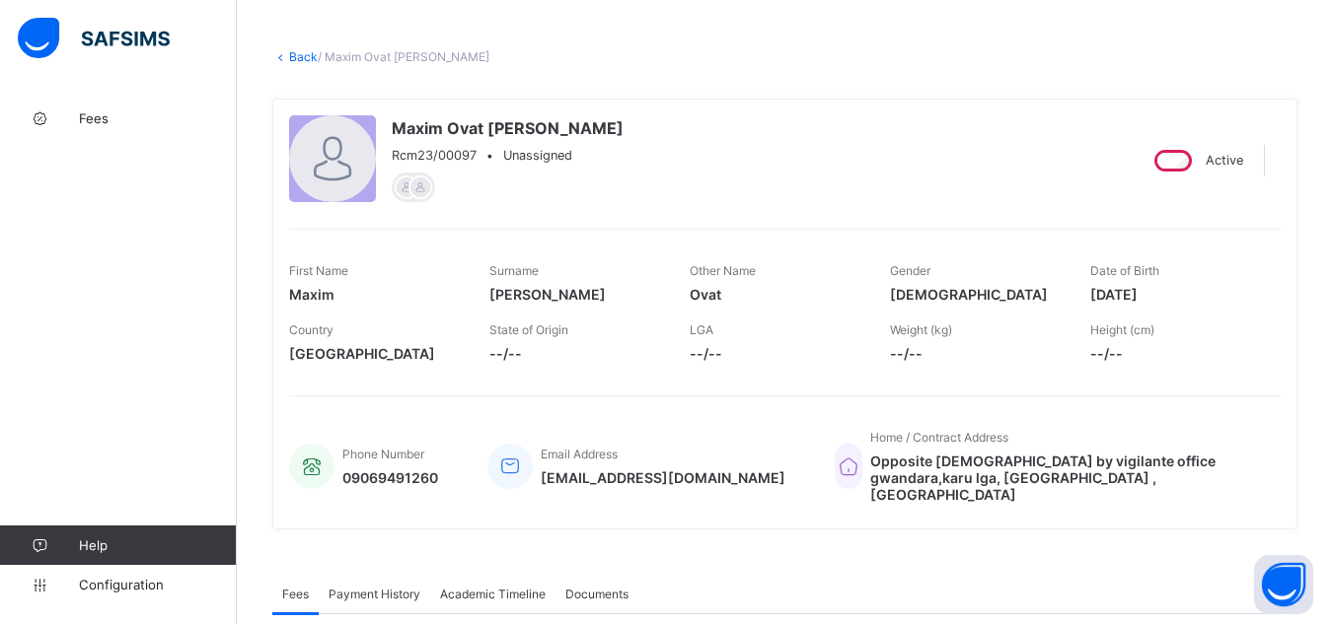
scroll to position [39, 0]
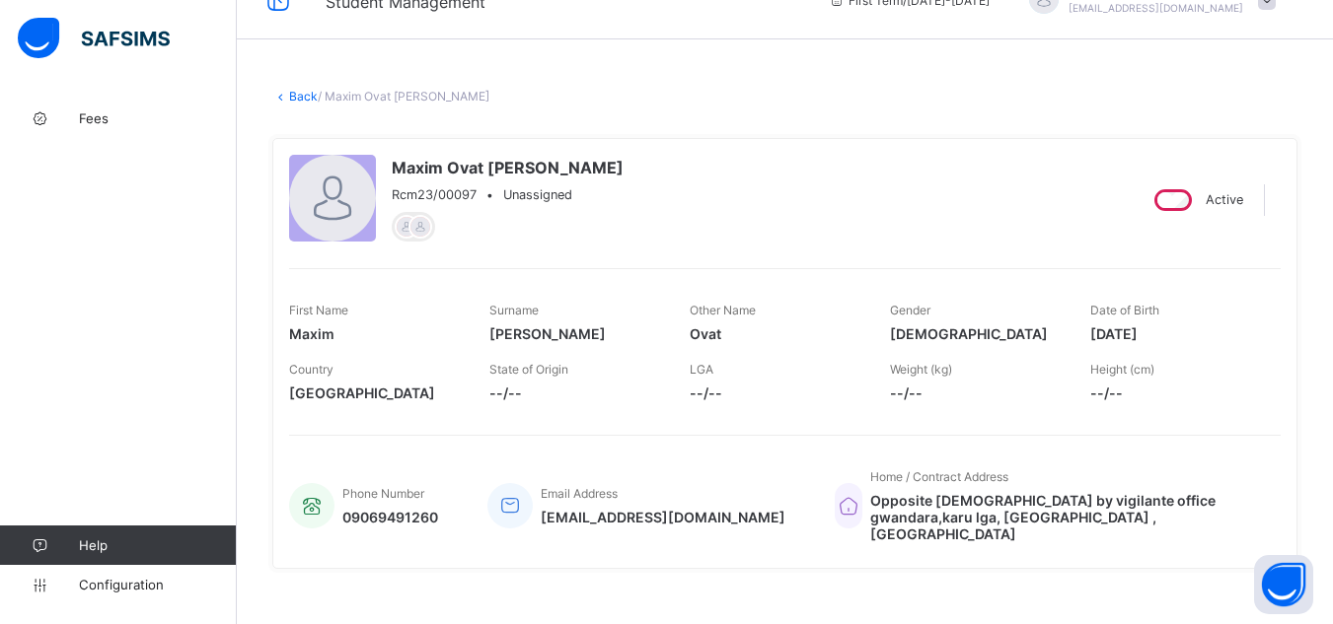
click at [308, 95] on link "Back" at bounding box center [303, 96] width 29 height 15
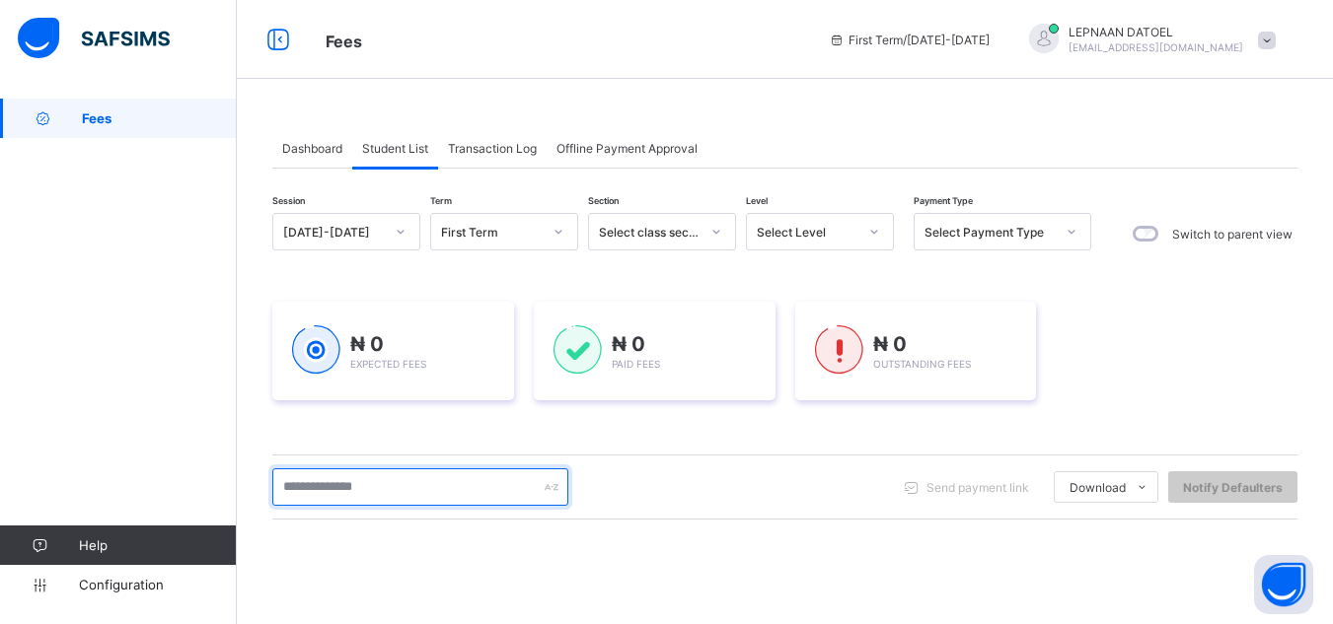
click at [373, 482] on input "text" at bounding box center [420, 487] width 296 height 37
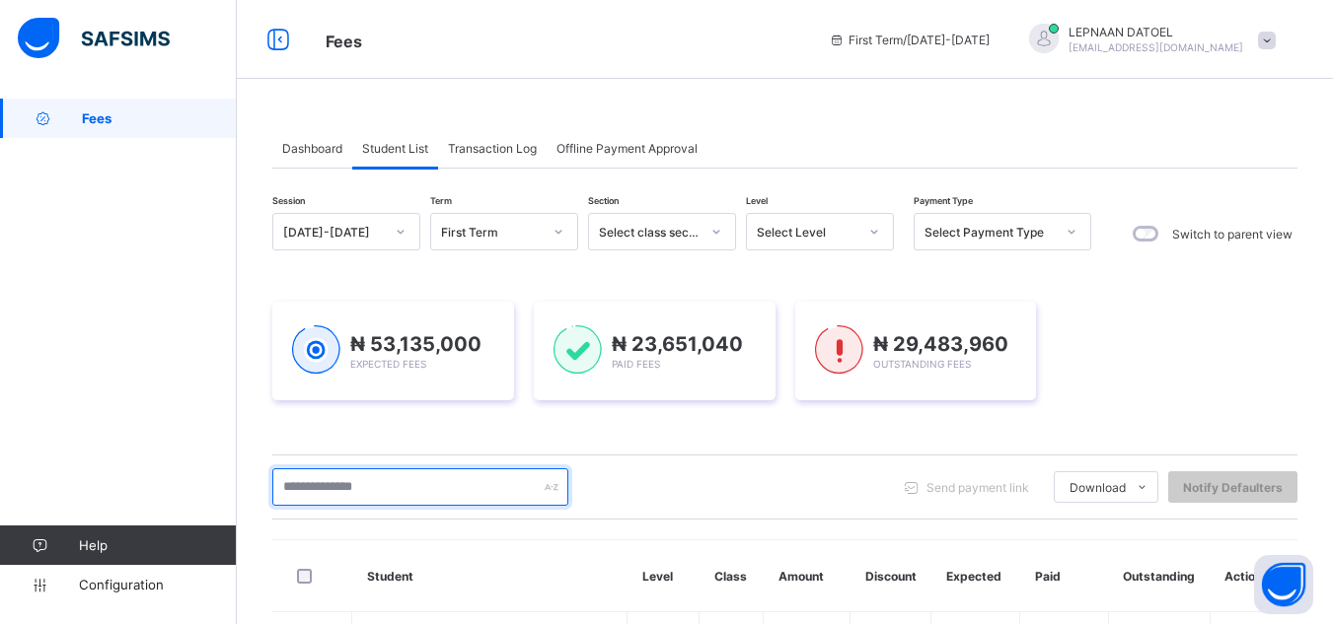
click at [328, 495] on input "text" at bounding box center [420, 487] width 296 height 37
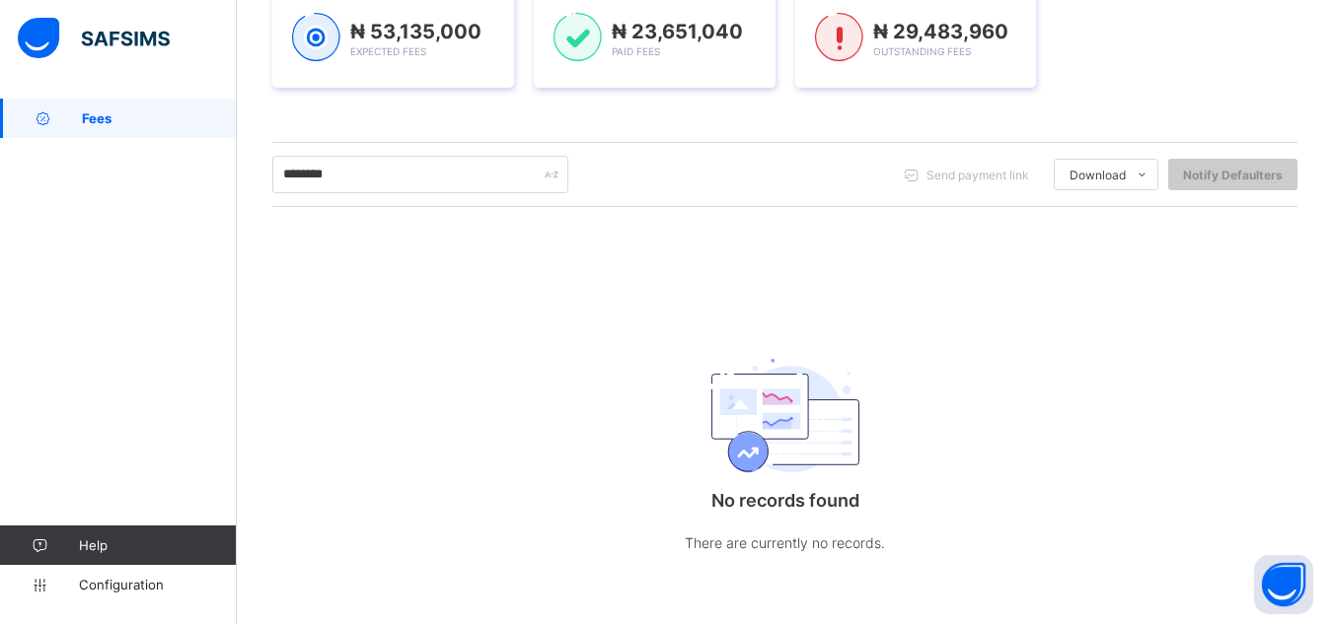
scroll to position [314, 0]
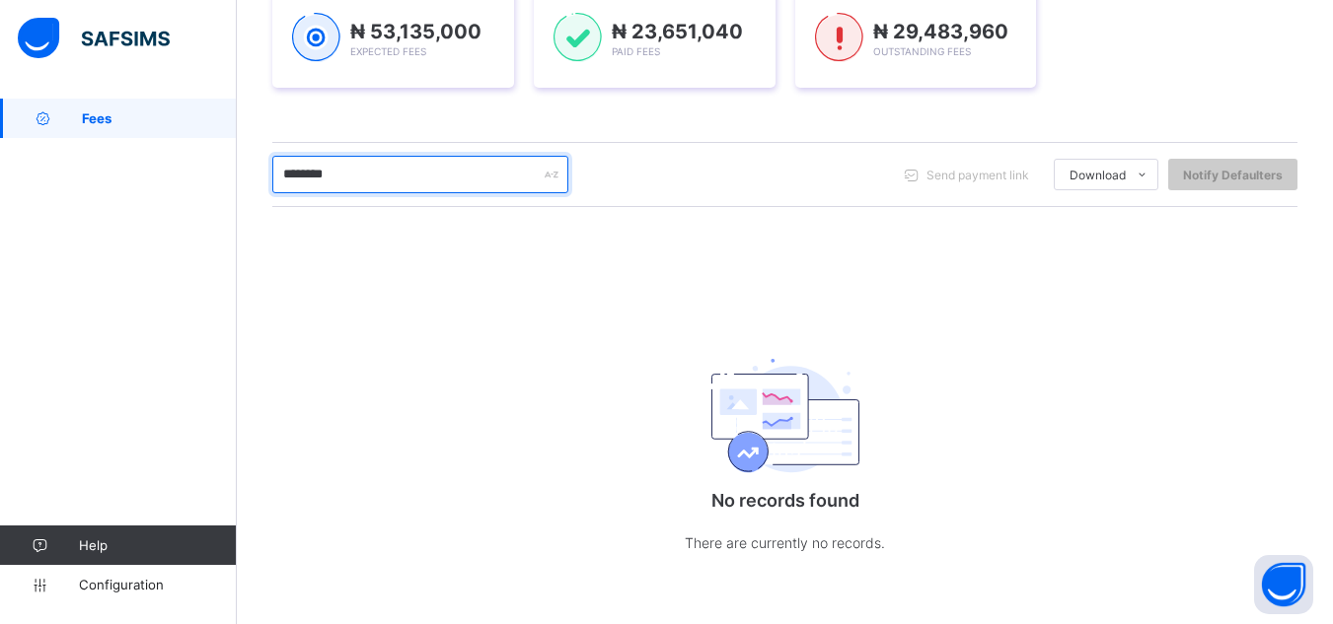
click at [352, 172] on input "********" at bounding box center [420, 174] width 296 height 37
type input "*"
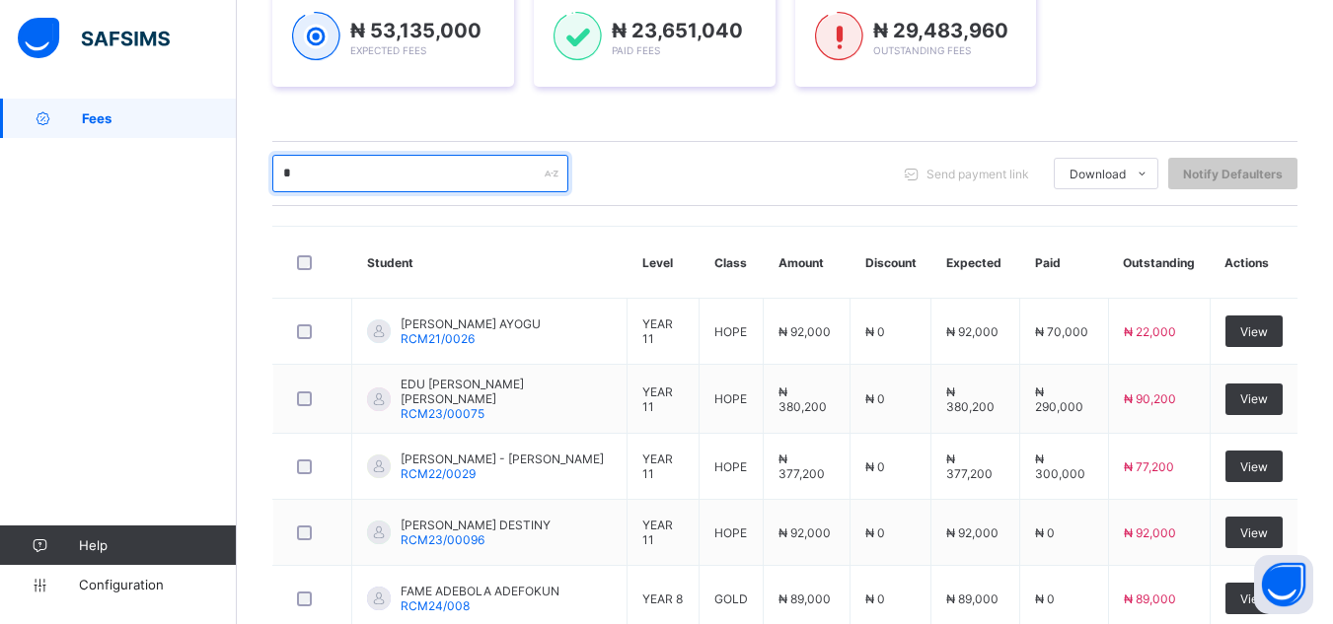
type input "**"
